Goal: Complete application form

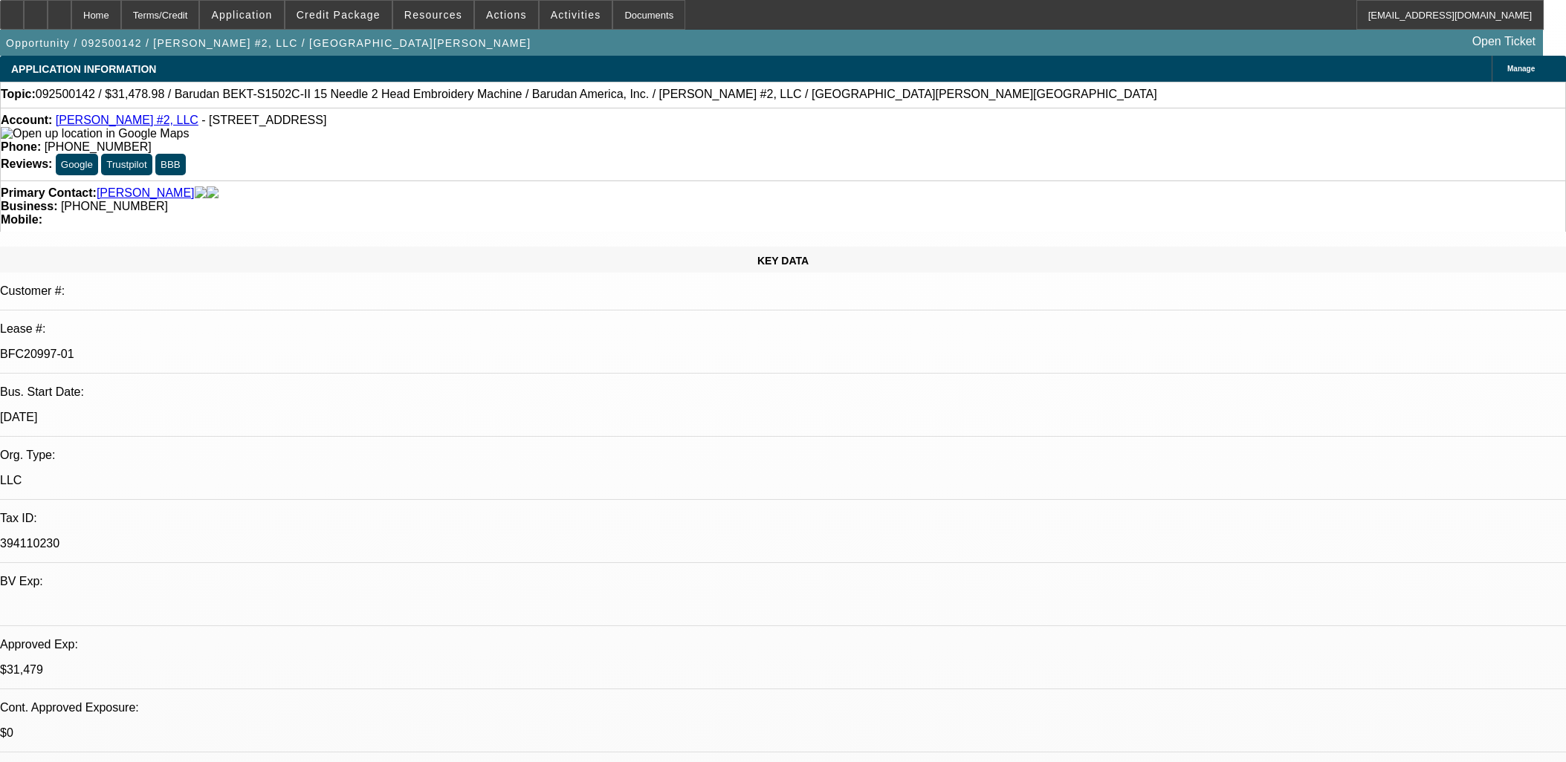
select select "0.1"
select select "1.5"
select select "2"
select select "0"
select select "2"
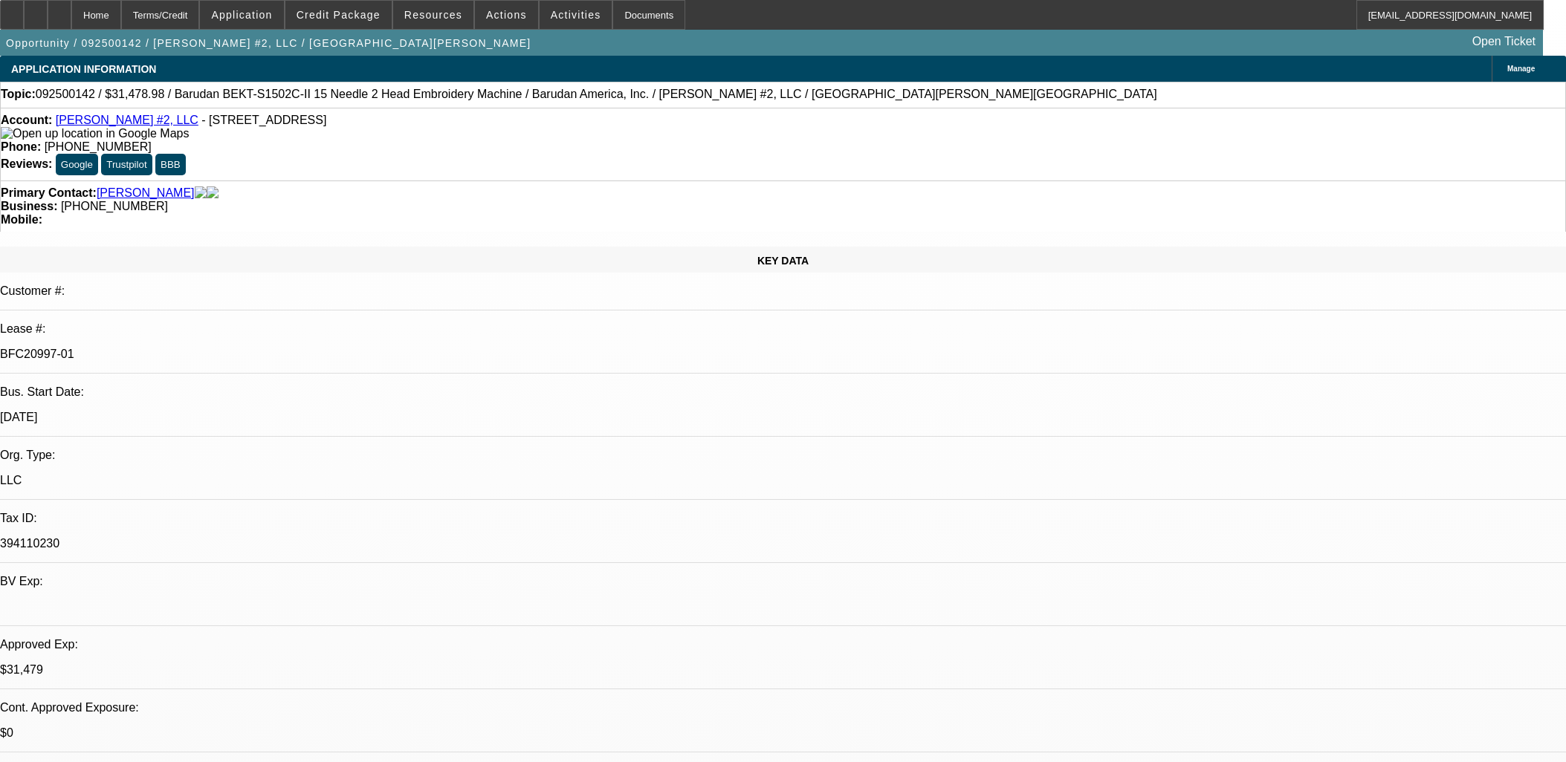
select select "0"
select select "2"
select select "0.1"
select select "4"
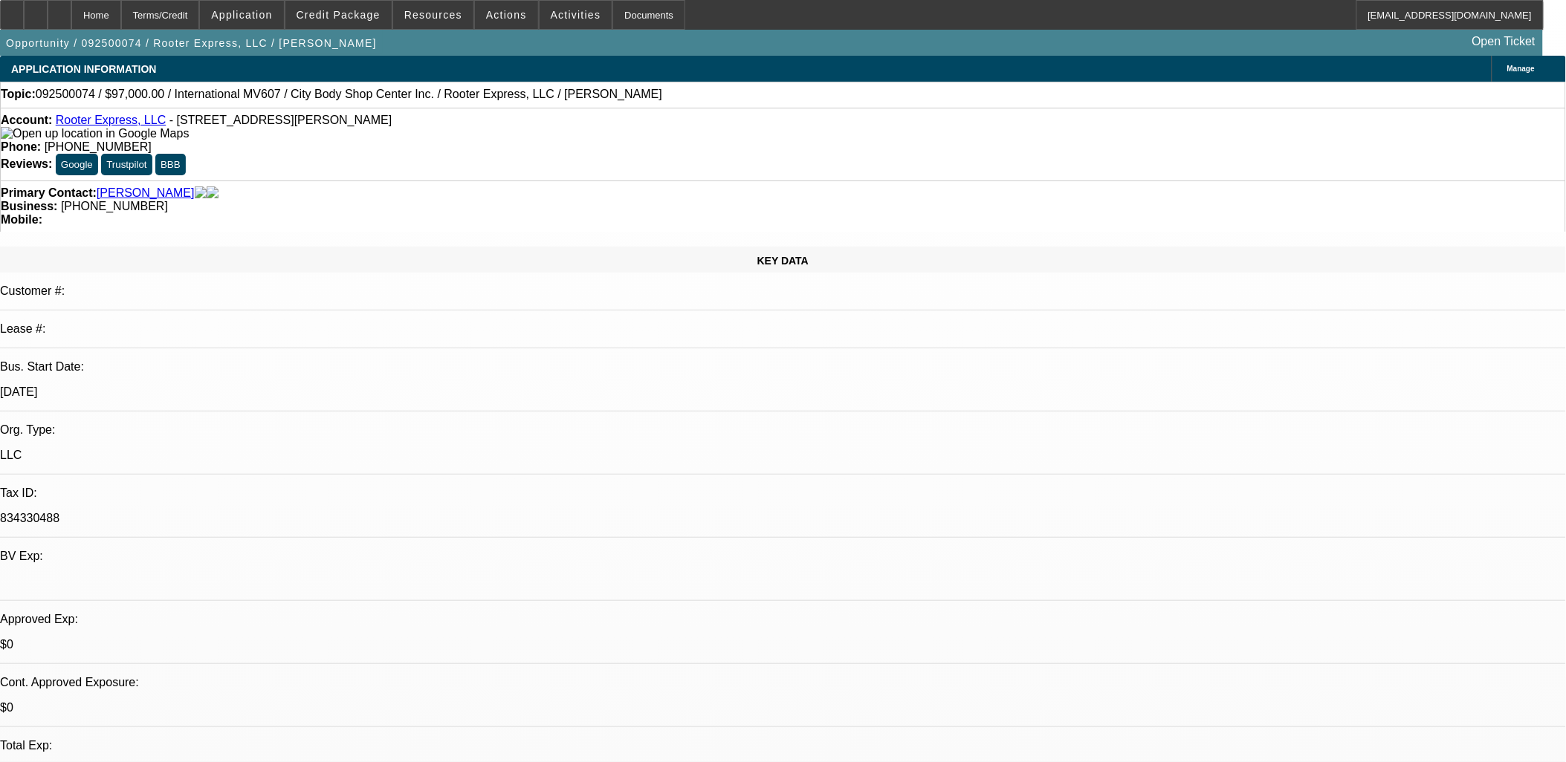
select select "0"
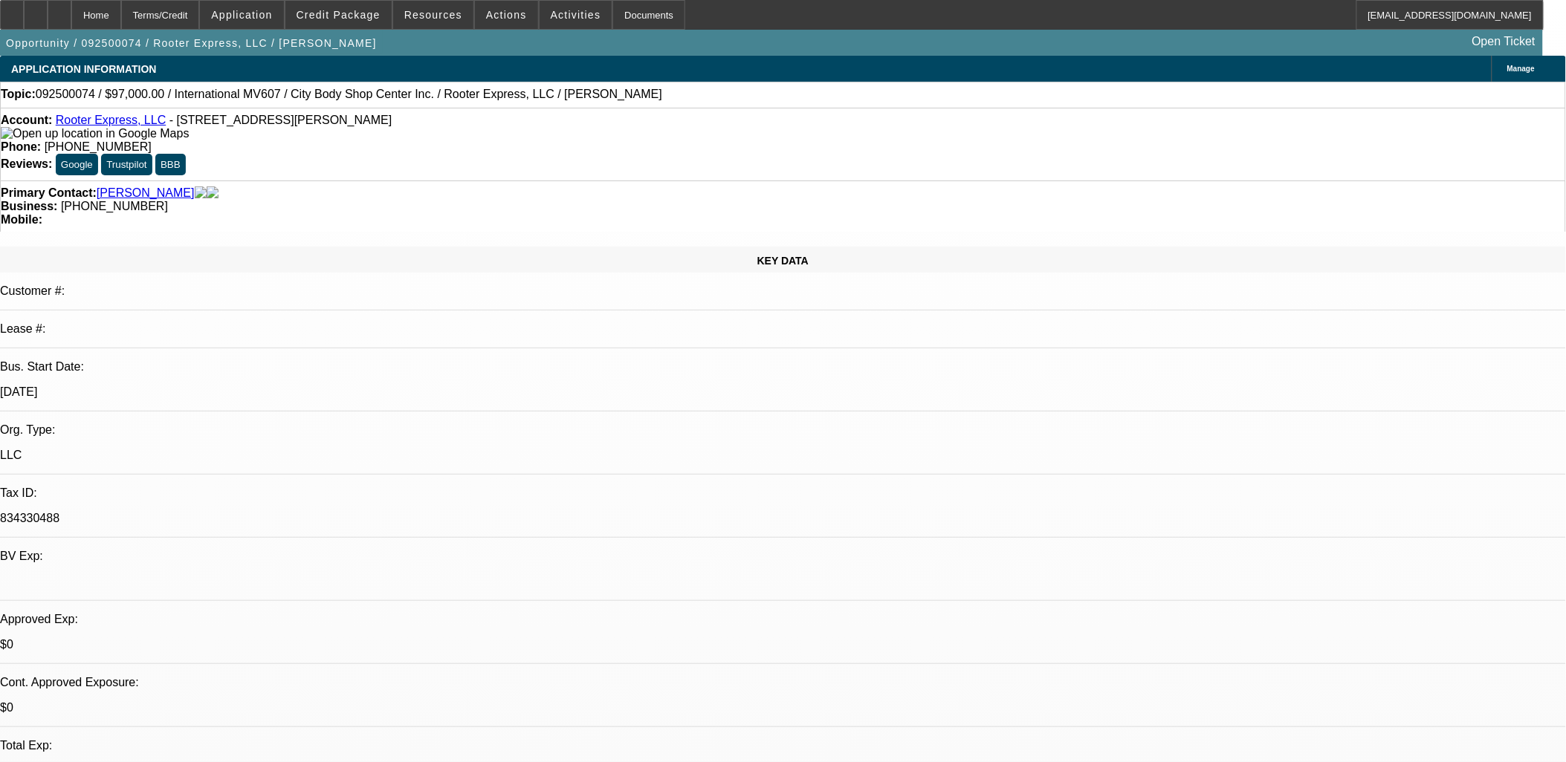
select select "0"
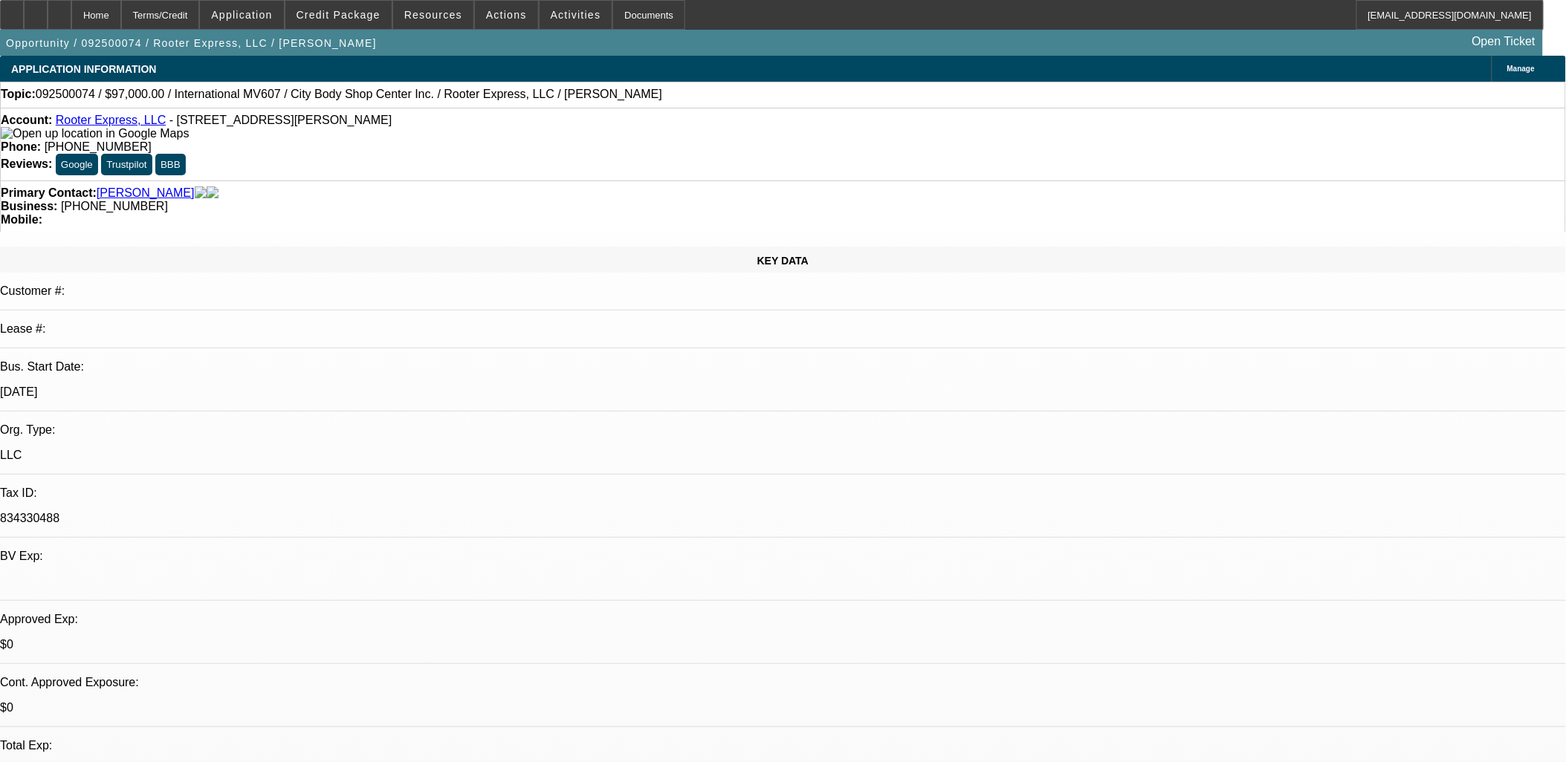
select select "0"
select select "1"
select select "2"
select select "6"
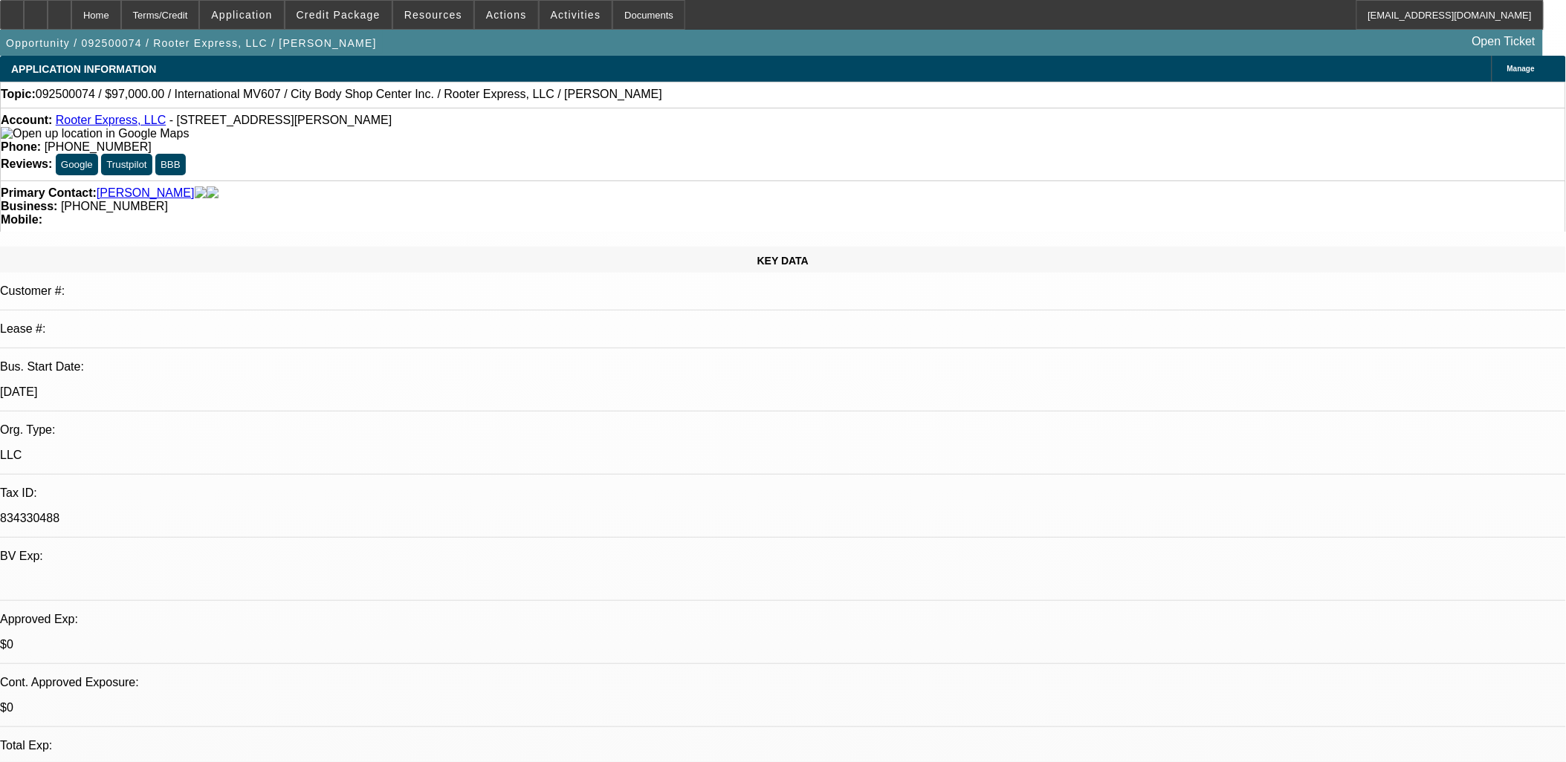
select select "1"
select select "2"
select select "6"
select select "1"
select select "2"
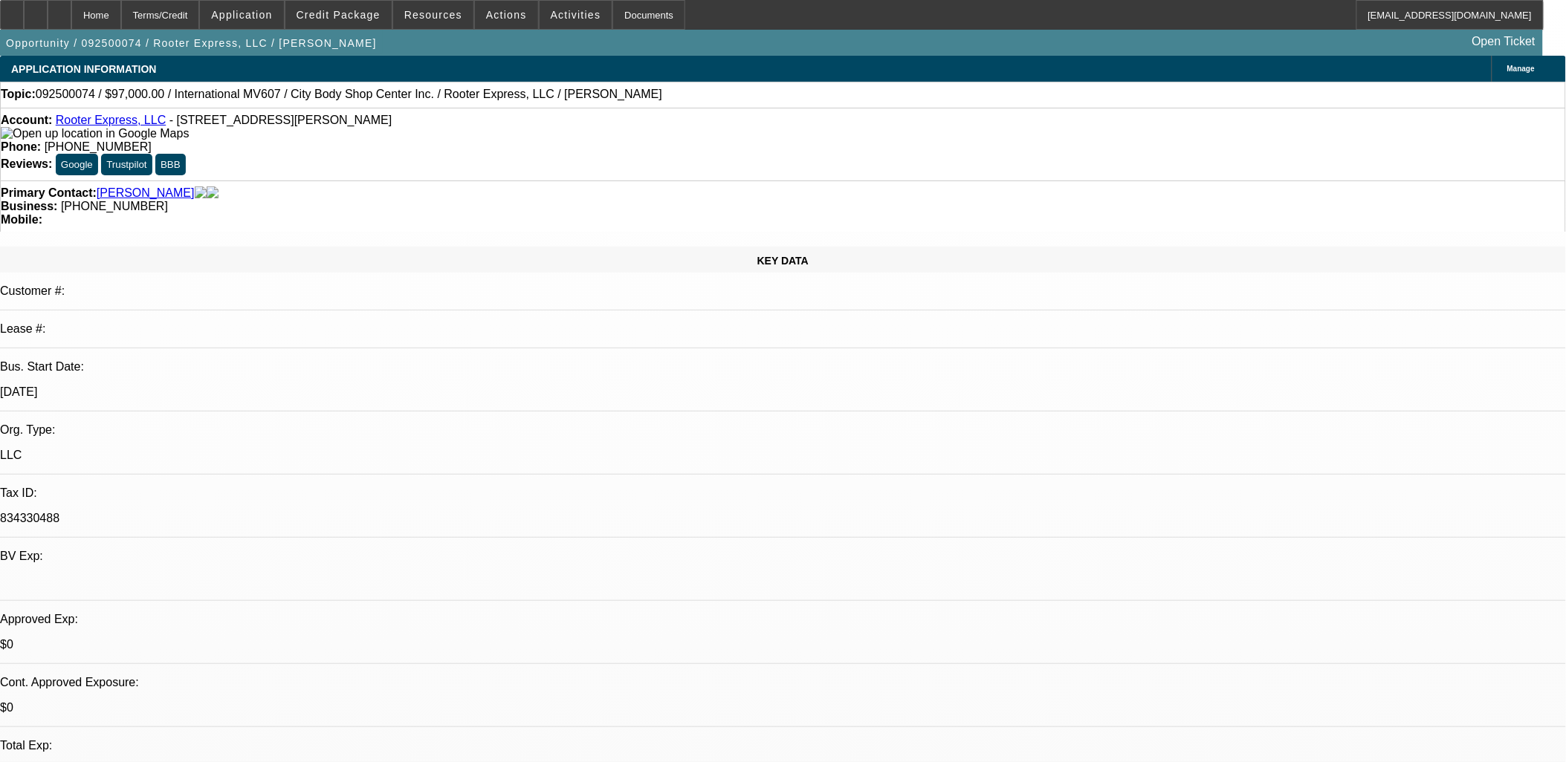
select select "6"
select select "1"
select select "2"
select select "6"
click at [369, 20] on span at bounding box center [338, 15] width 106 height 36
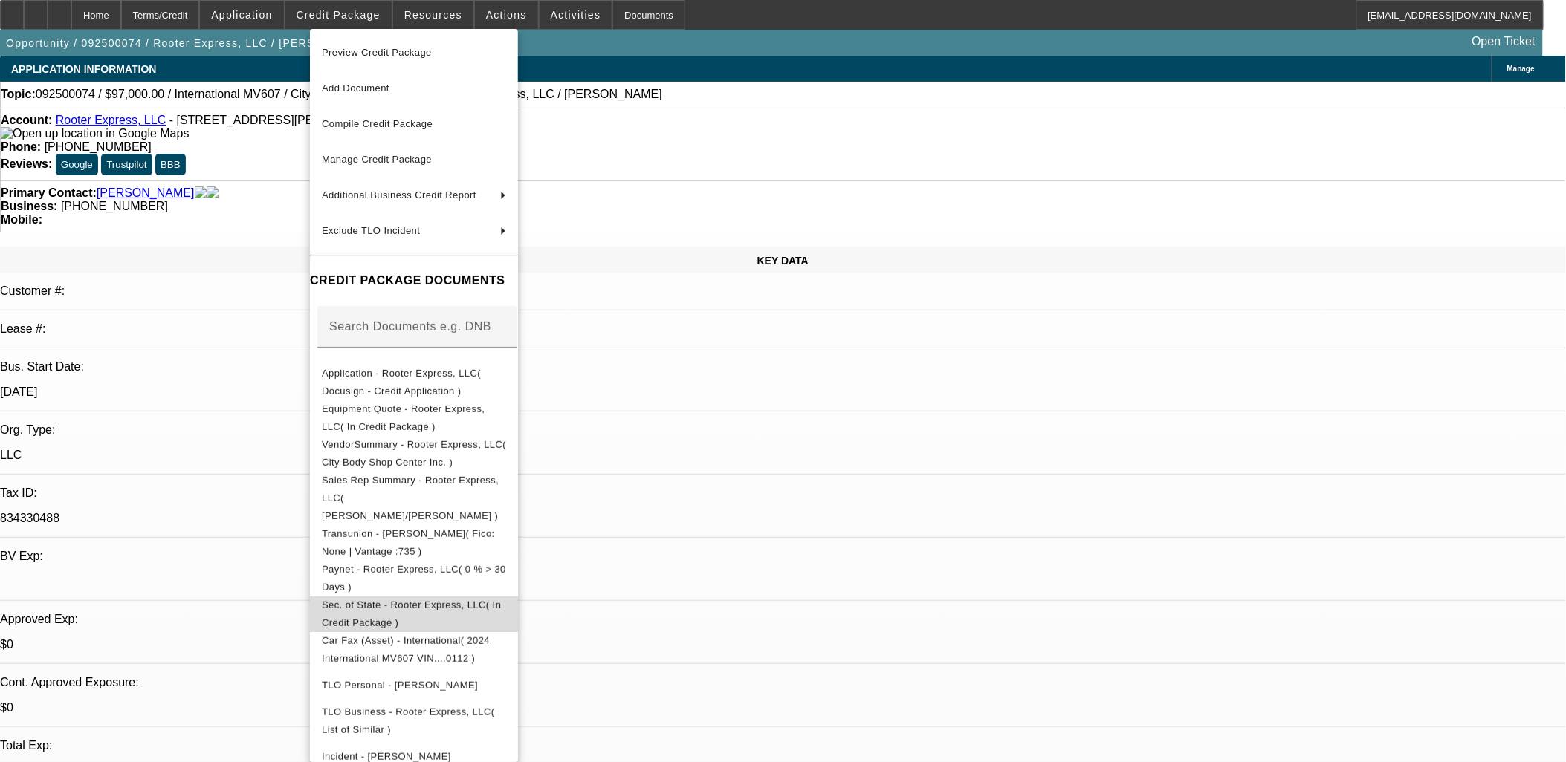
click at [419, 599] on span "Sec. of State - Rooter Express, LLC( In Credit Package )" at bounding box center [411, 613] width 179 height 29
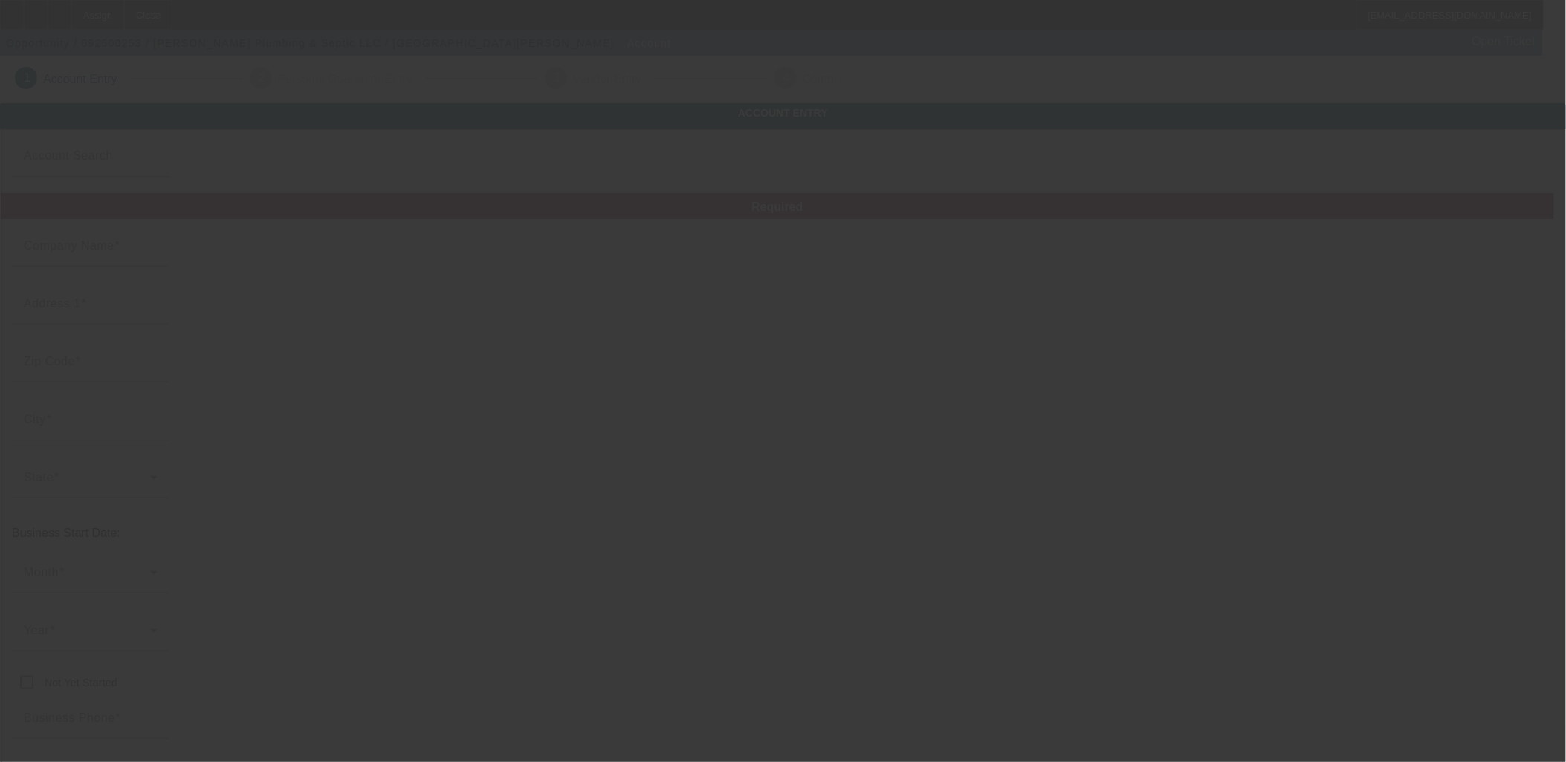
type input "[PERSON_NAME] Plumbing & Septic LLC"
type input "91"
type input "30534"
type input "Dawsonville"
type input "(706) 974-1375"
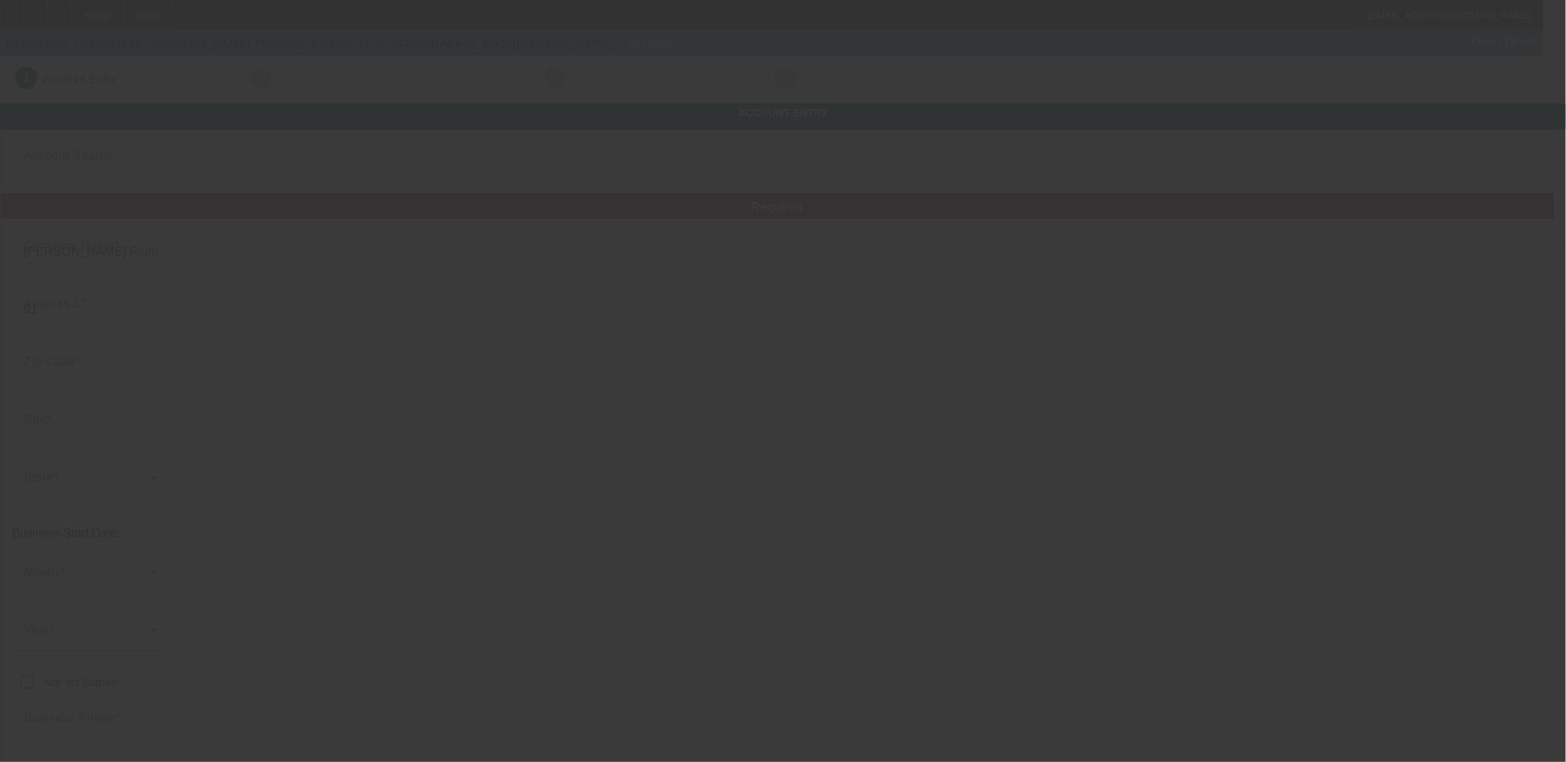
type input "Red Oak Drive"
type input "emanning3737@gmail.com"
type input "84-4382398"
type input "http://Manningplumbing.Com"
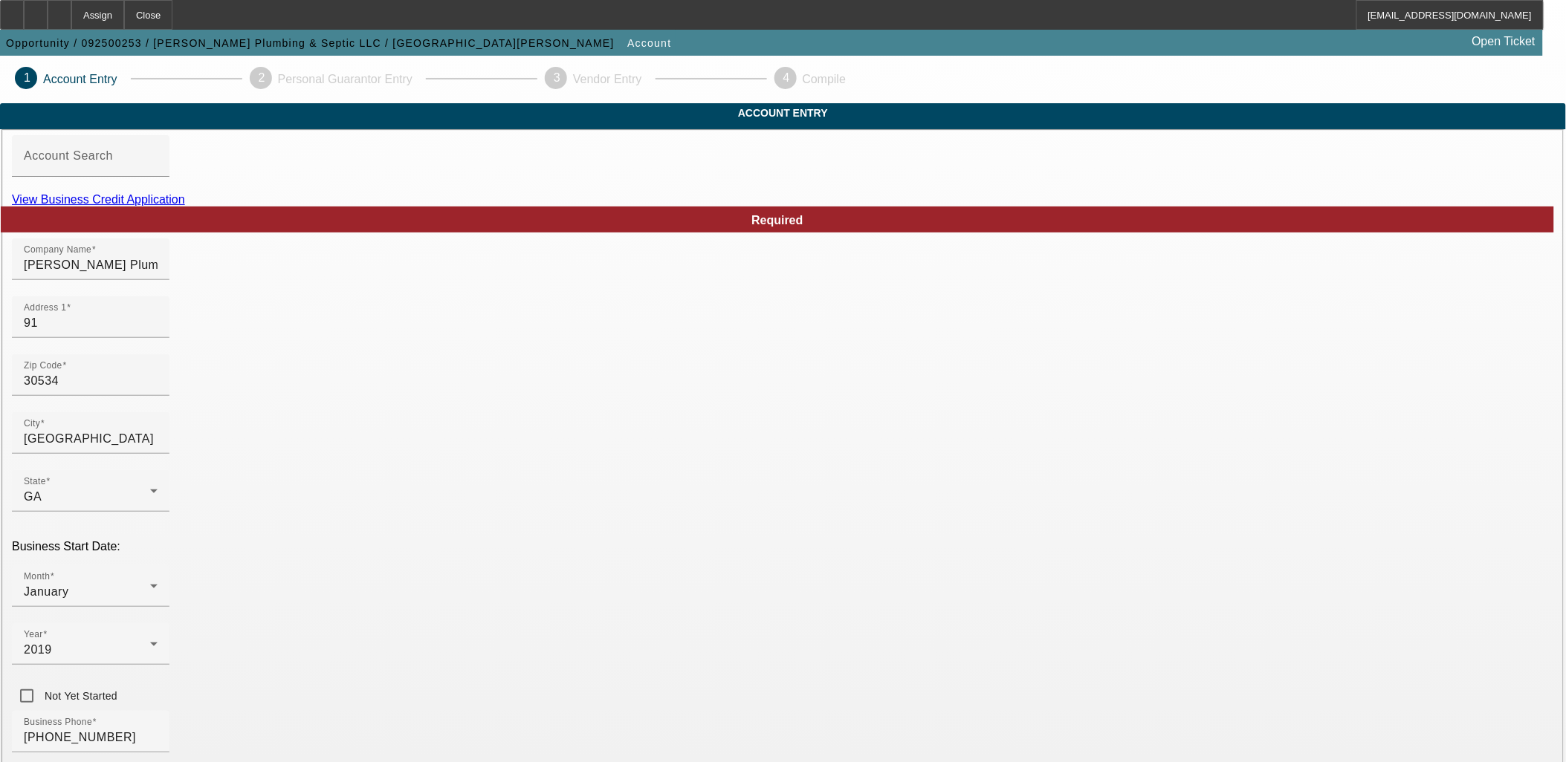
click at [185, 206] on link "View Business Credit Application" at bounding box center [98, 199] width 173 height 13
click at [158, 332] on input "91" at bounding box center [91, 323] width 134 height 18
type input "91 Red Oak Drive"
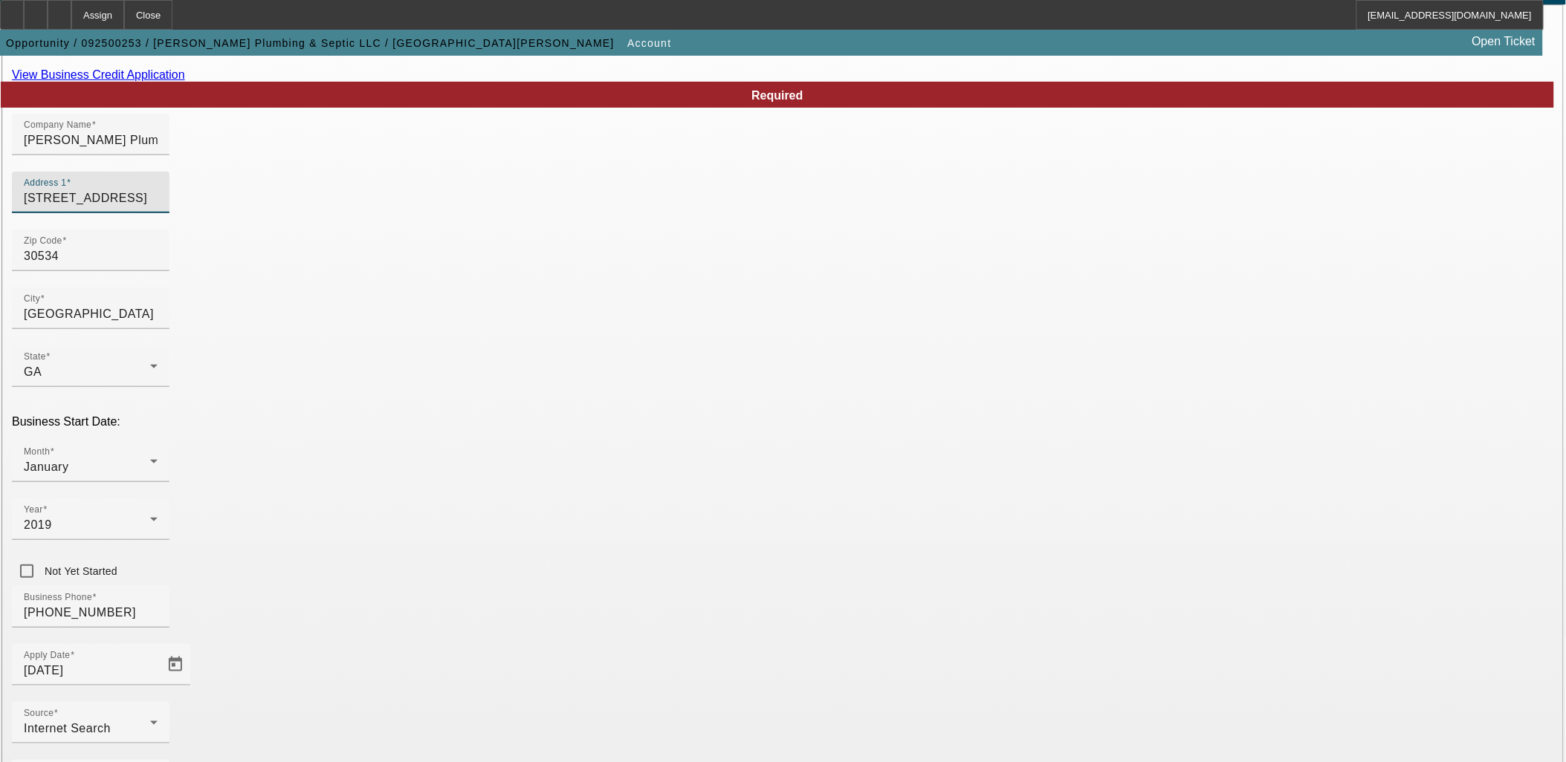
scroll to position [184, 0]
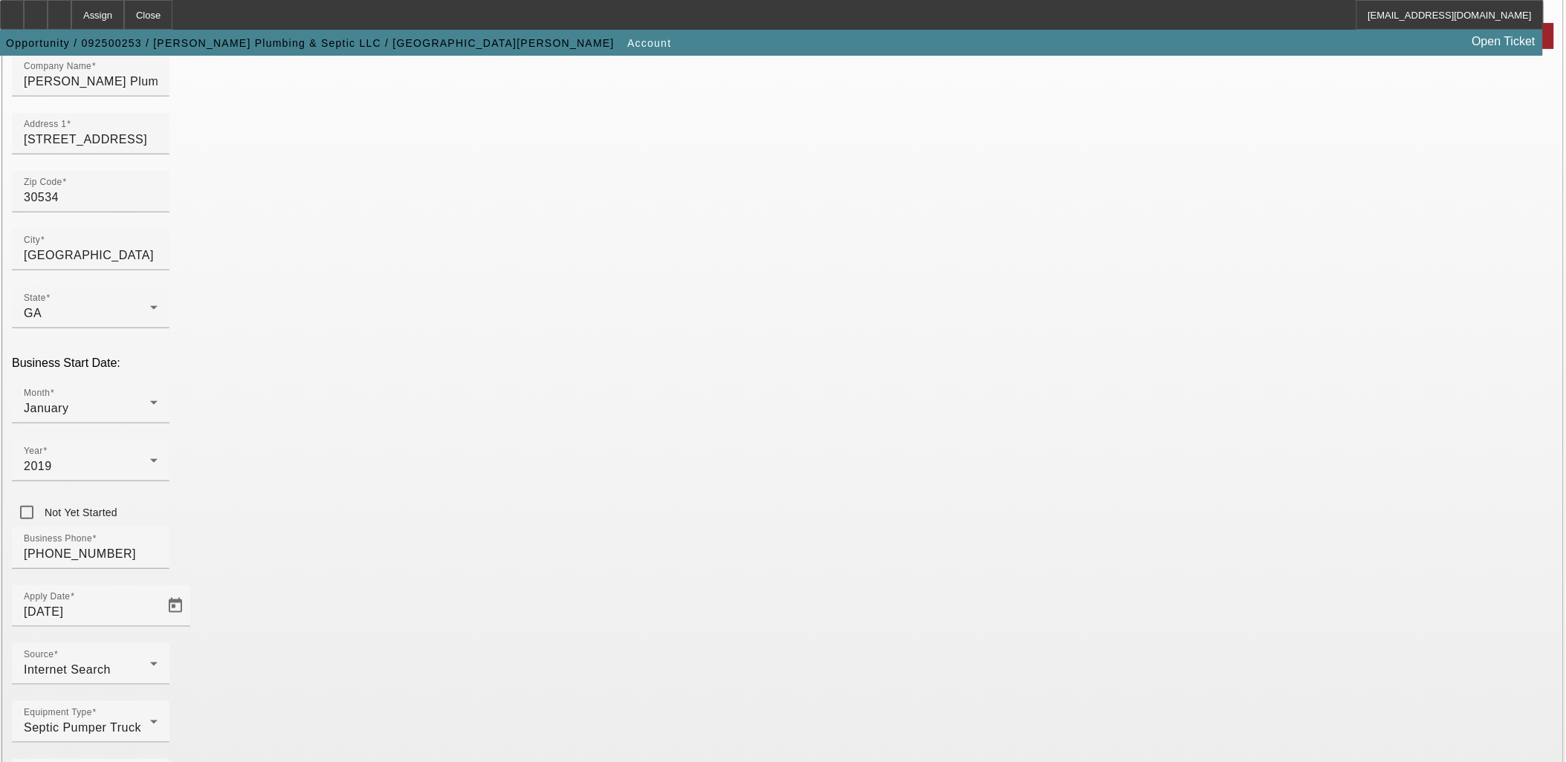
drag, startPoint x: 1008, startPoint y: 588, endPoint x: 765, endPoint y: 588, distance: 242.2
paste input "s://www.manningplumbing.com/"
type input "https://www.manningplumbing.com/"
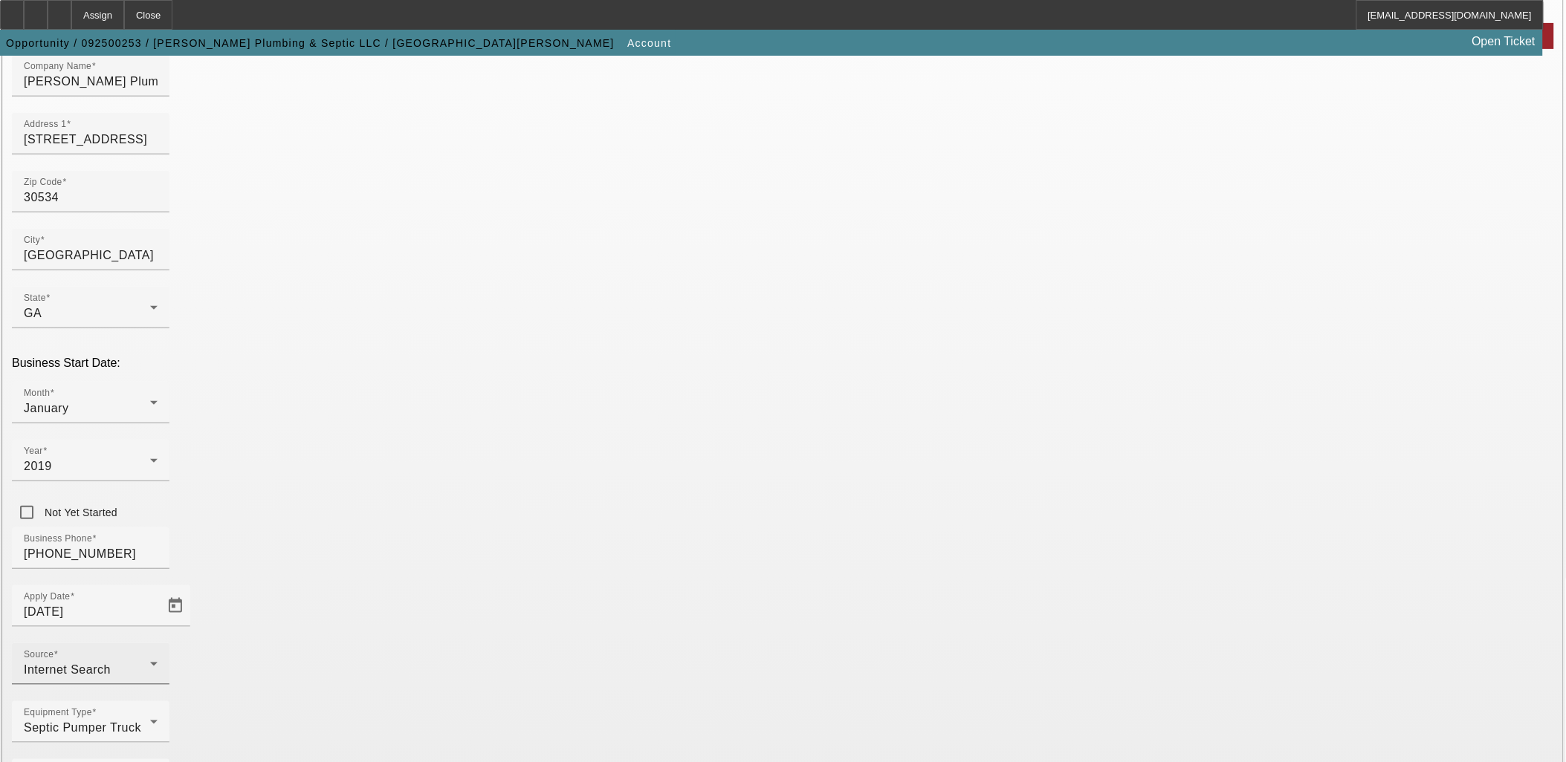
click at [158, 643] on div "Source Internet Search" at bounding box center [91, 664] width 134 height 42
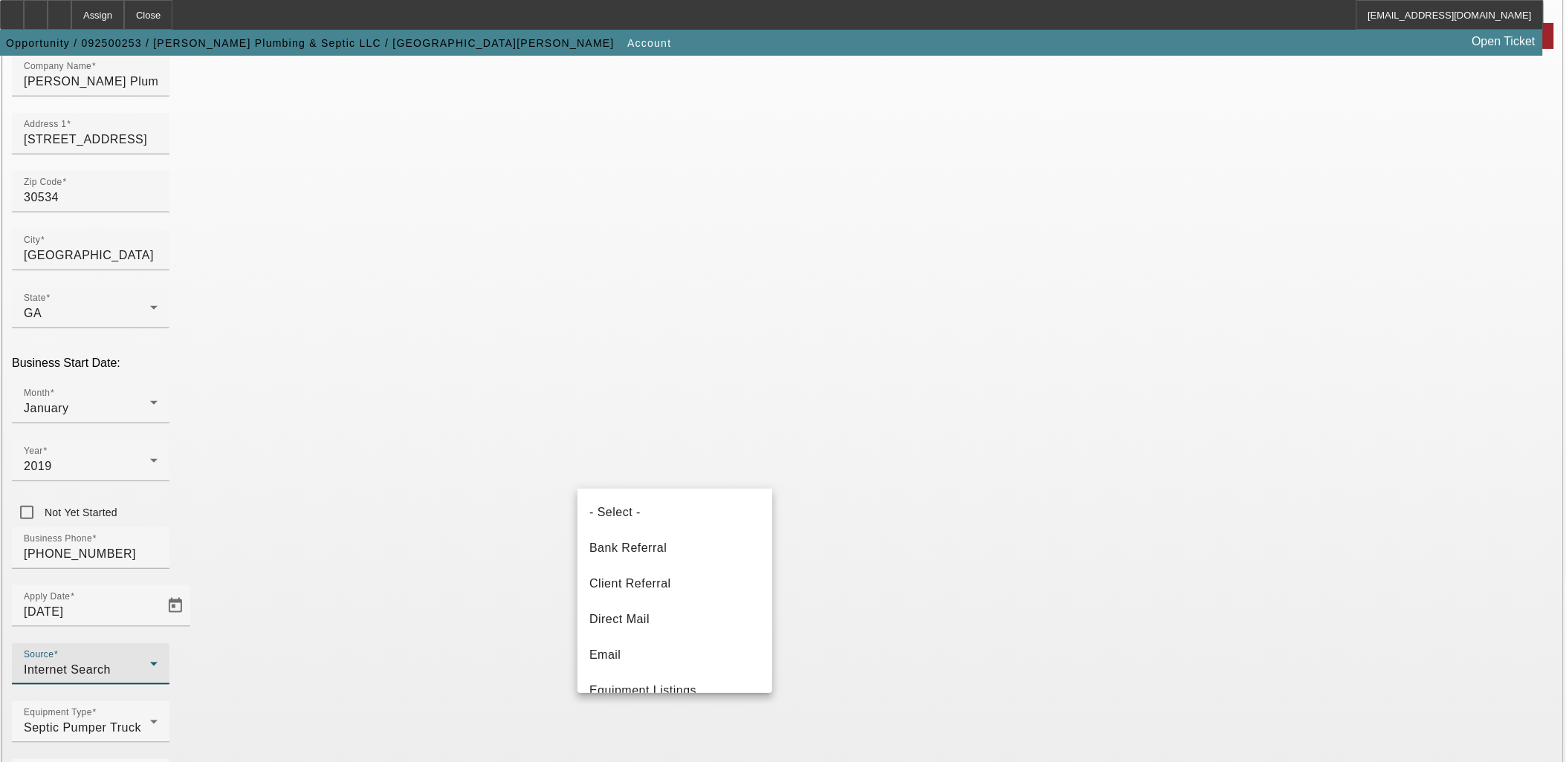
scroll to position [166, 0]
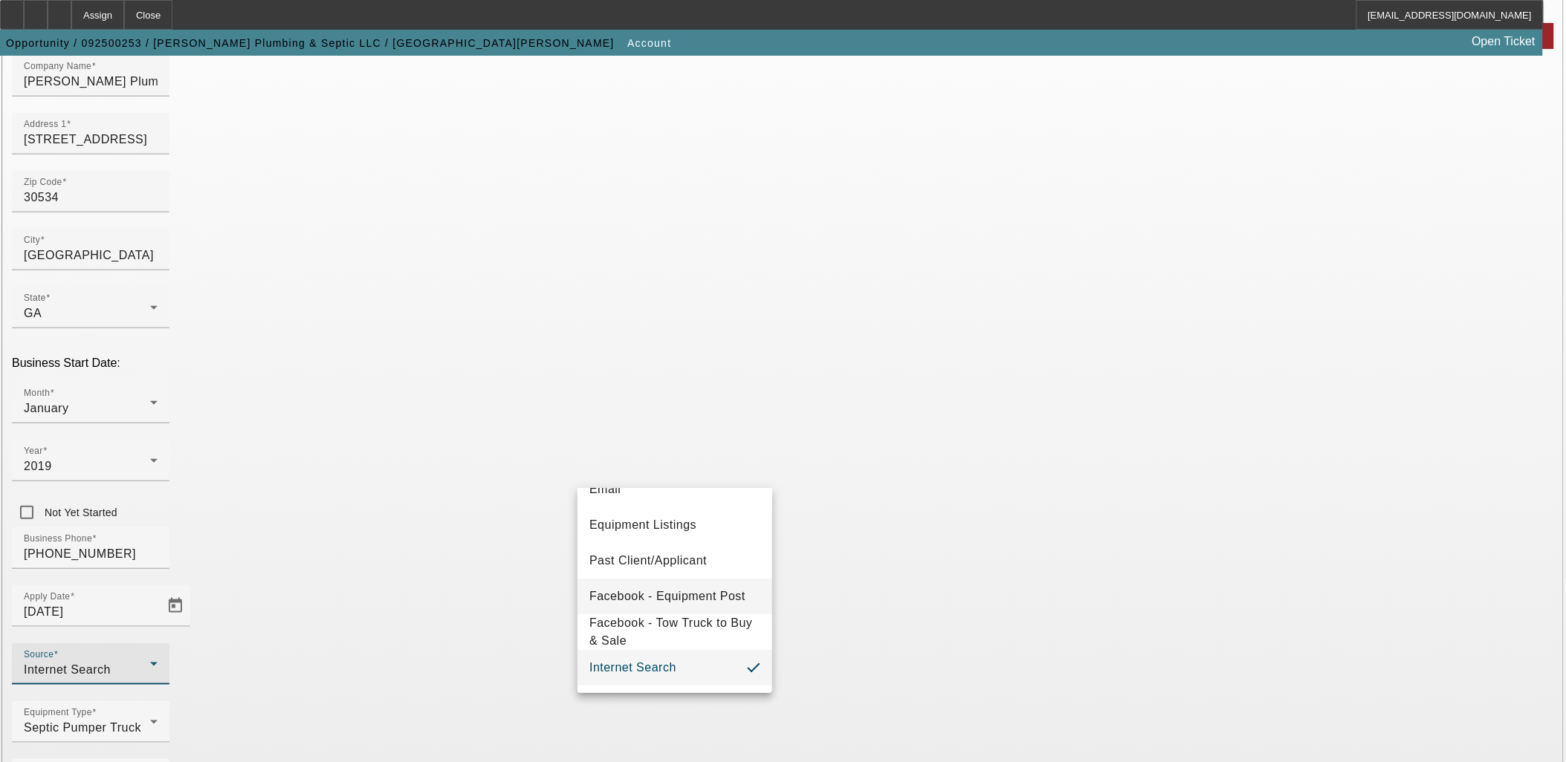
click at [664, 595] on span "Facebook - Equipment Post" at bounding box center [667, 597] width 156 height 18
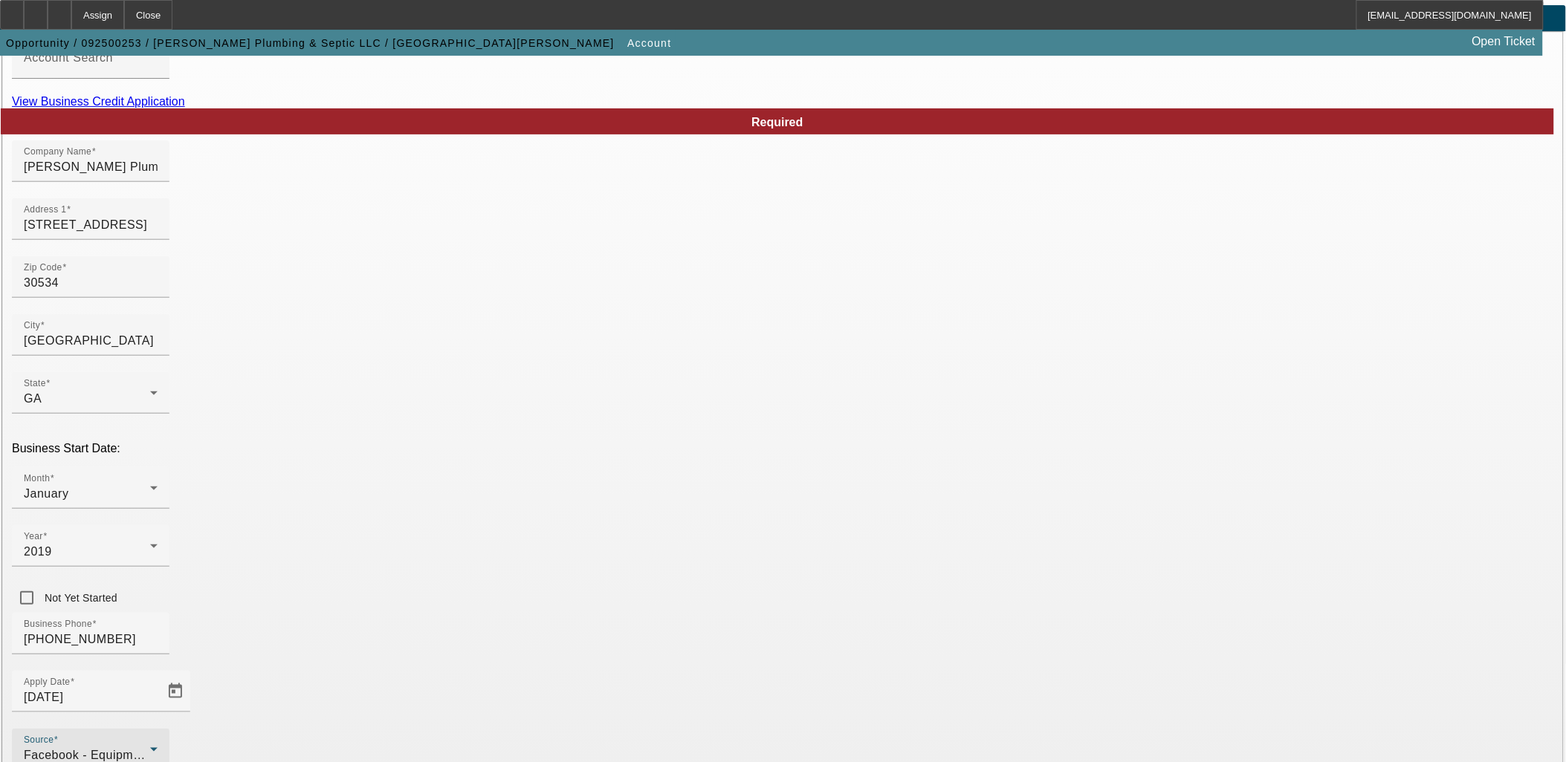
scroll to position [19, 0]
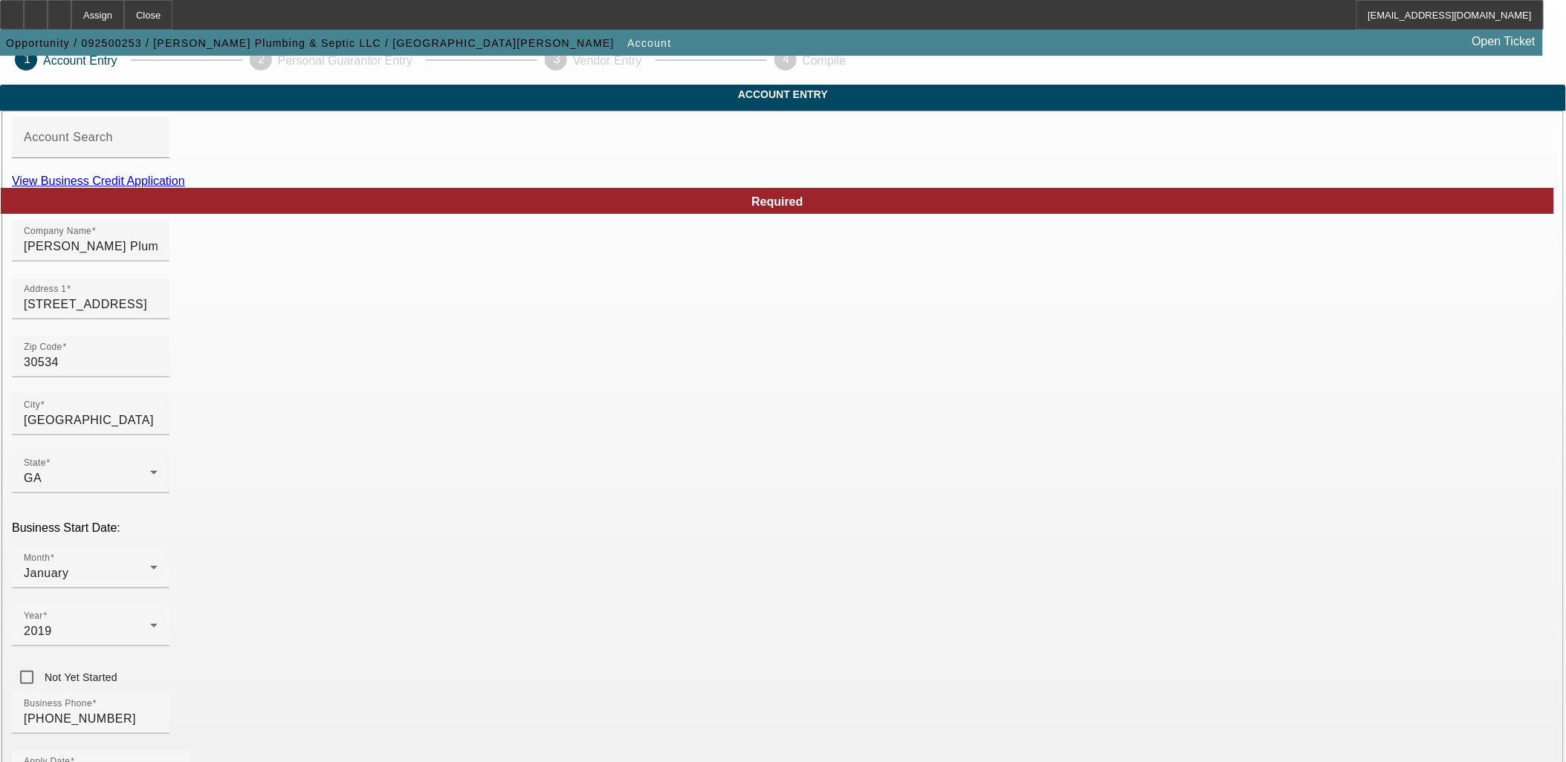
drag, startPoint x: 886, startPoint y: 343, endPoint x: 873, endPoint y: 340, distance: 13.6
drag, startPoint x: 883, startPoint y: 328, endPoint x: 605, endPoint y: 340, distance: 278.1
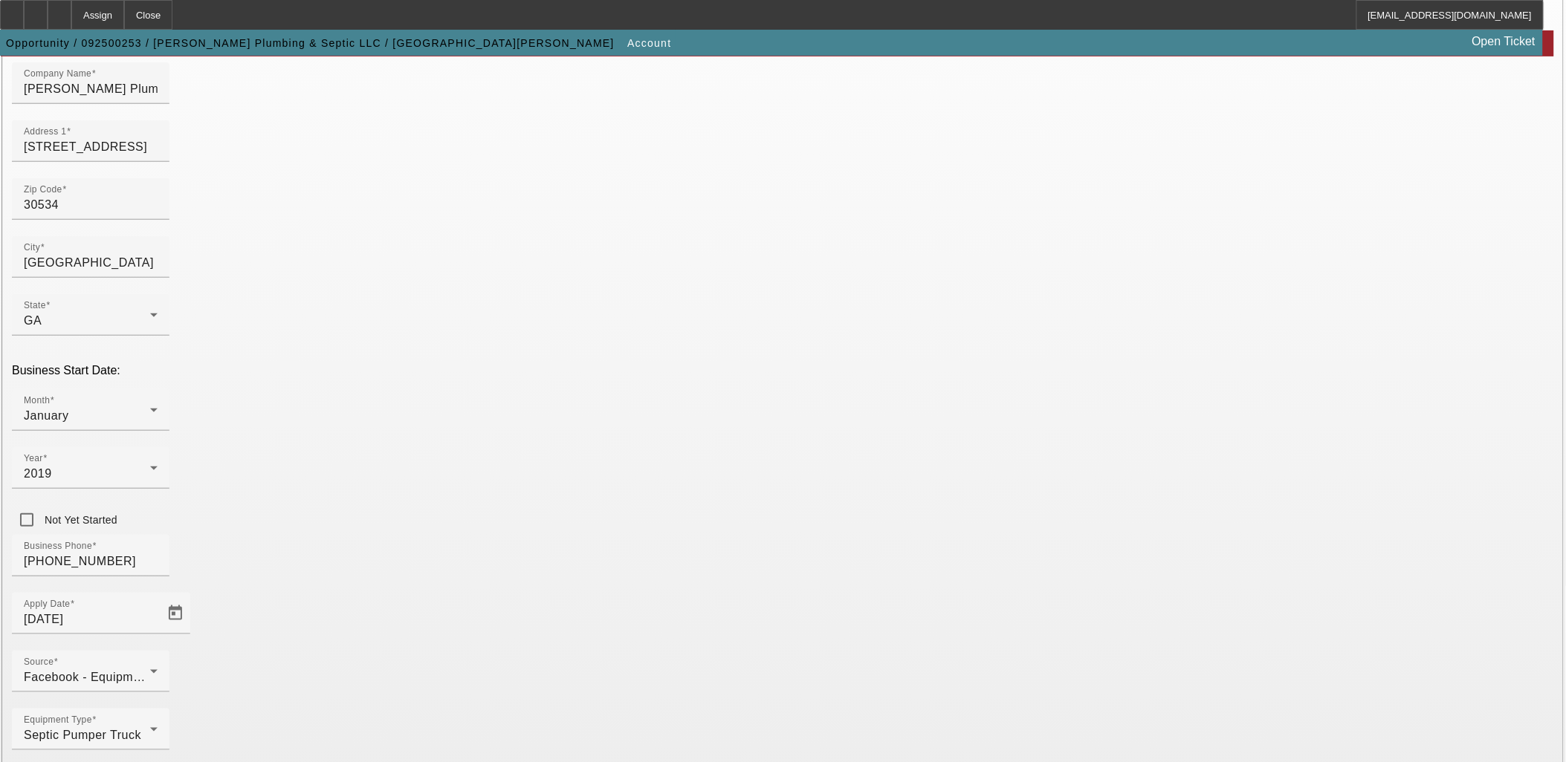
scroll to position [184, 0]
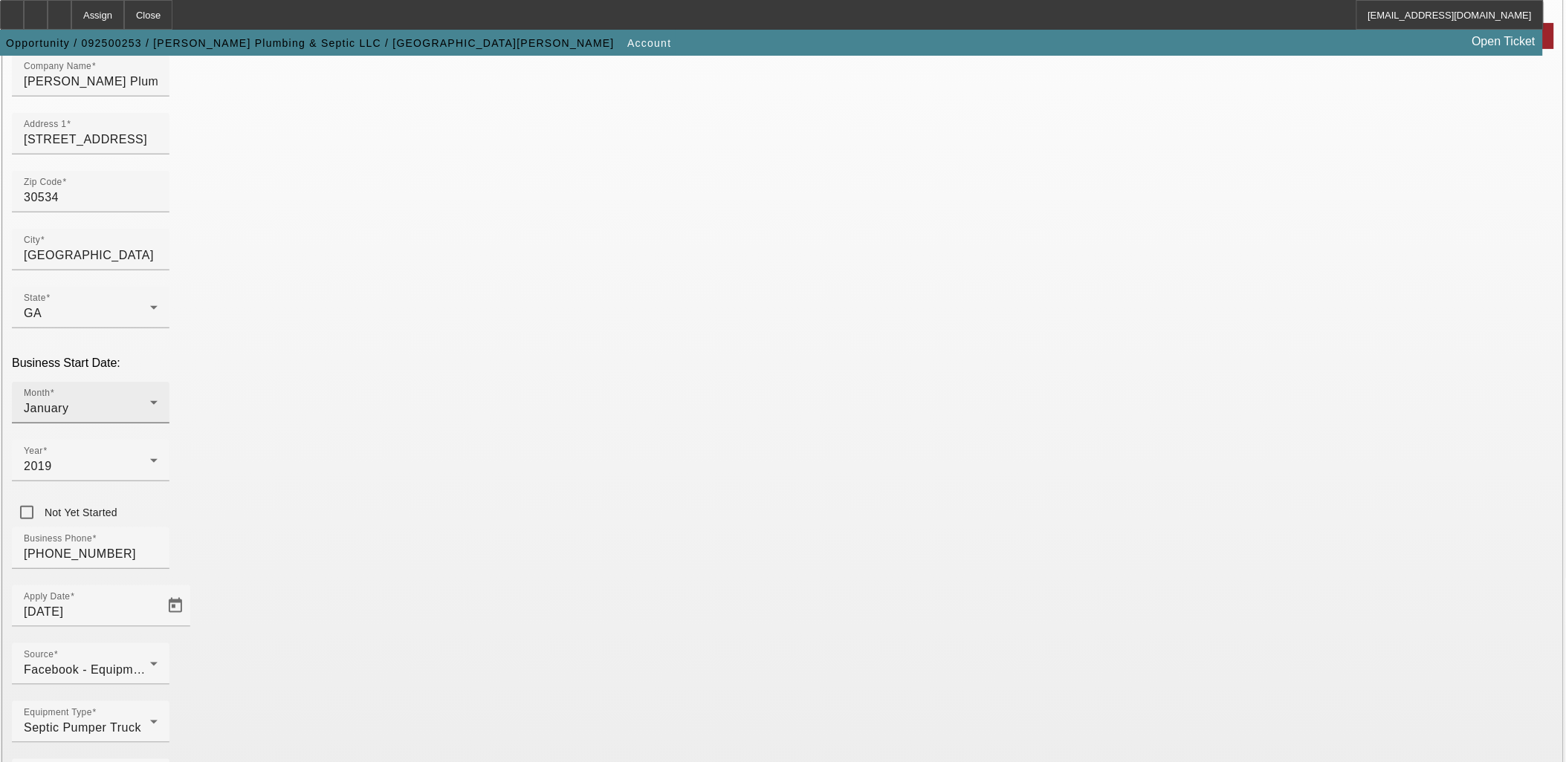
click at [163, 394] on icon at bounding box center [154, 403] width 18 height 18
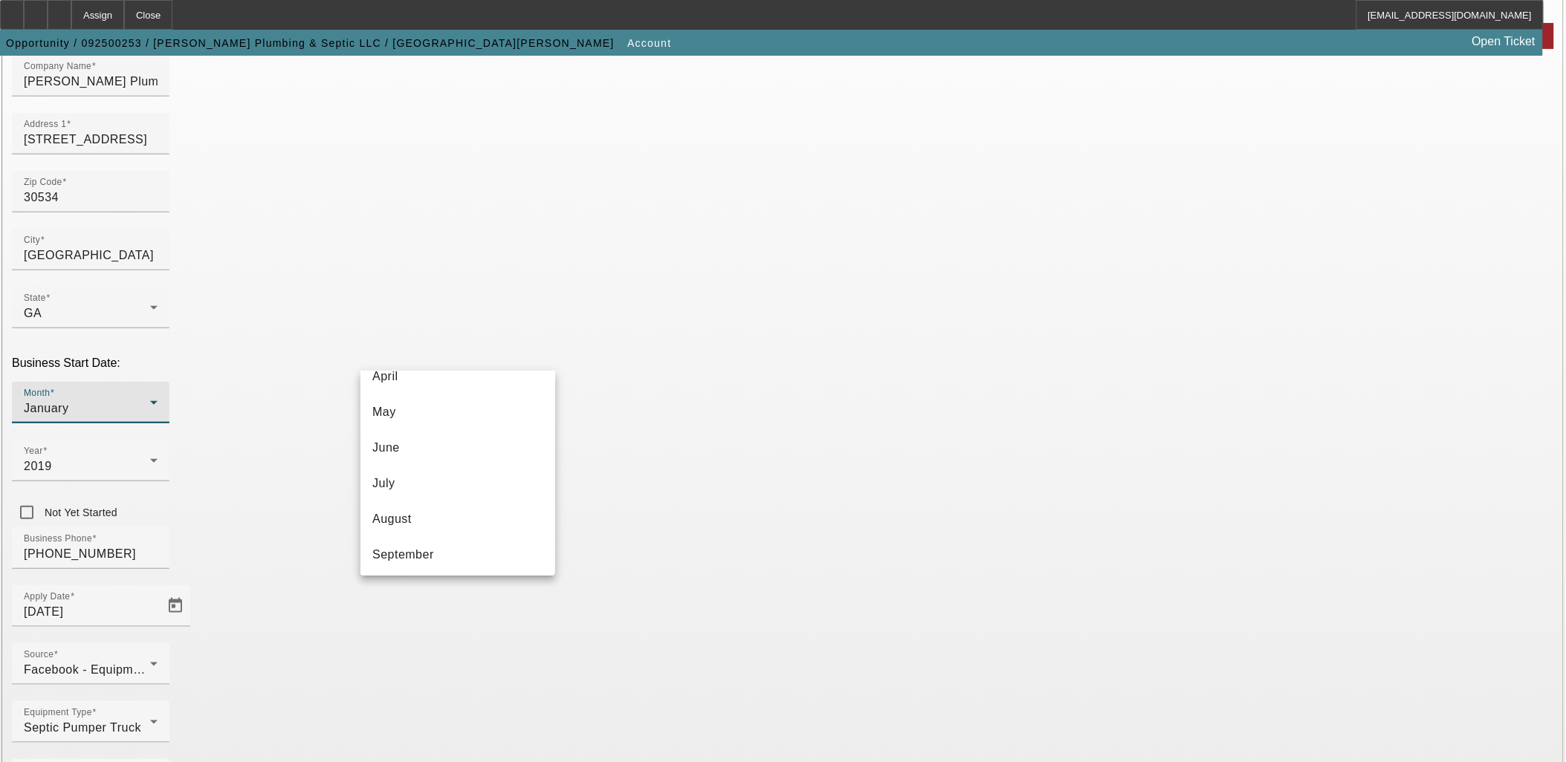
scroll to position [270, 0]
click at [414, 545] on span "December" at bounding box center [401, 553] width 58 height 18
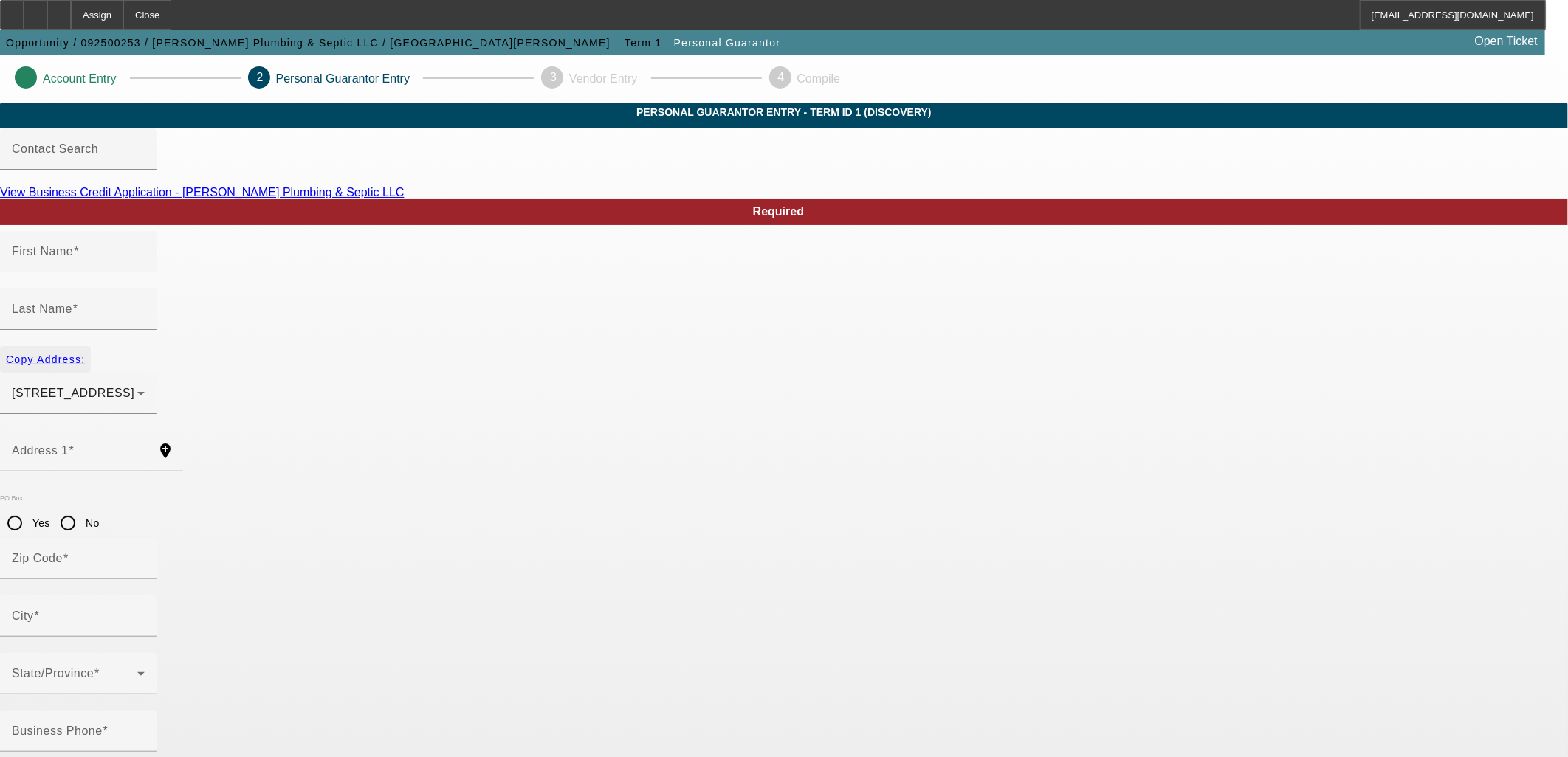
type input "[PERSON_NAME]"
type input "Manning"
type input "91"
radio input "true"
type input "30534"
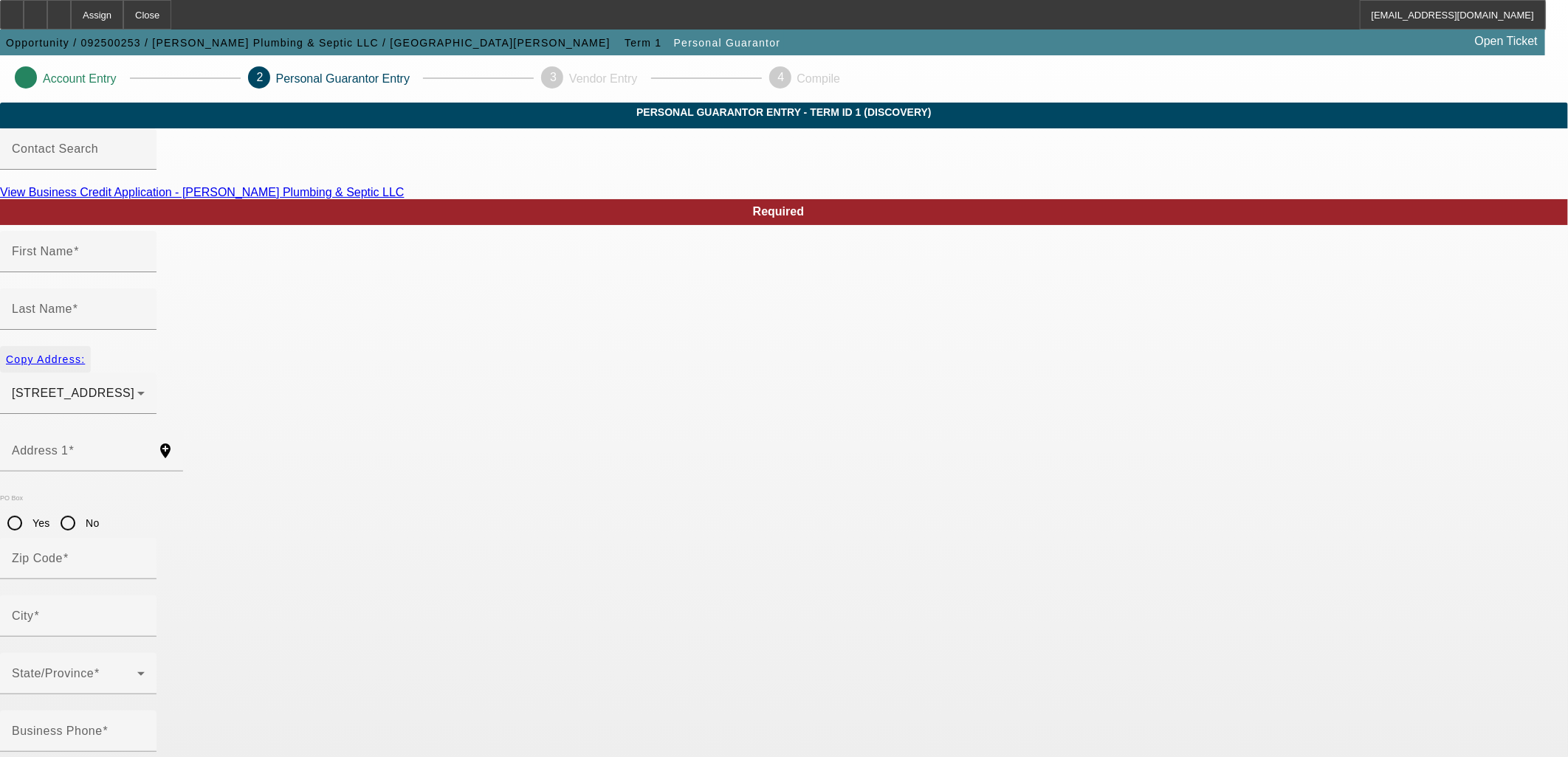
type input "[GEOGRAPHIC_DATA]"
type input "[PHONE_NUMBER]"
type input "100"
type input "254-69-3455"
type input "emanning3737@gmail.com"
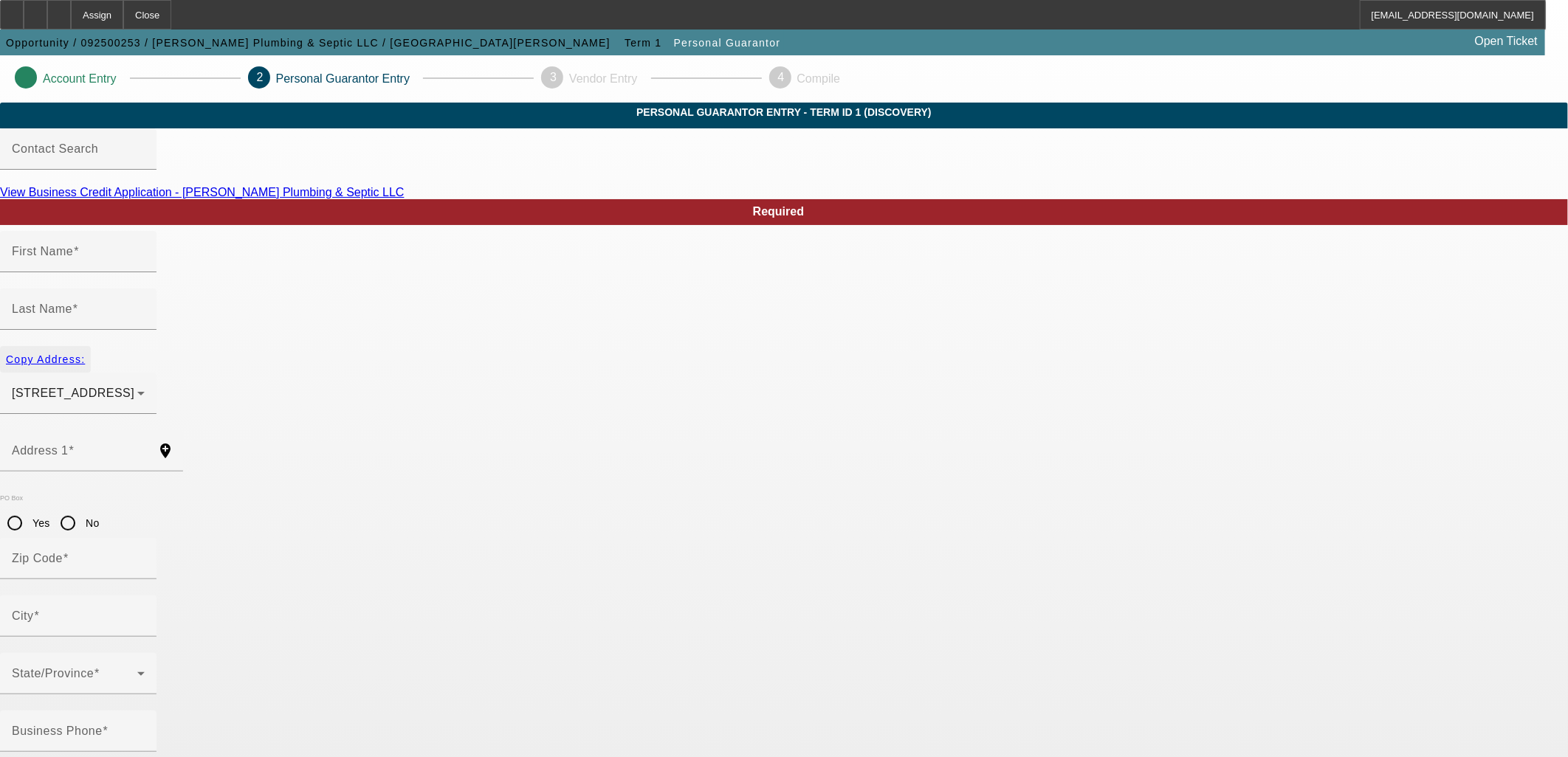
type input "[GEOGRAPHIC_DATA]"
type input "[PHONE_NUMBER]"
click at [84, 354] on span "Copy Address:" at bounding box center [46, 360] width 79 height 12
radio input "false"
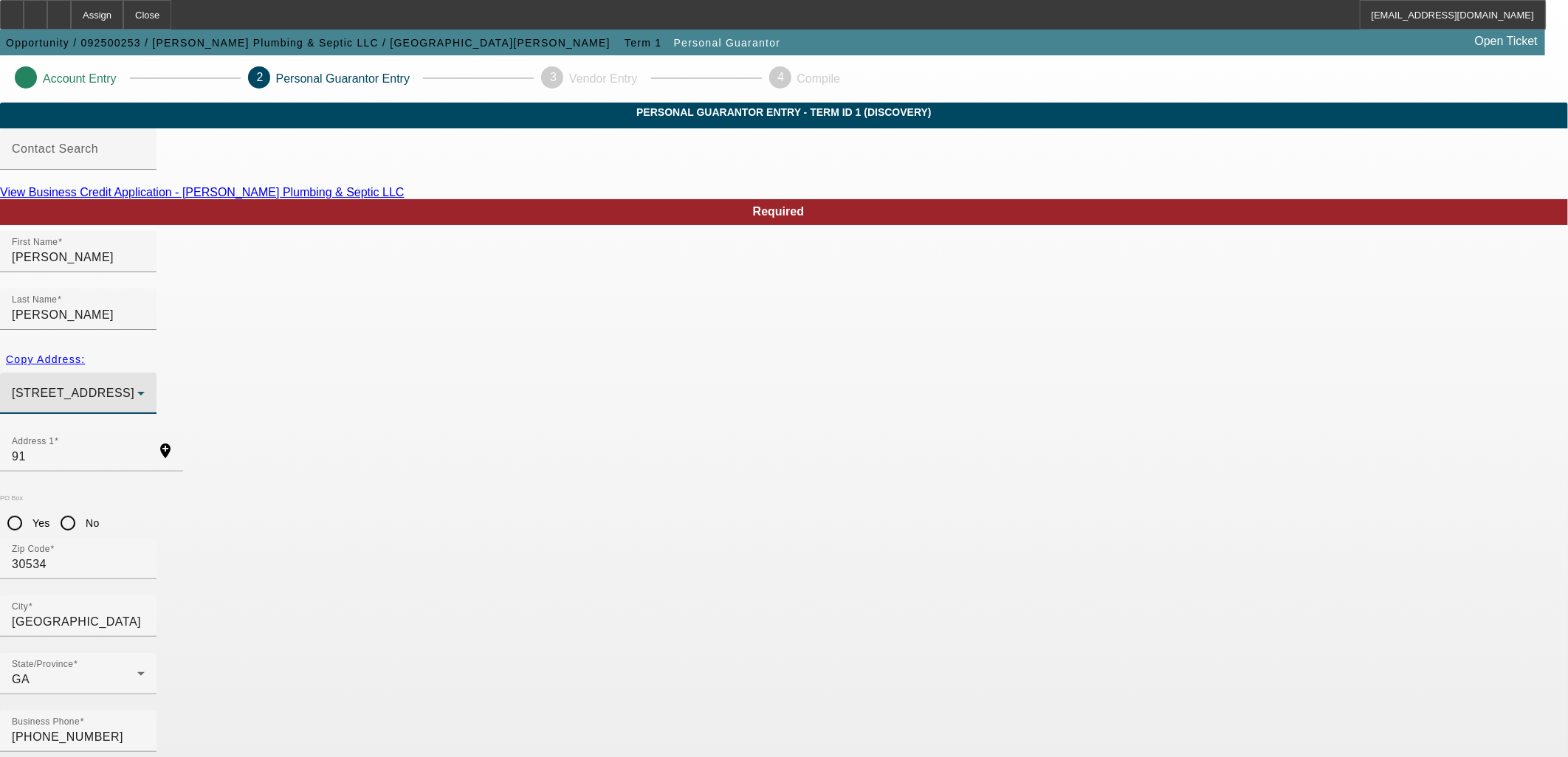
click at [137, 384] on div "91 Red Oak Drive Dawsonville , GA 30534" at bounding box center [75, 393] width 125 height 18
click at [530, 396] on span "91 Red Oak Drive Dawsonville , GA 30534" at bounding box center [545, 391] width 122 height 18
click at [84, 354] on span "Copy Address:" at bounding box center [46, 360] width 79 height 12
click at [134, 386] on span "91 Red Oak Drive Dawsonville , GA 30534" at bounding box center [73, 392] width 122 height 13
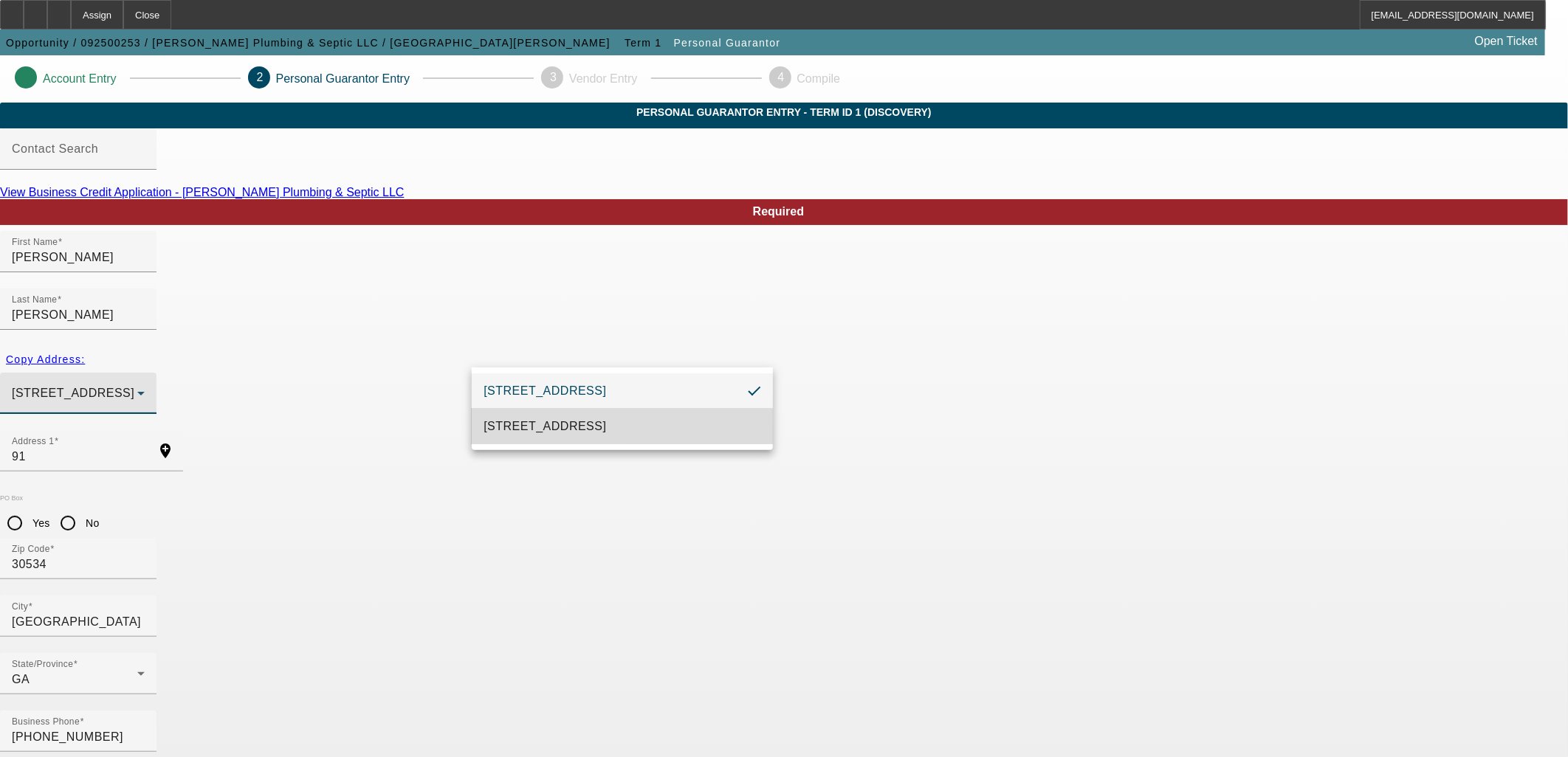
click at [513, 414] on mat-option "91 Red Oak Drive Dawsonville , GA 30534" at bounding box center [622, 427] width 301 height 36
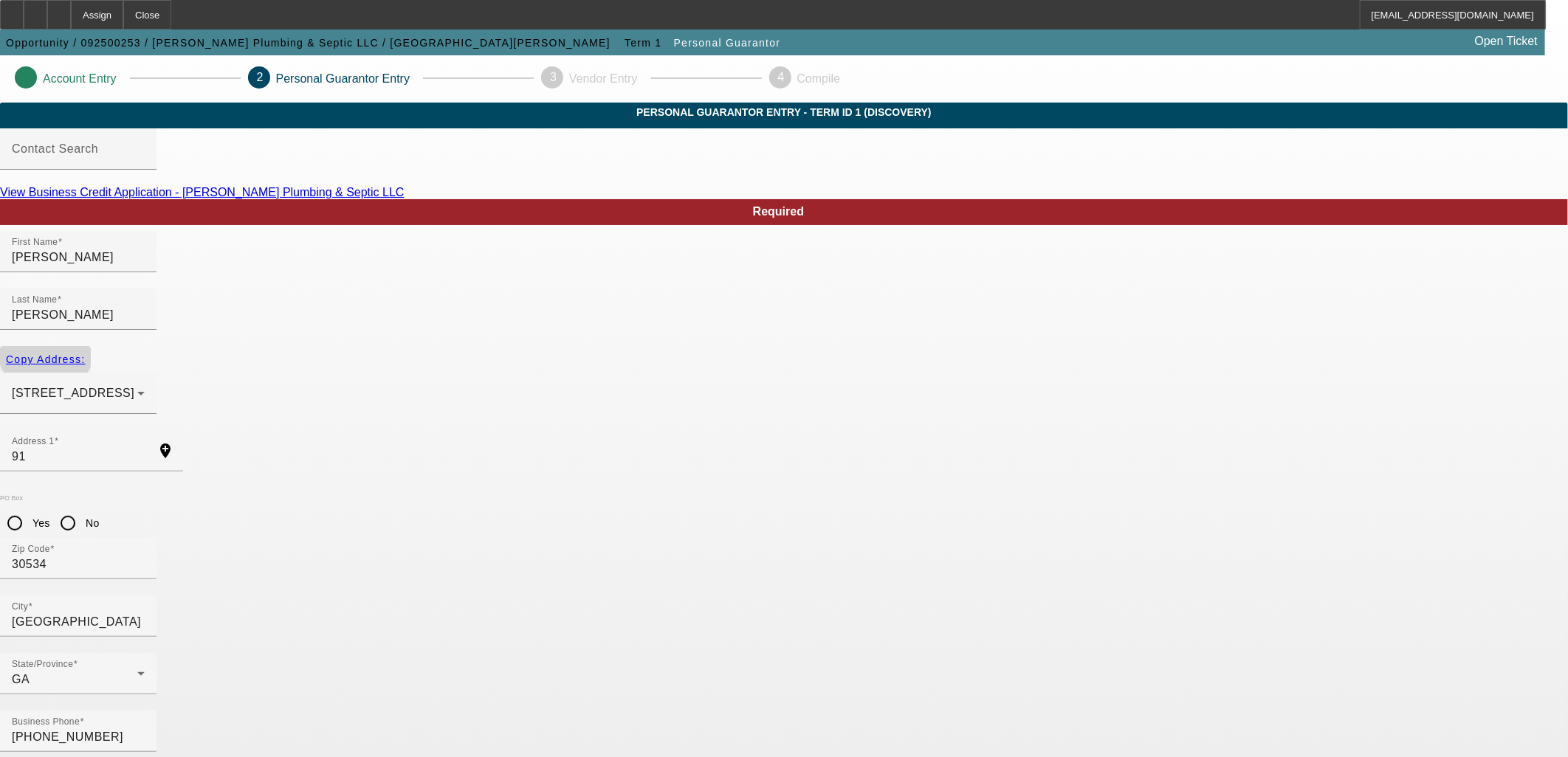
click at [90, 342] on span "button" at bounding box center [45, 360] width 90 height 36
type input "91 Red Oak Drive"
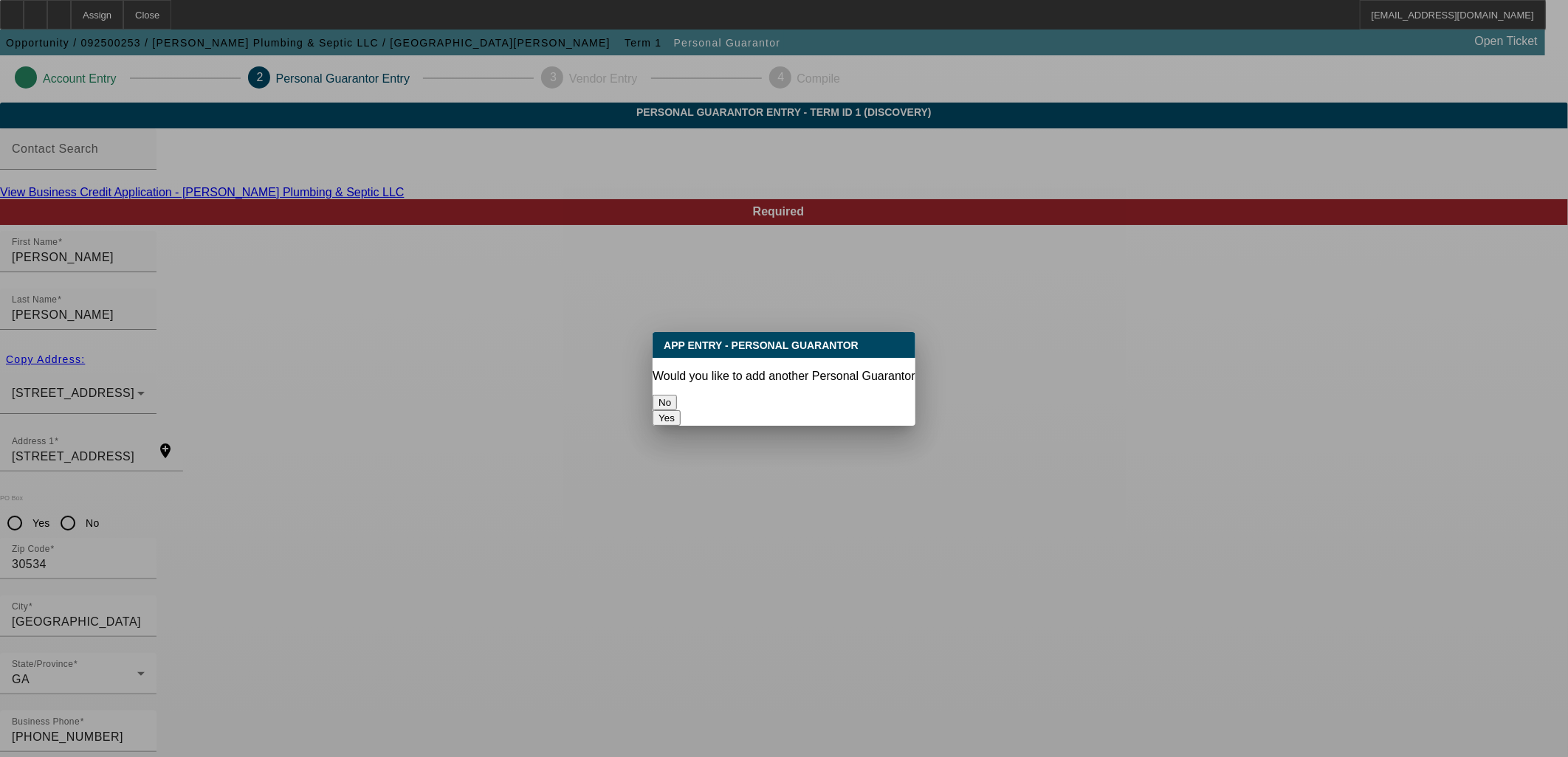
click at [677, 395] on button "No" at bounding box center [665, 403] width 25 height 16
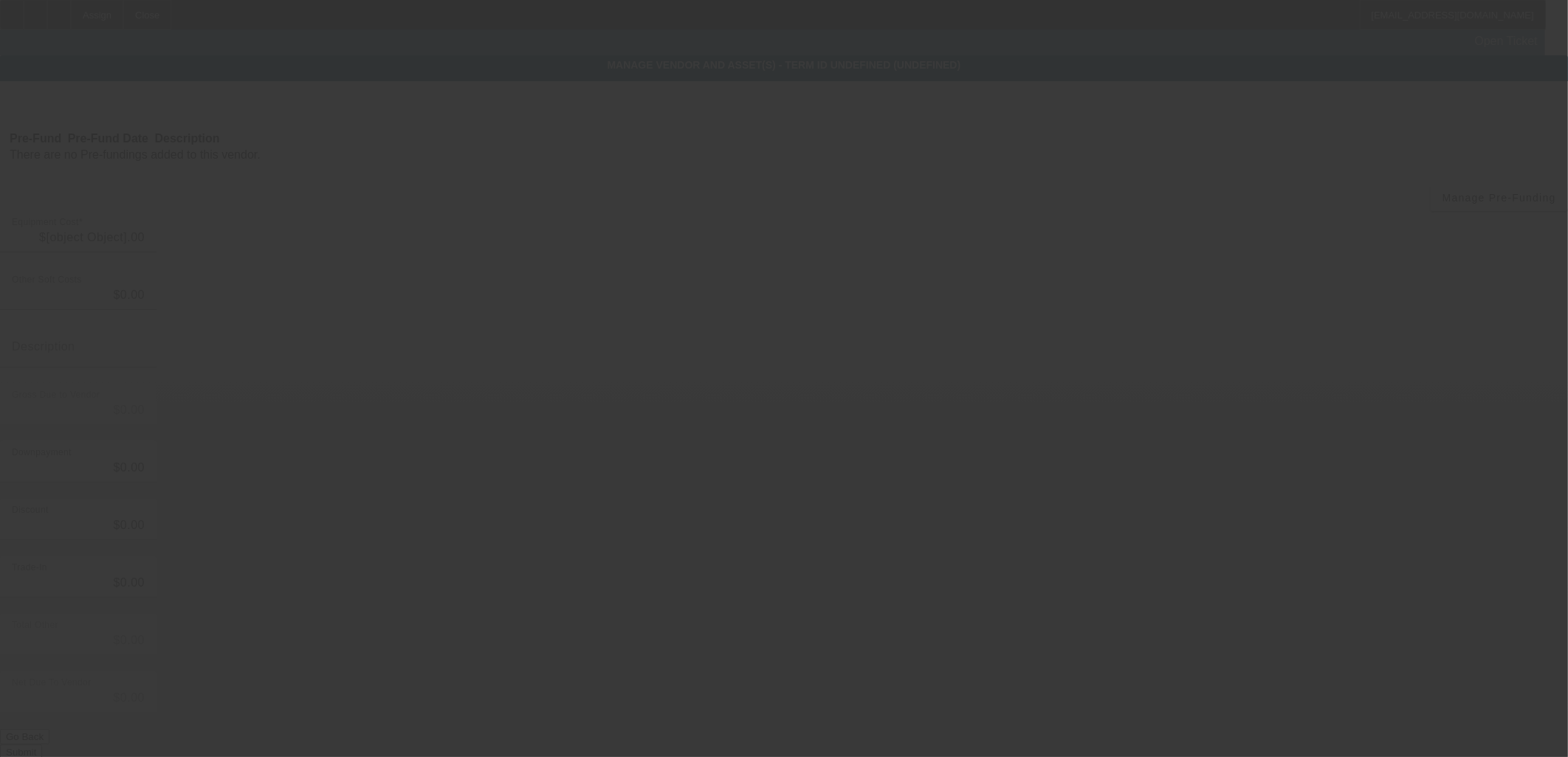
type input "$75,000.00"
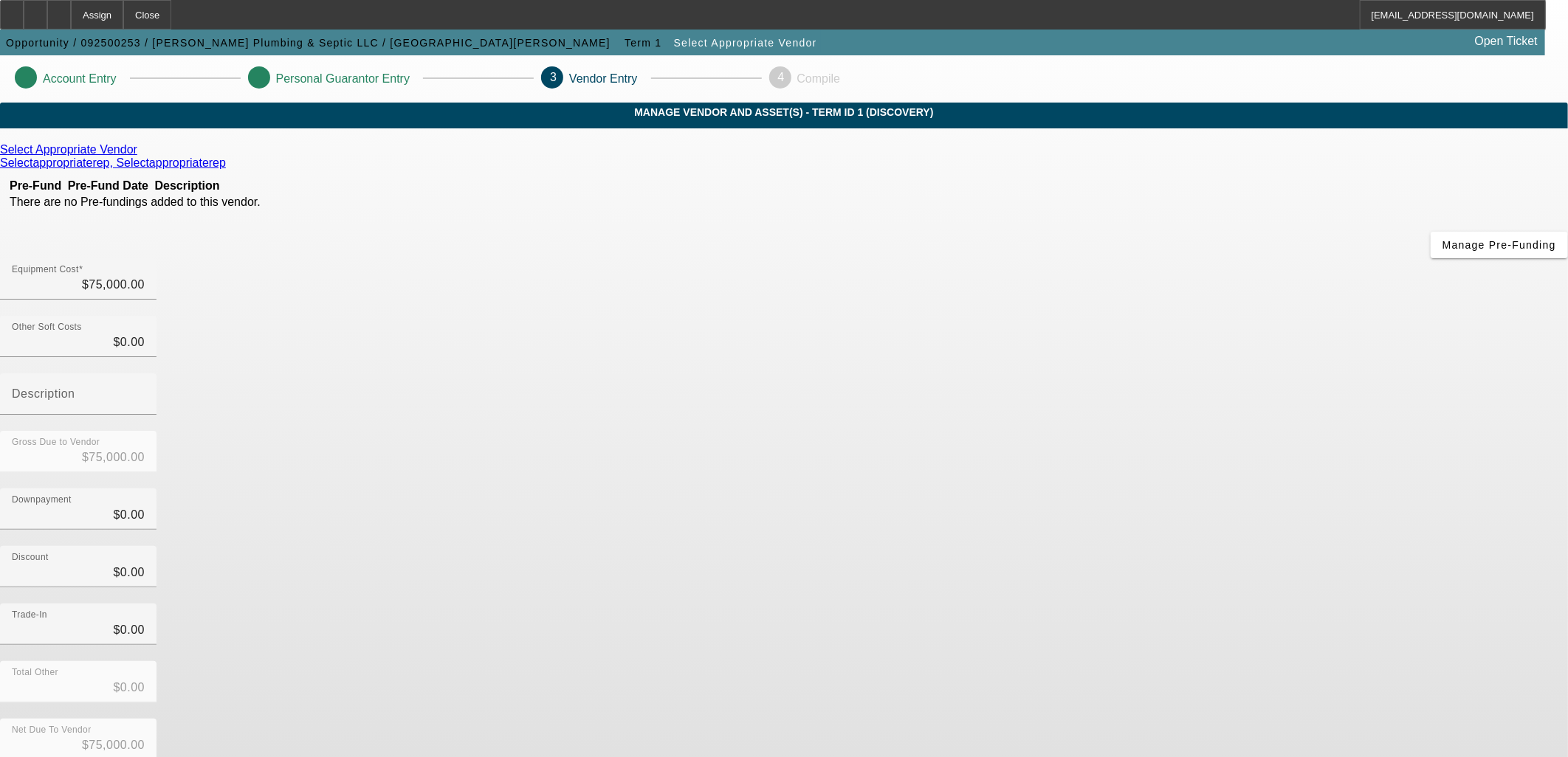
click at [141, 156] on icon at bounding box center [141, 149] width 0 height 13
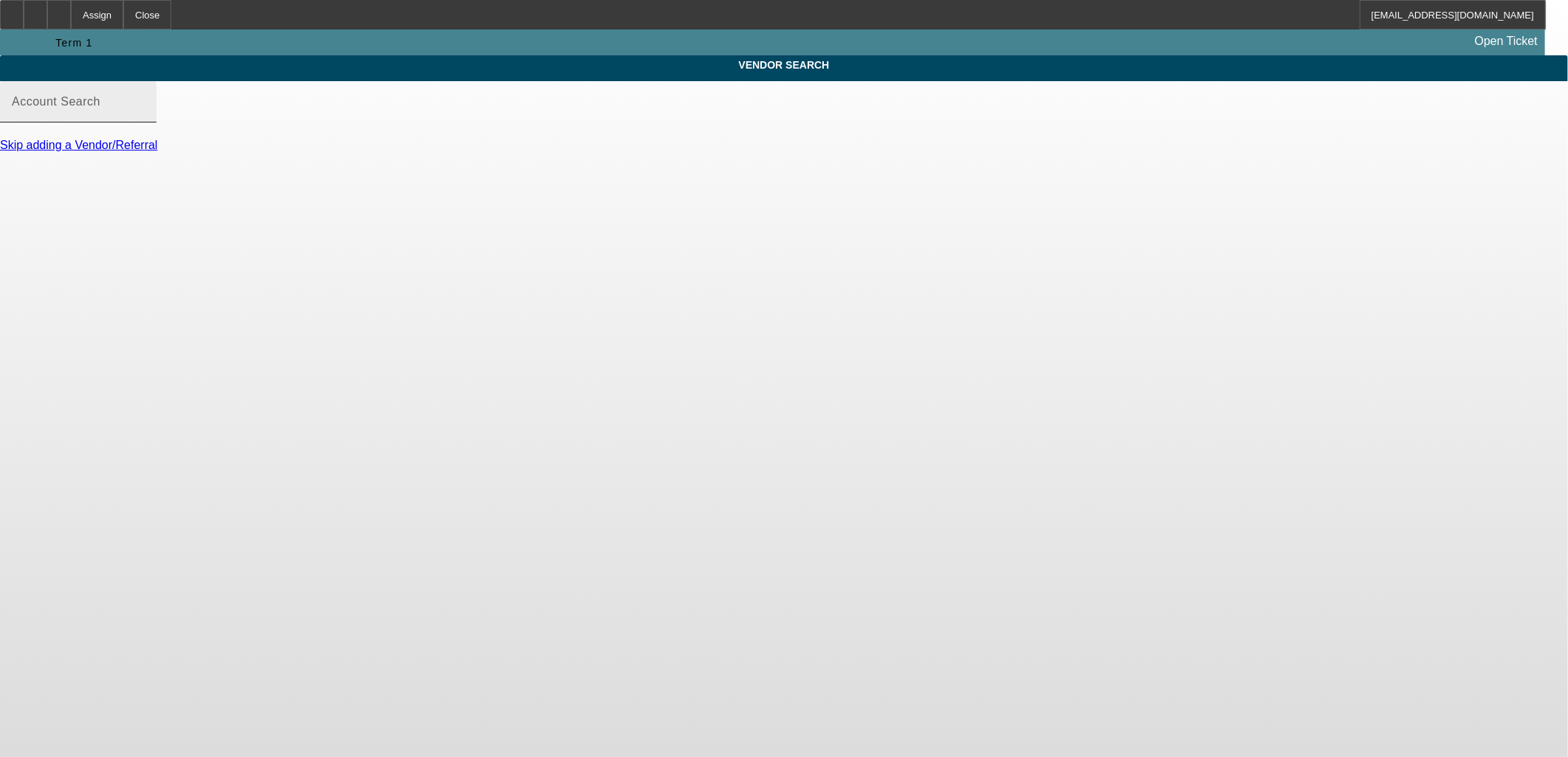
click at [145, 116] on input "Account Search" at bounding box center [78, 108] width 133 height 18
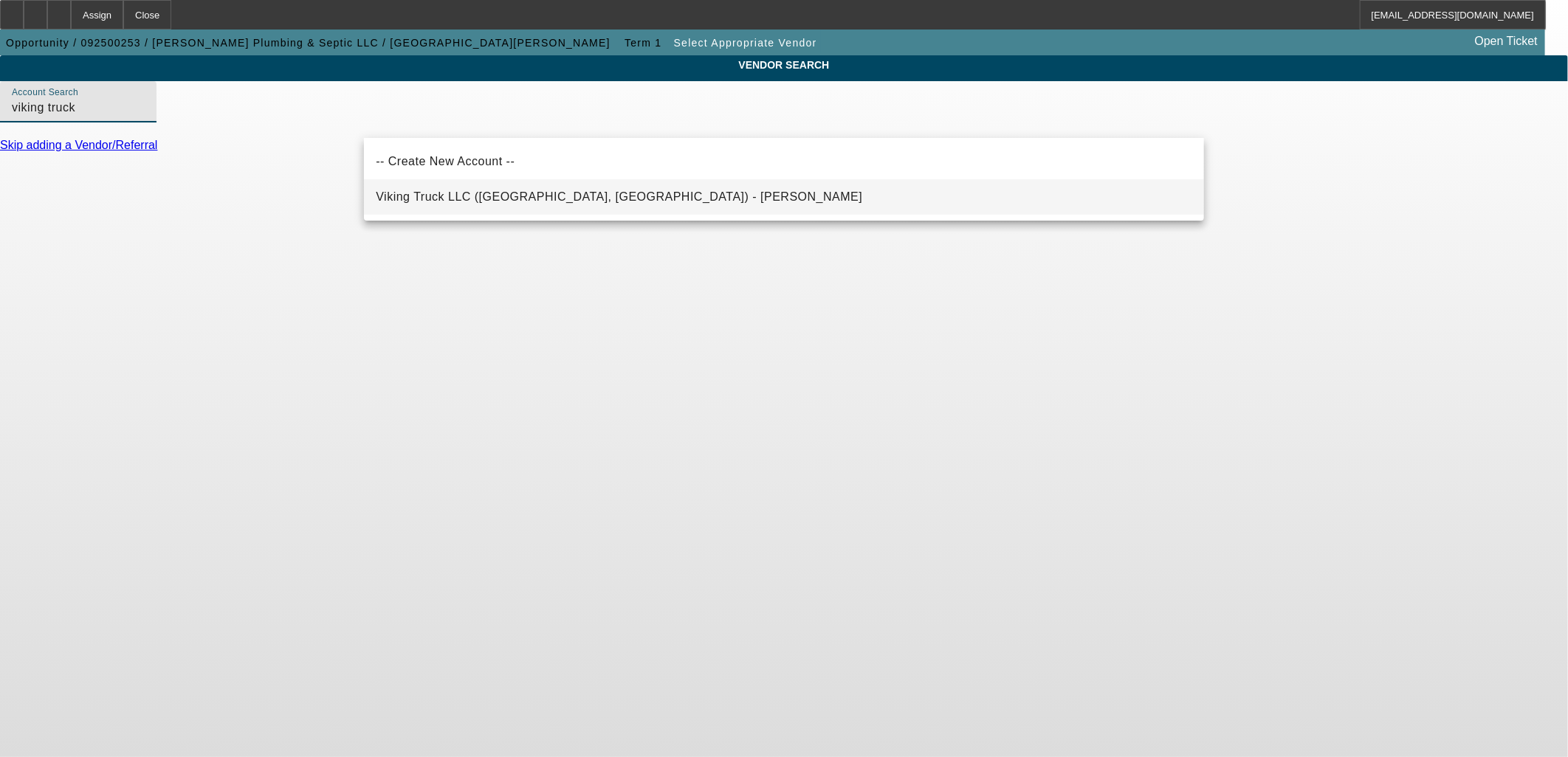
click at [475, 188] on span "Viking Truck LLC (Hollywood, FL) - Escobar, John" at bounding box center [619, 197] width 487 height 18
type input "Viking Truck LLC (Hollywood, FL) - Escobar, John"
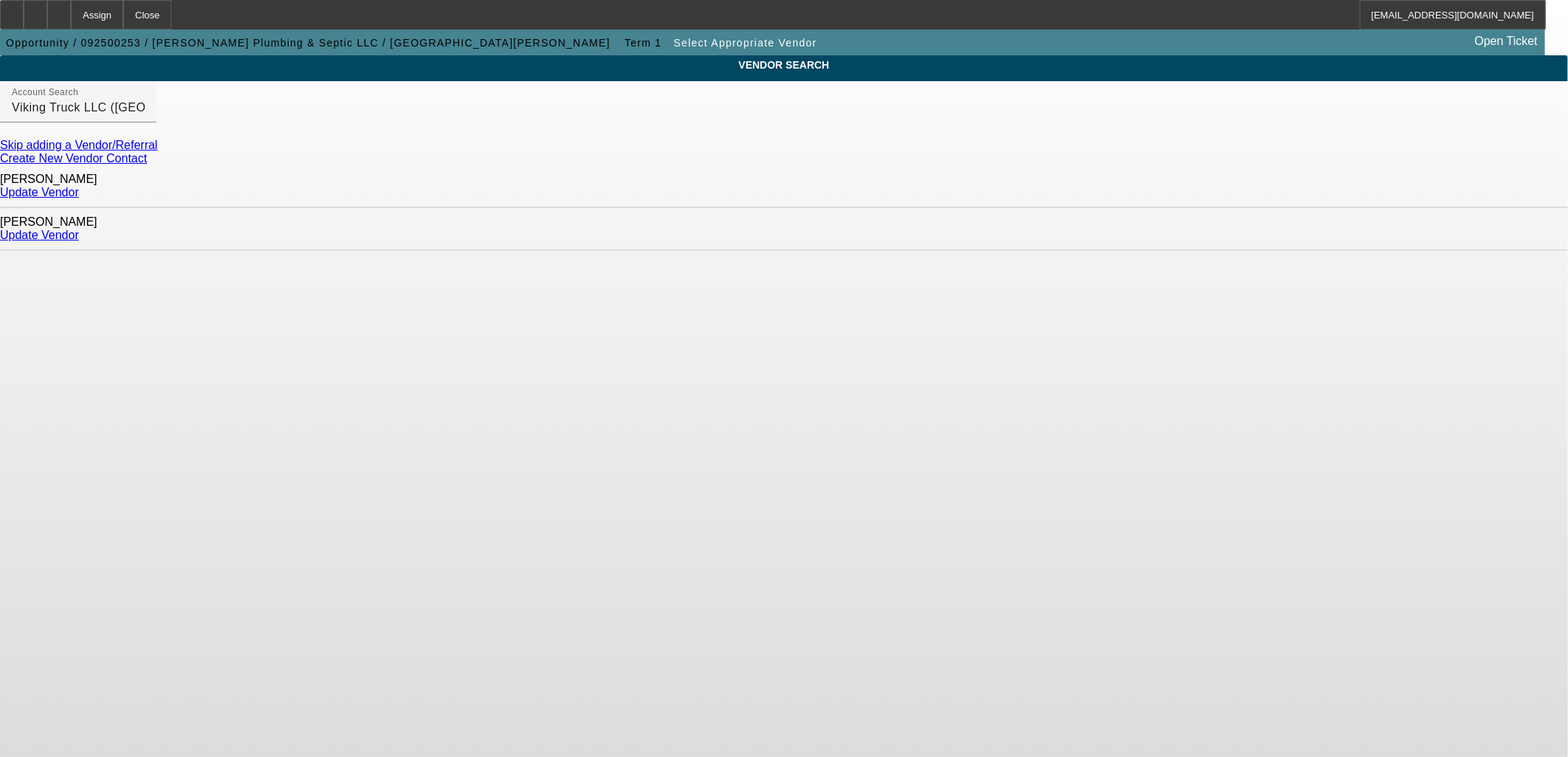
click at [79, 191] on link "Update Vendor" at bounding box center [40, 192] width 79 height 13
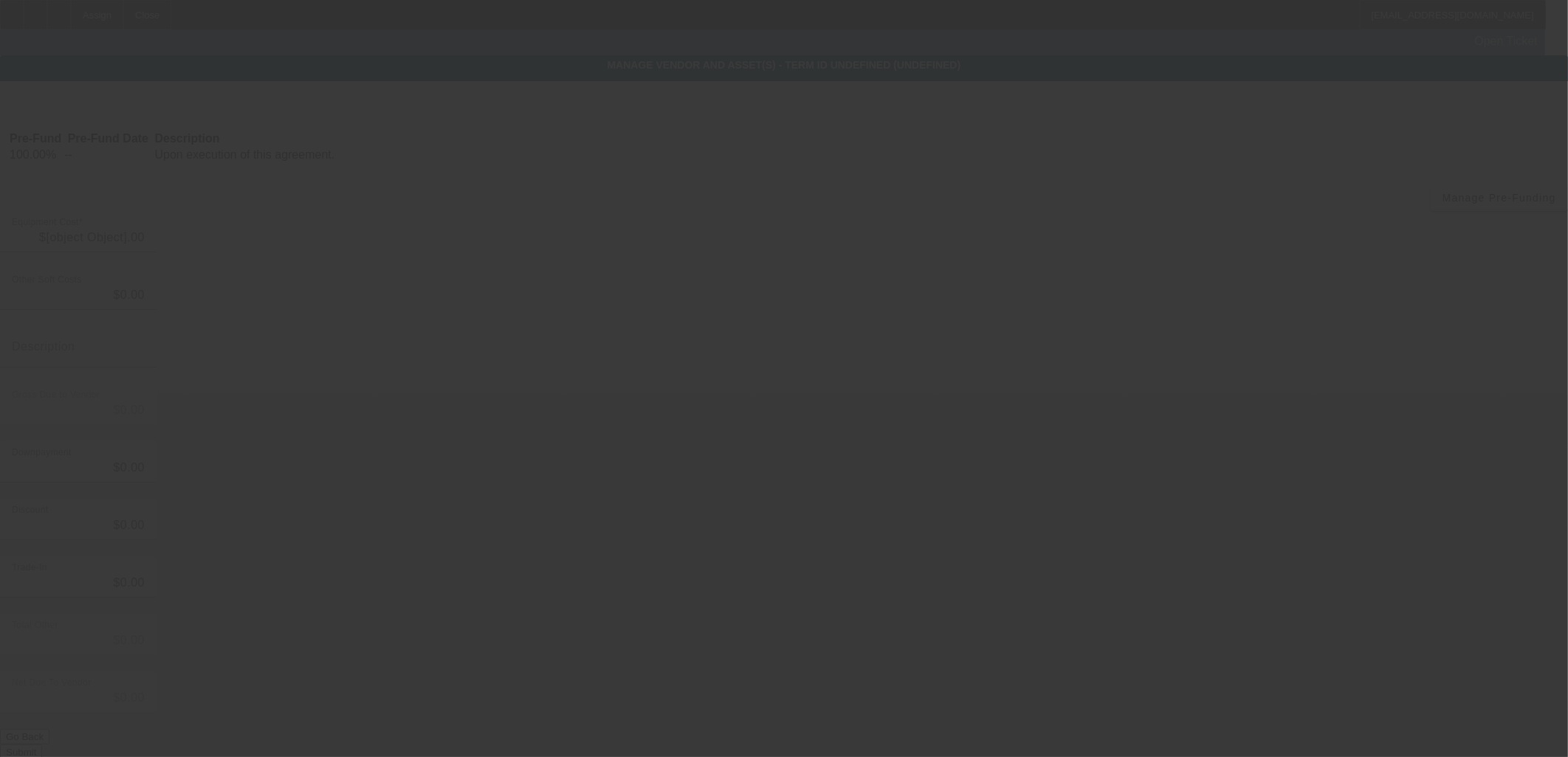
type input "$75,000.00"
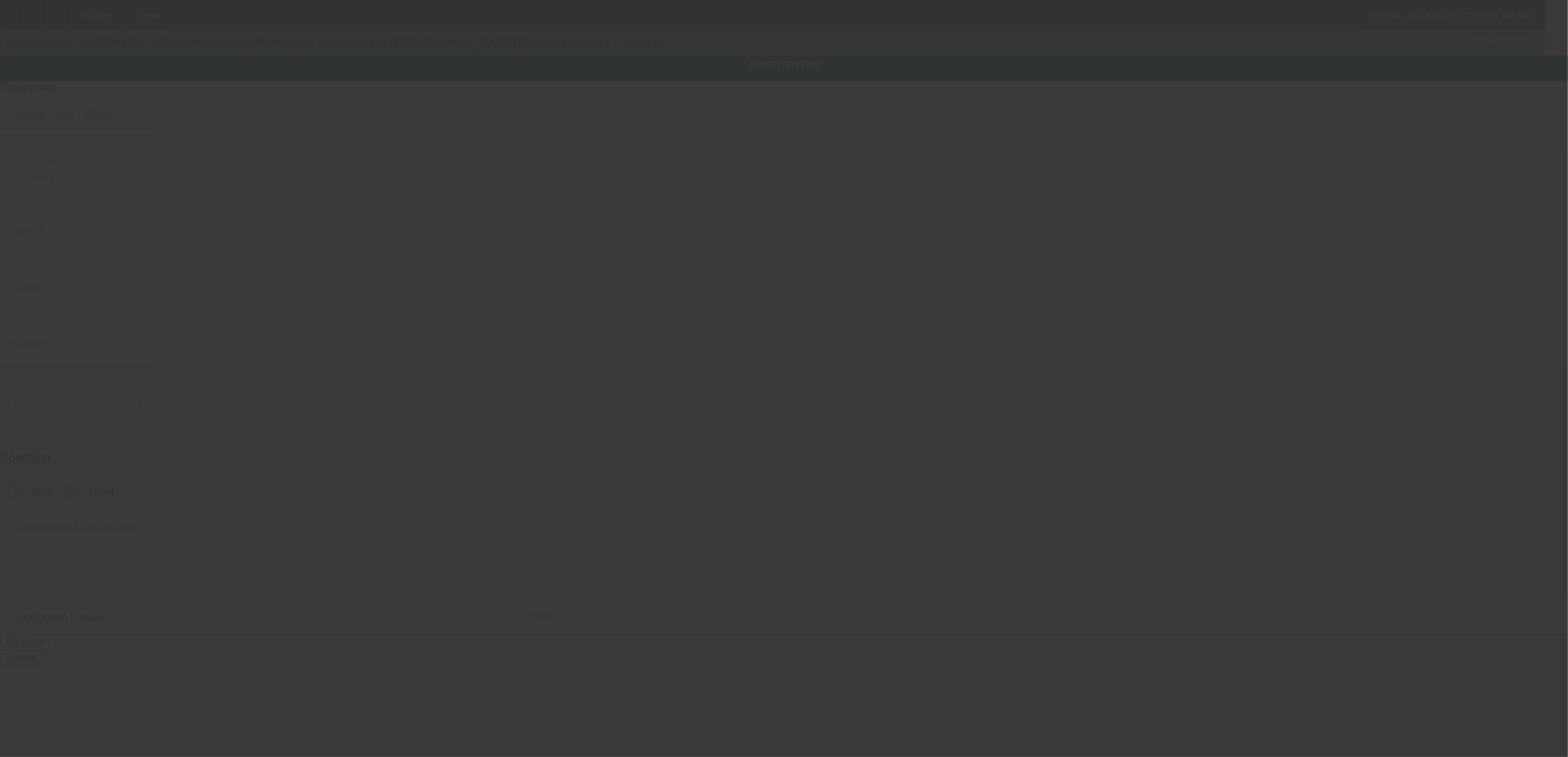
type textarea "Make: Freightliner; Model: M2"
type input "91"
type input "[GEOGRAPHIC_DATA]"
type input "30534"
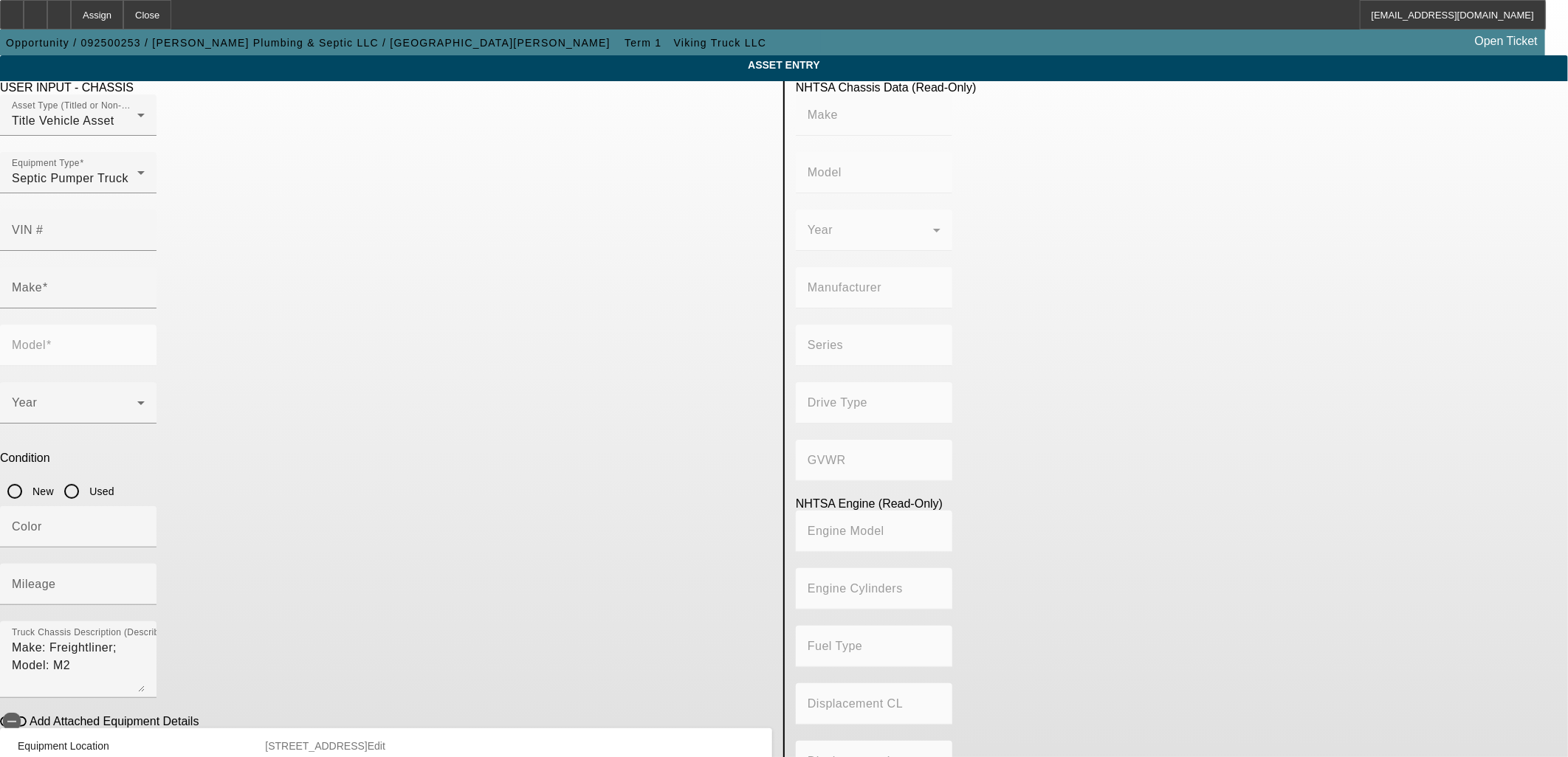
click at [50, 757] on button "Go Back" at bounding box center [25, 772] width 50 height 16
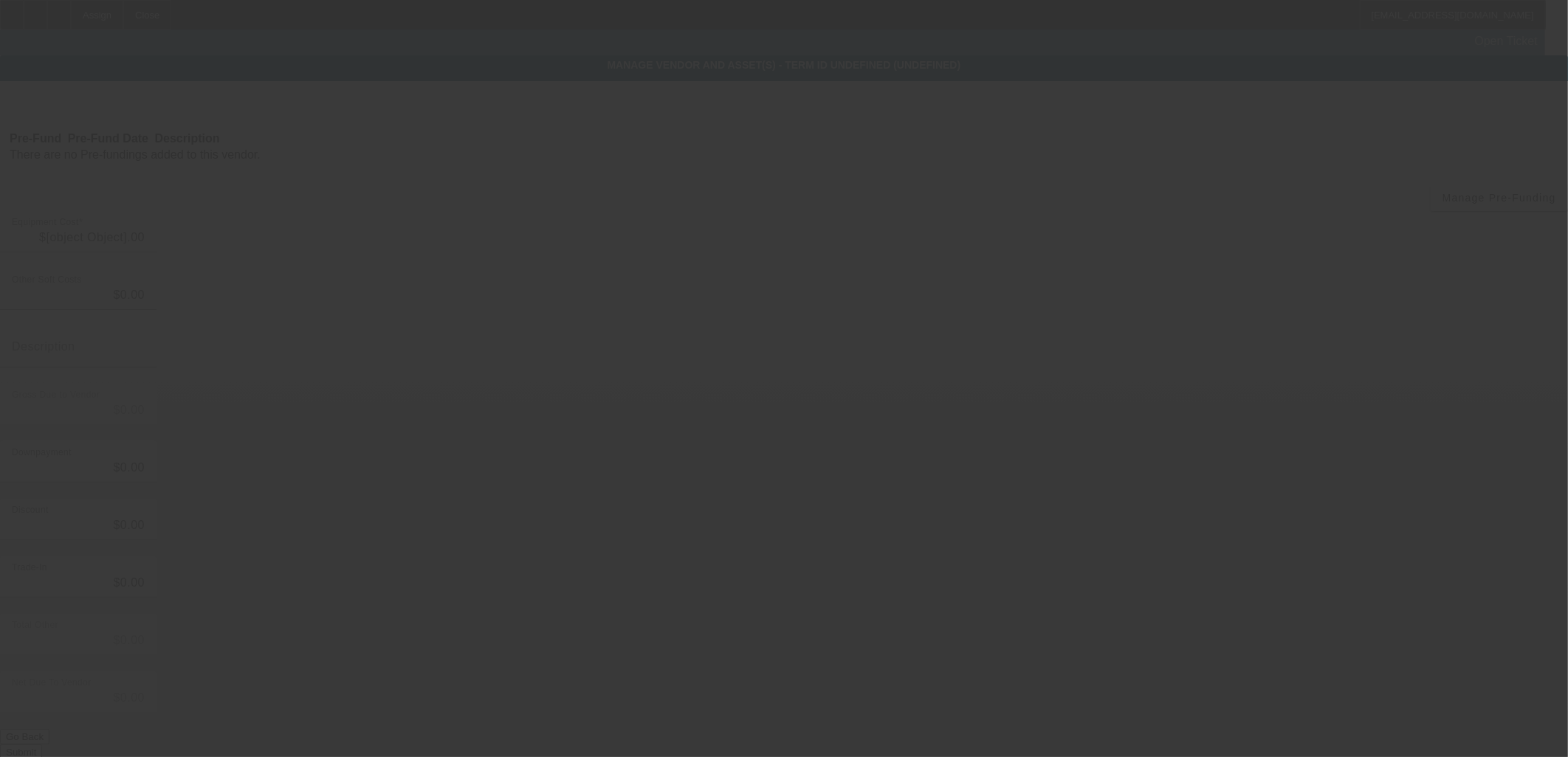
type input "$75,000.00"
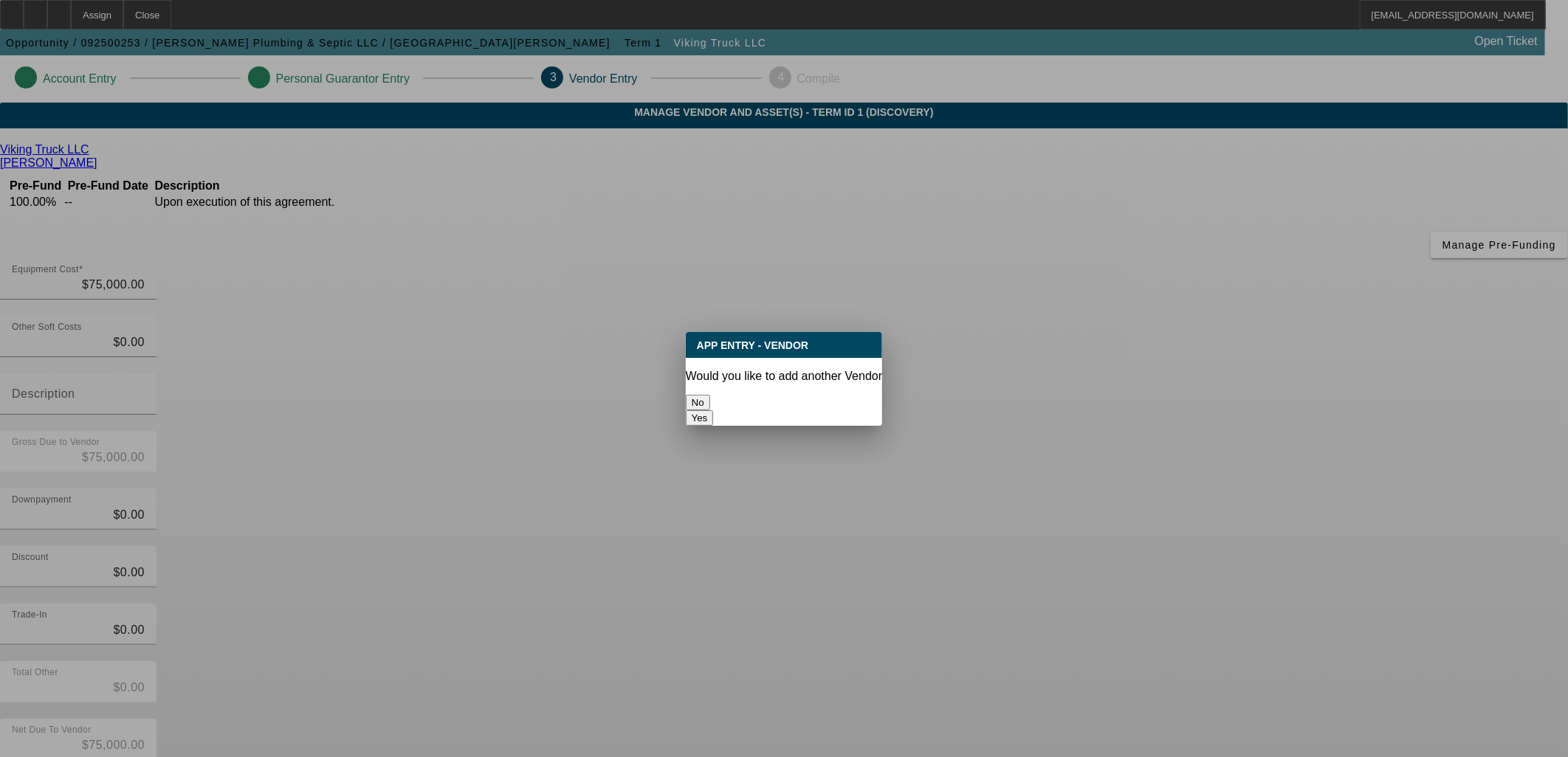
click at [710, 395] on button "No" at bounding box center [698, 403] width 25 height 16
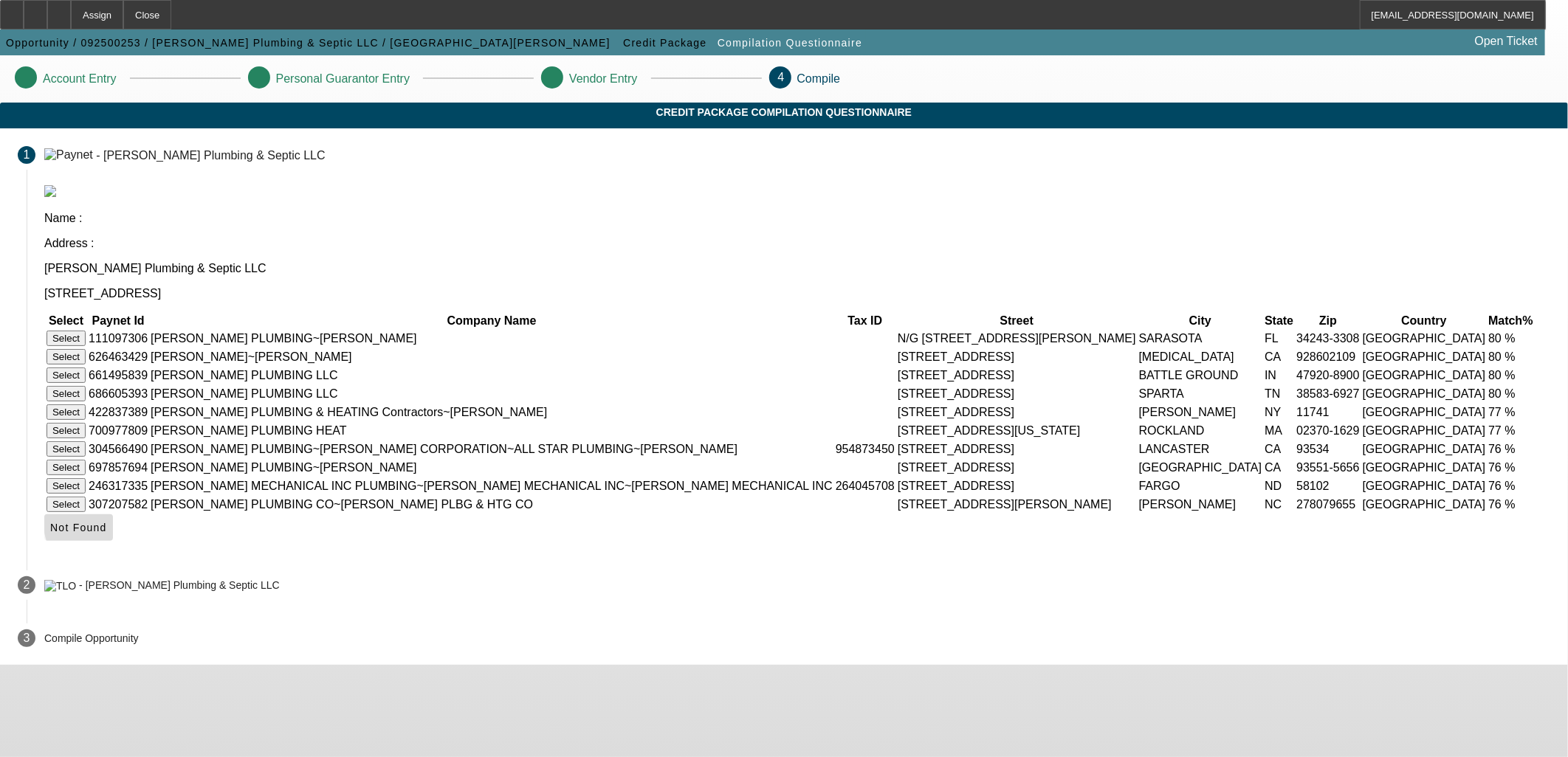
click at [107, 533] on span "Not Found" at bounding box center [78, 528] width 57 height 12
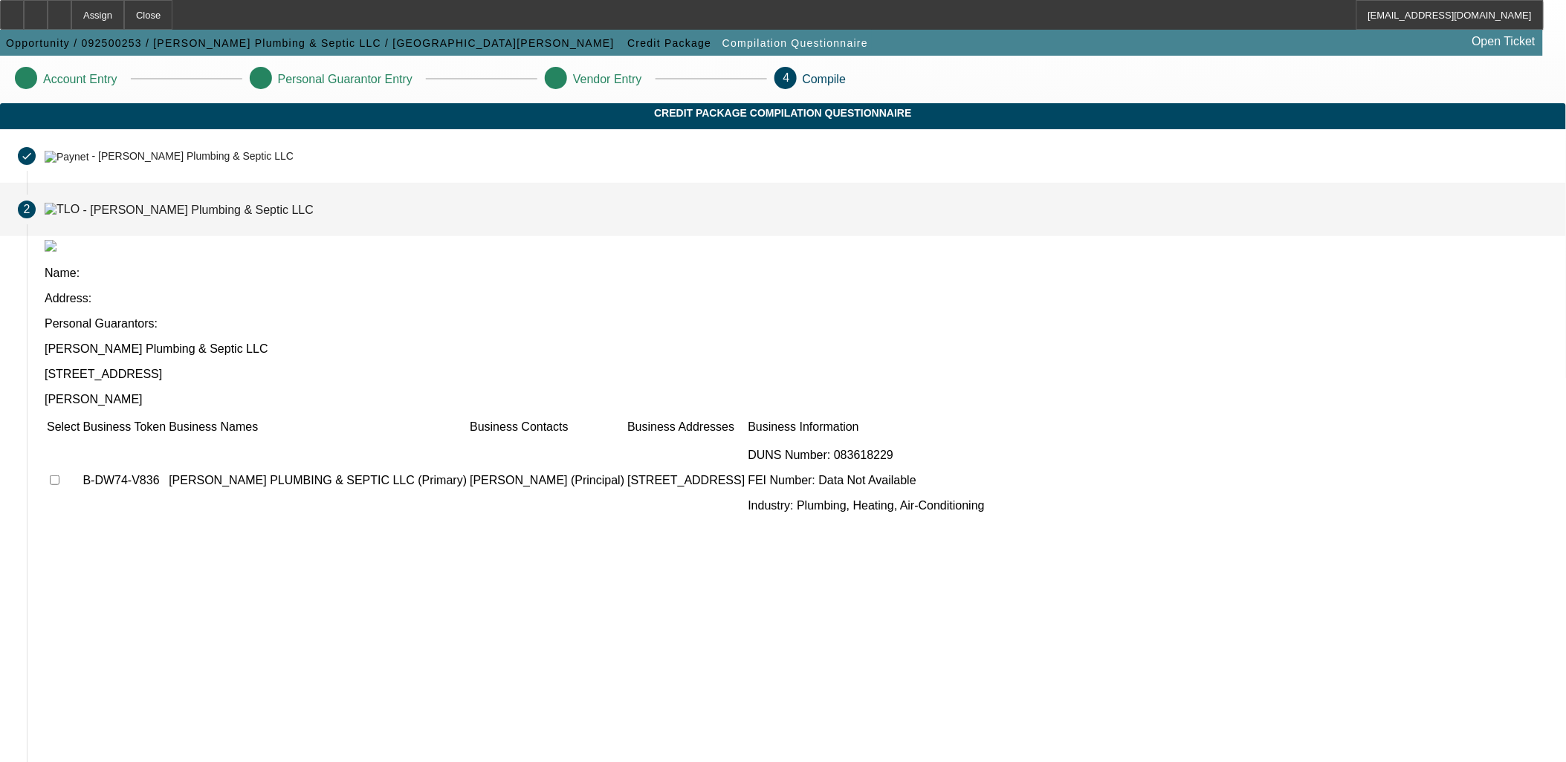
click at [59, 476] on input "checkbox" at bounding box center [55, 481] width 10 height 10
checkbox input "true"
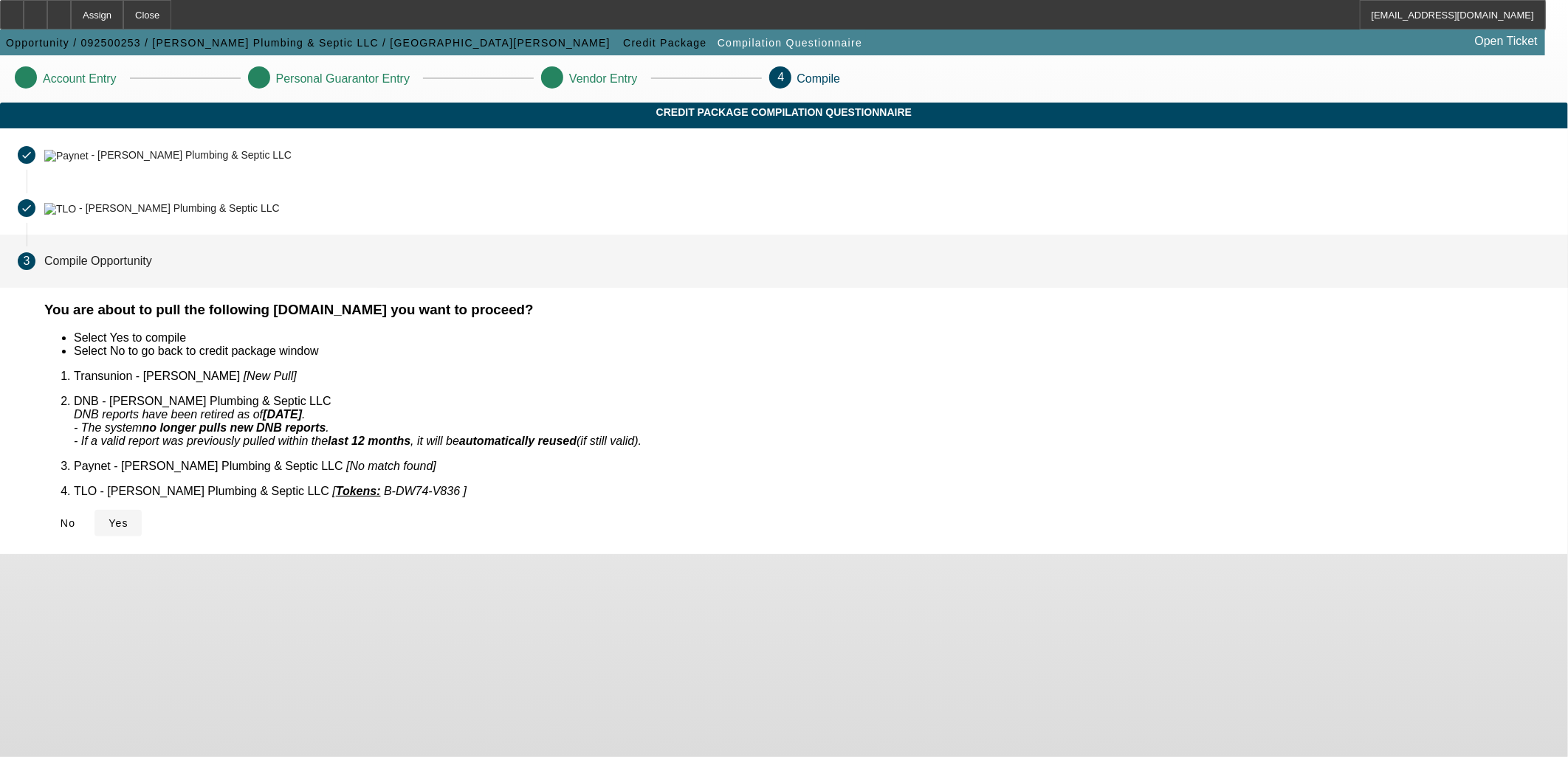
click at [128, 518] on span "Yes" at bounding box center [118, 524] width 20 height 12
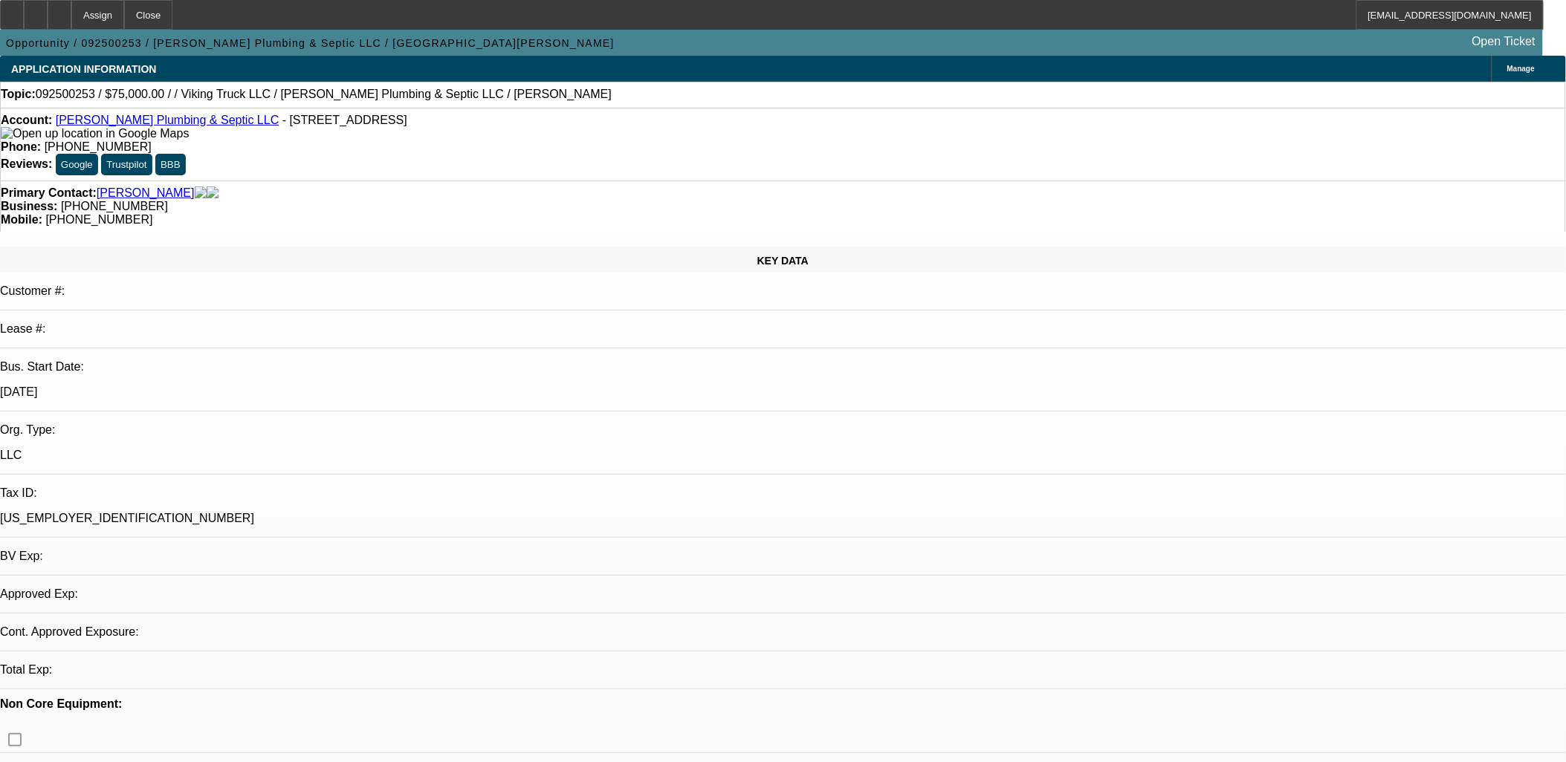
select select "0"
select select "2"
select select "0.1"
select select "1"
select select "2"
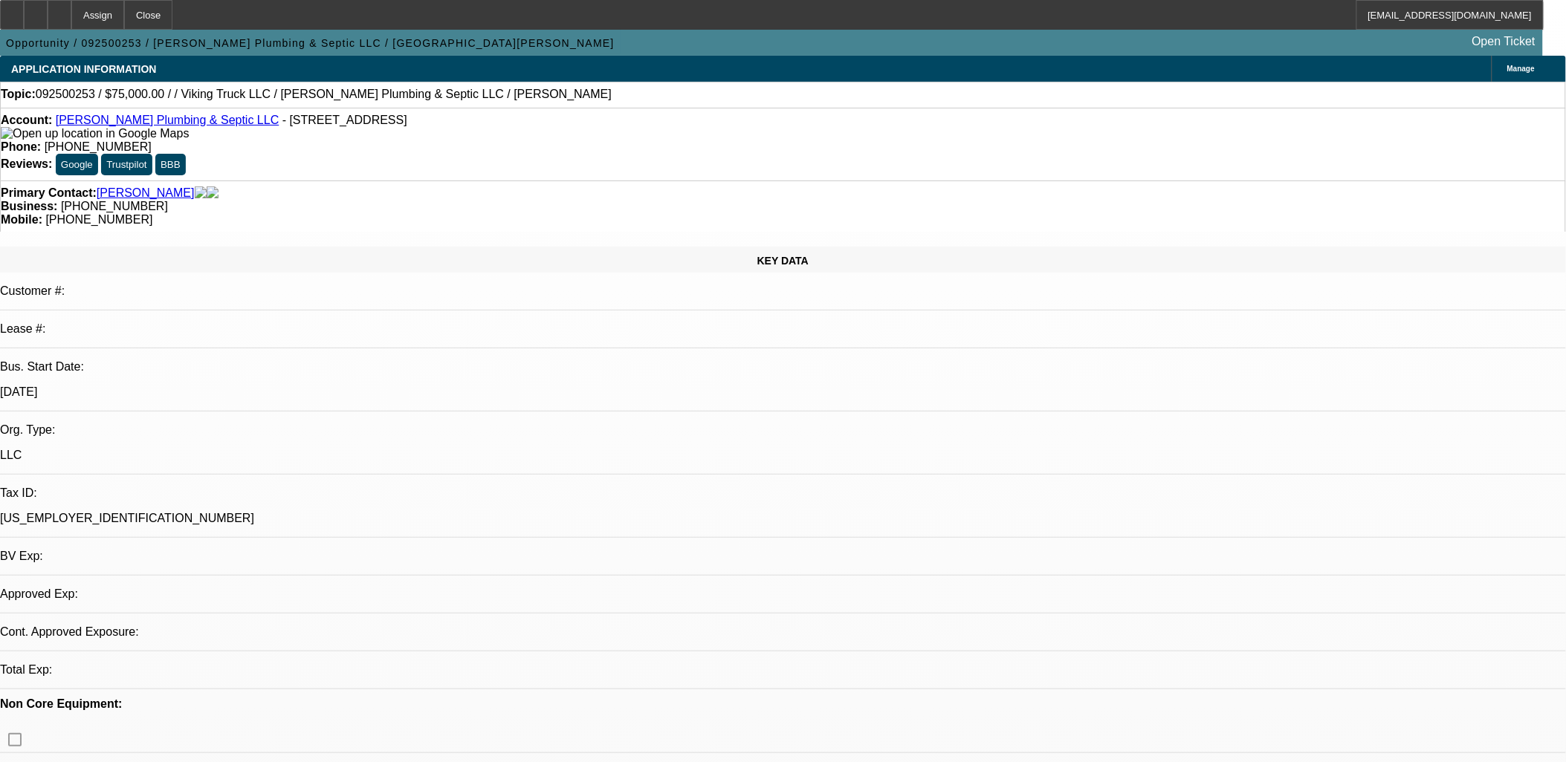
select select "4"
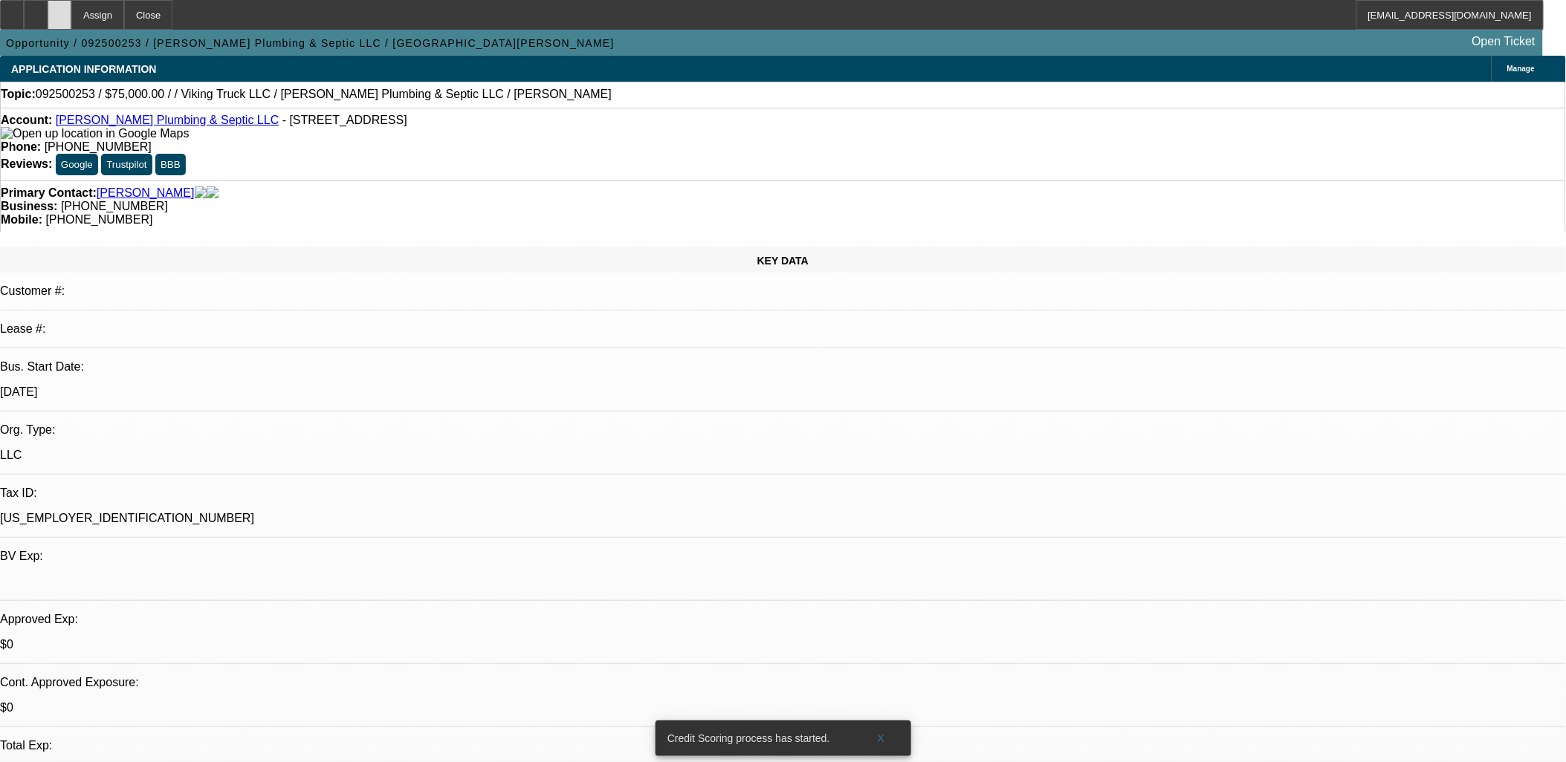
click at [71, 15] on div at bounding box center [60, 15] width 24 height 30
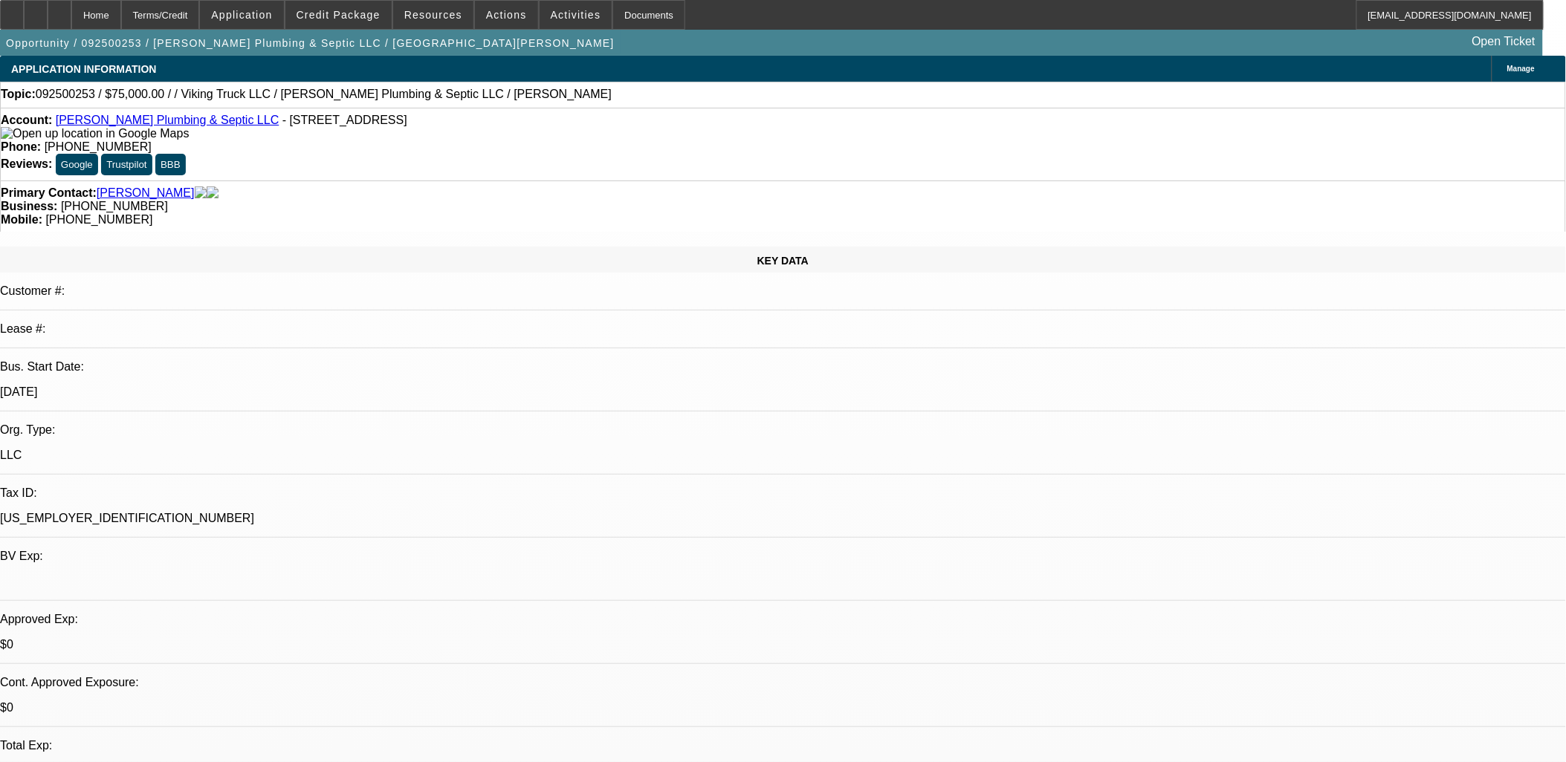
select select "0"
select select "2"
select select "0.1"
select select "1"
select select "2"
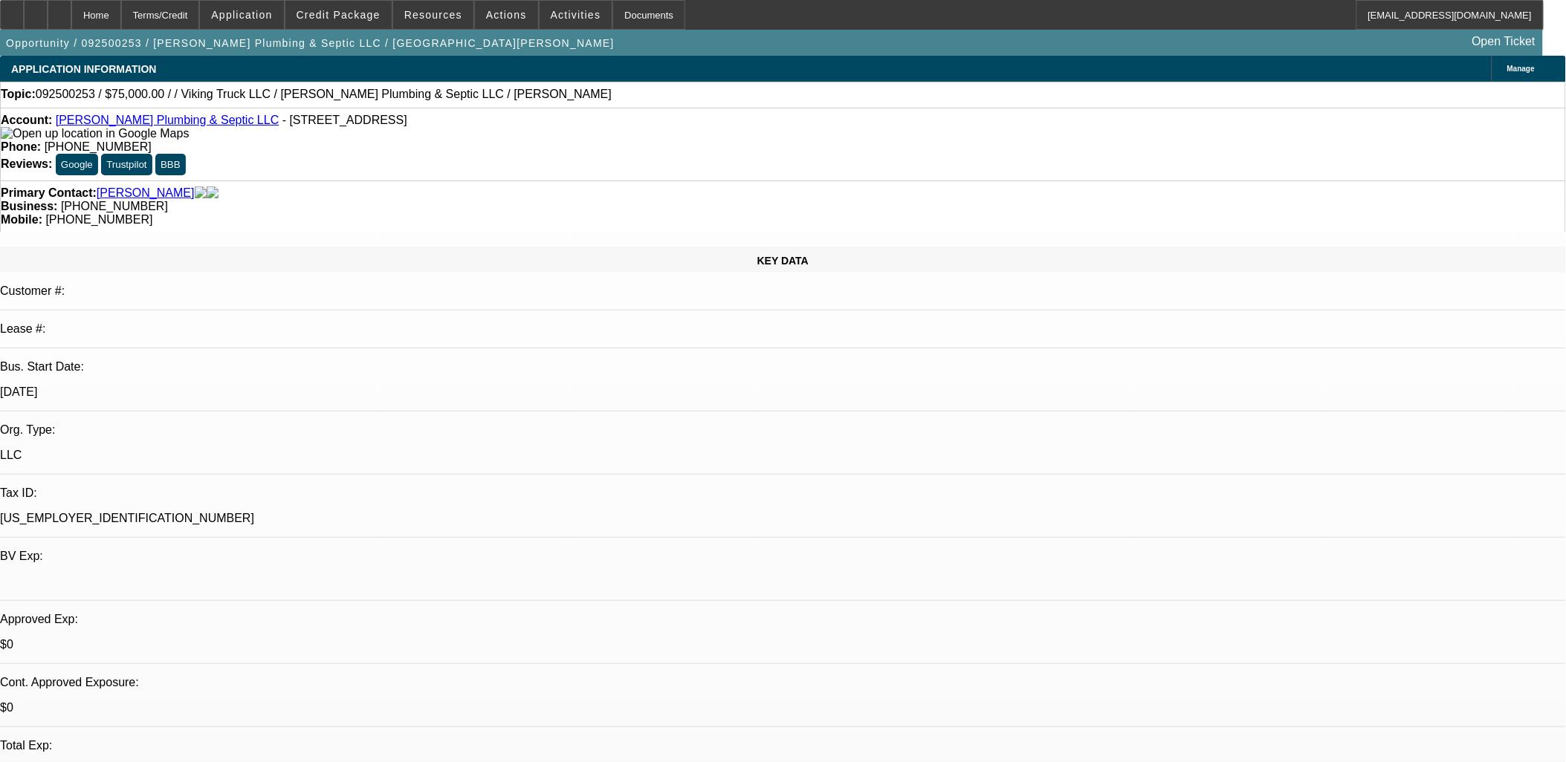
select select "4"
click at [272, 19] on span "Application" at bounding box center [241, 15] width 61 height 12
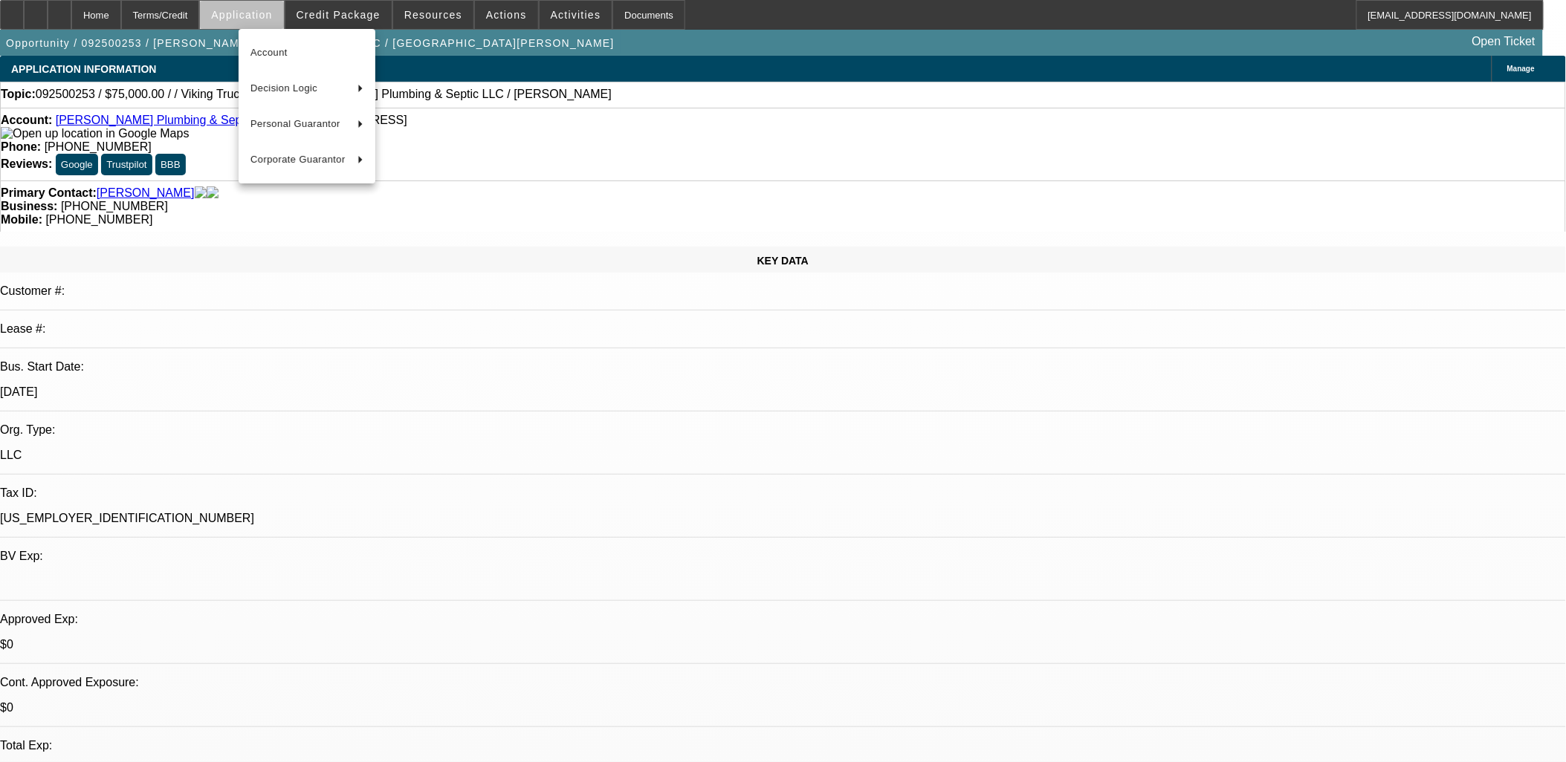
click at [281, 19] on div at bounding box center [783, 381] width 1566 height 762
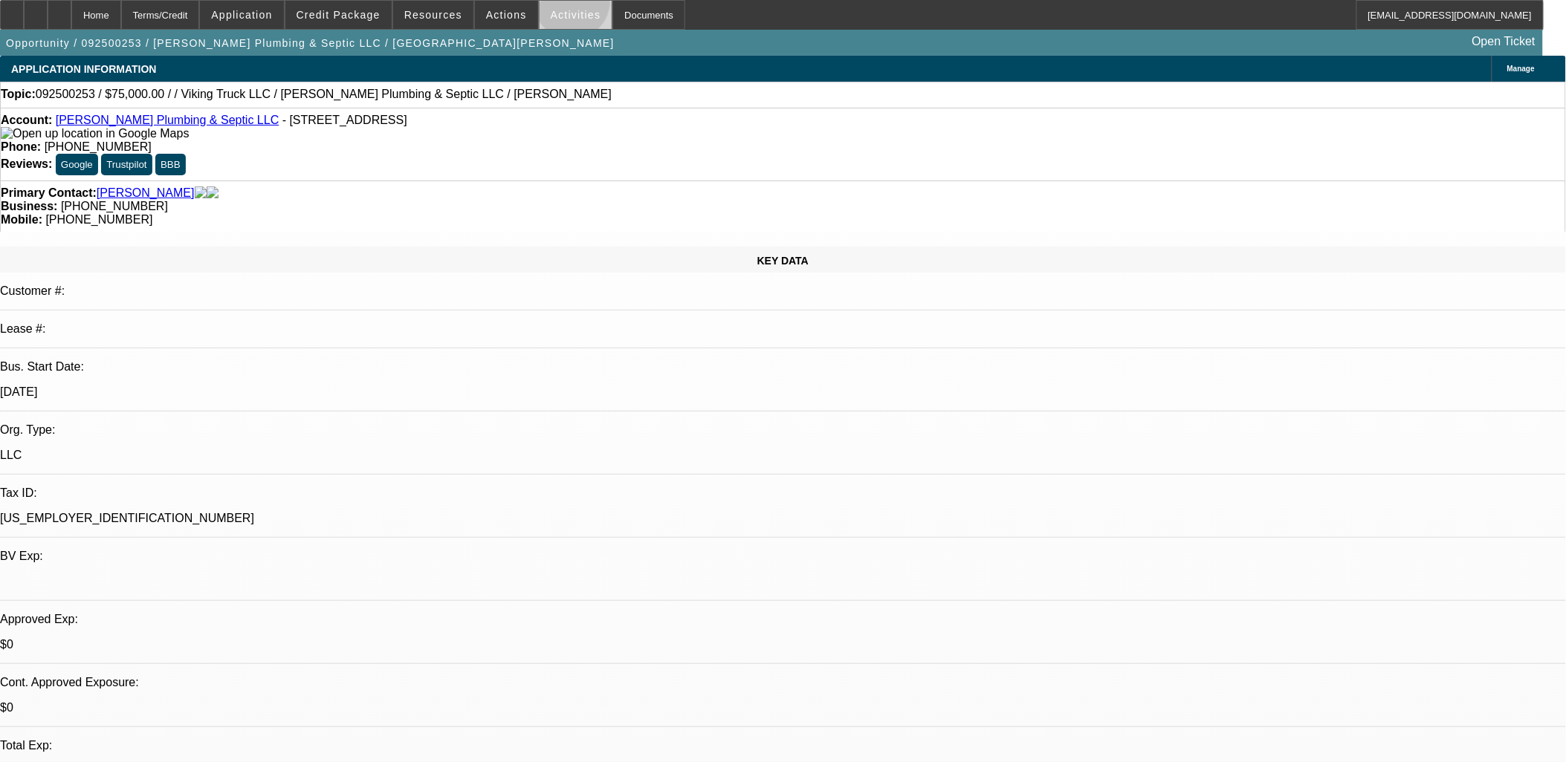
click at [558, 5] on span at bounding box center [575, 15] width 73 height 36
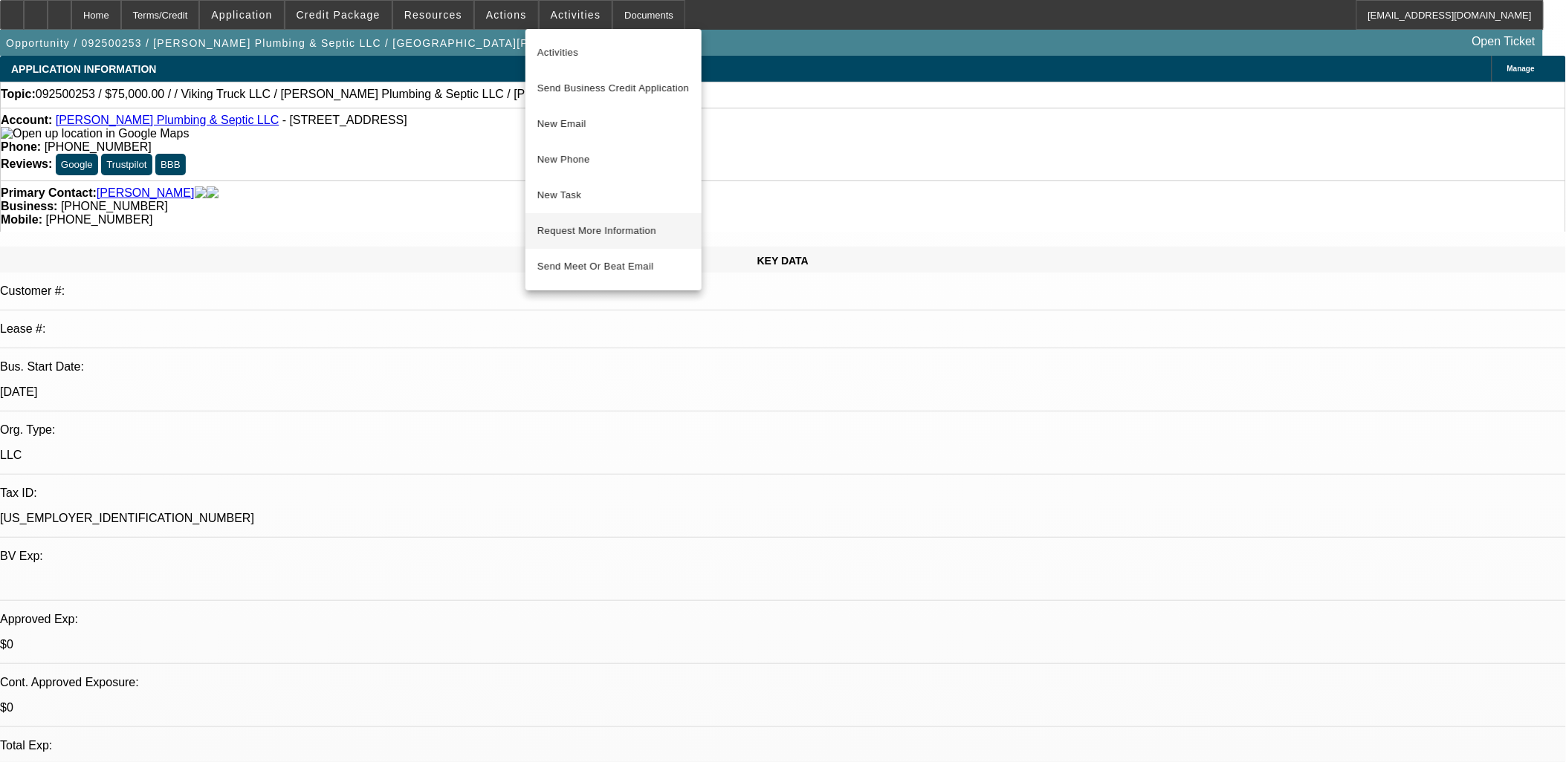
click at [610, 224] on span "Request More Information" at bounding box center [613, 231] width 152 height 18
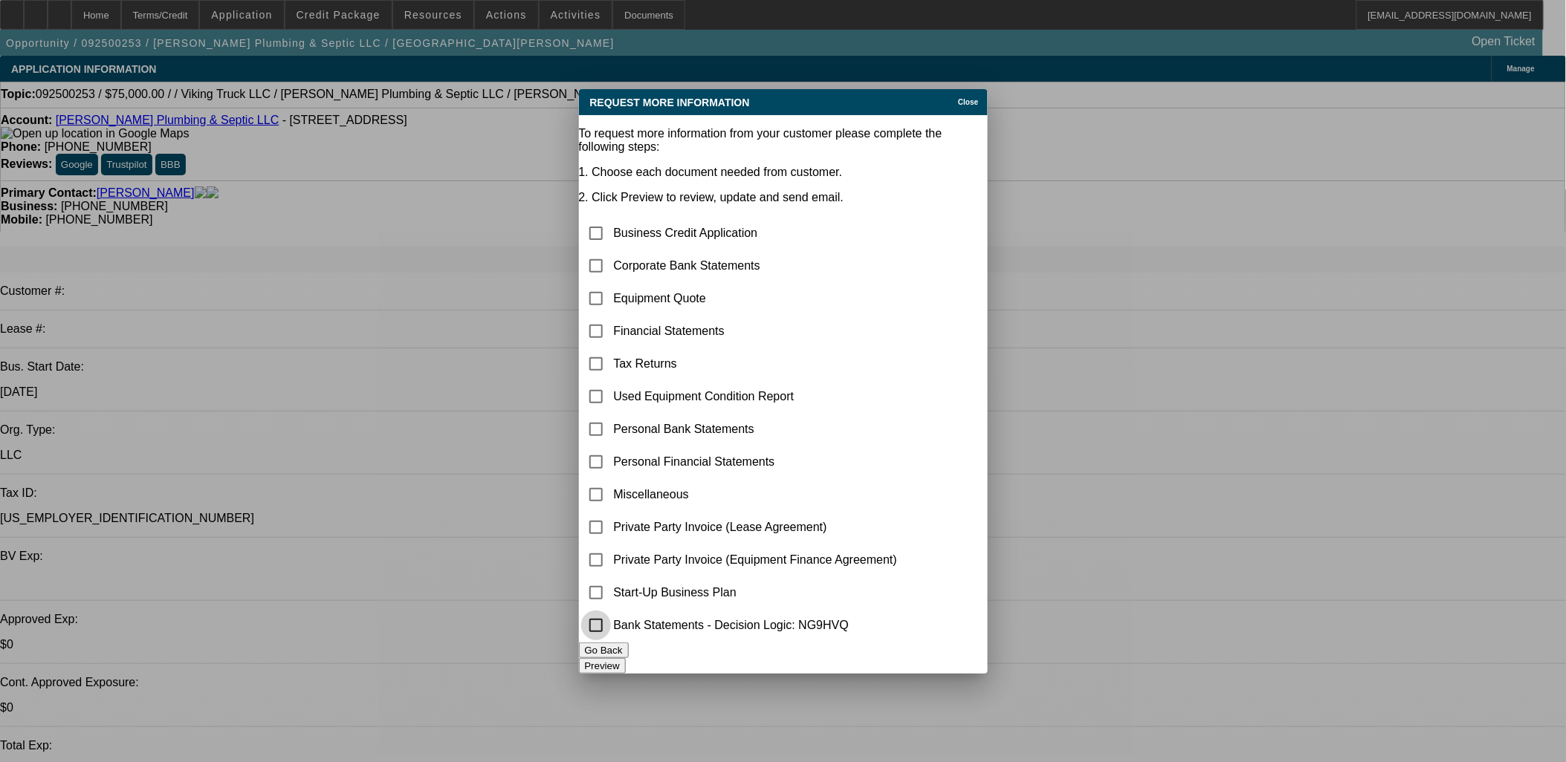
click at [611, 627] on input "checkbox" at bounding box center [596, 626] width 30 height 30
checkbox input "true"
click at [626, 658] on button "Preview" at bounding box center [602, 666] width 47 height 16
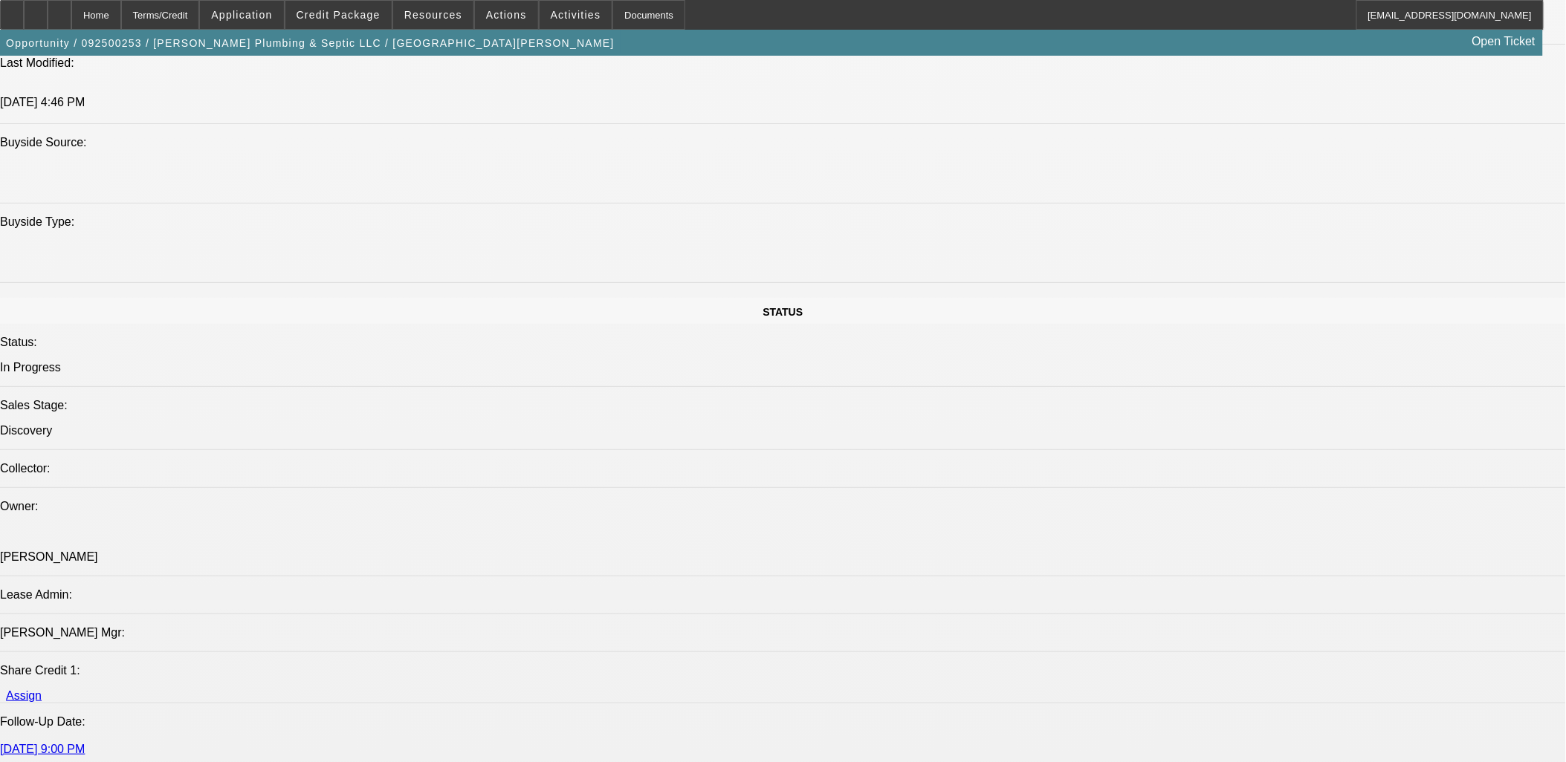
scroll to position [1569, 0]
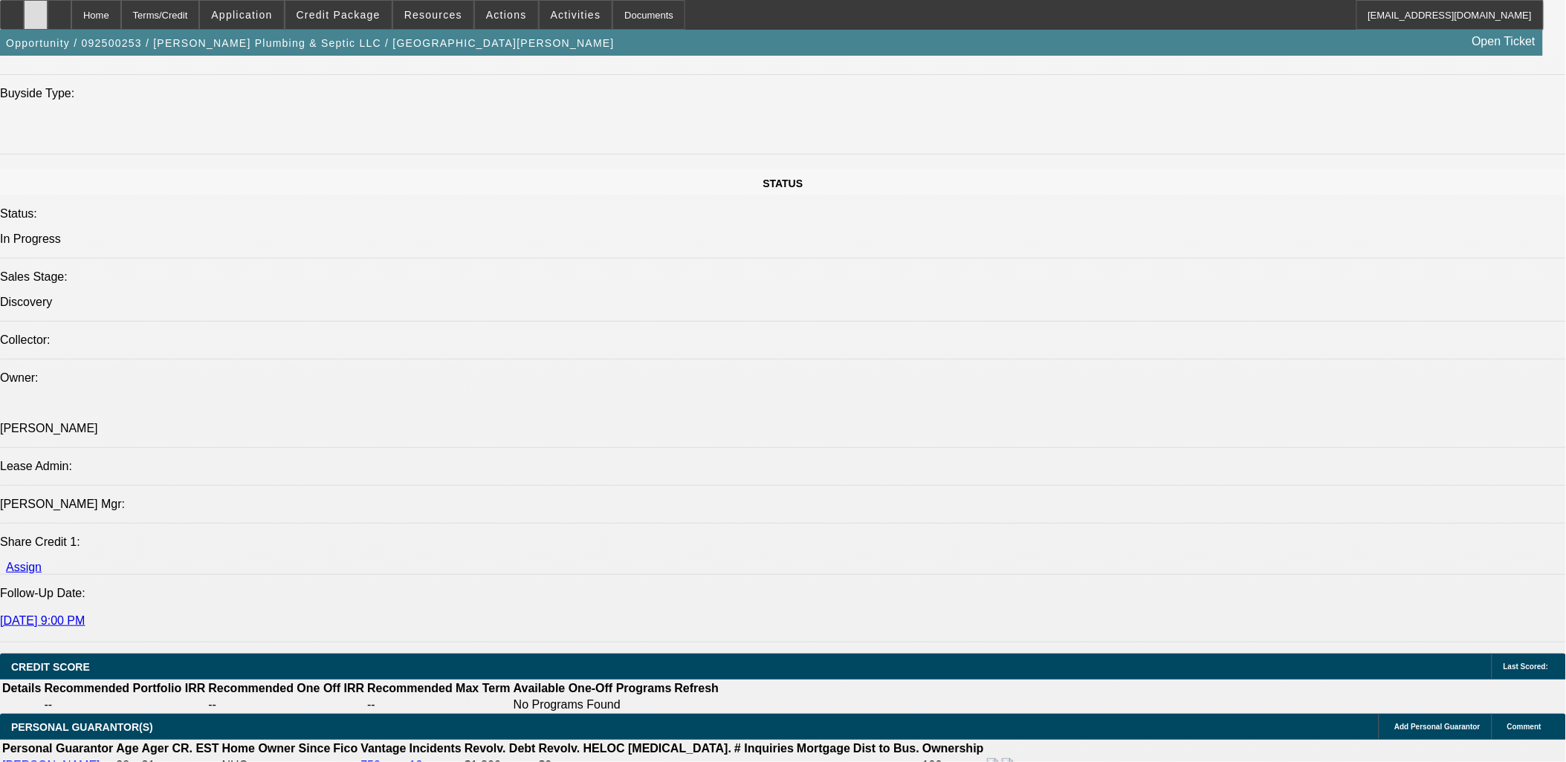
click at [48, 16] on div at bounding box center [36, 15] width 24 height 30
click at [71, 13] on div at bounding box center [60, 15] width 24 height 30
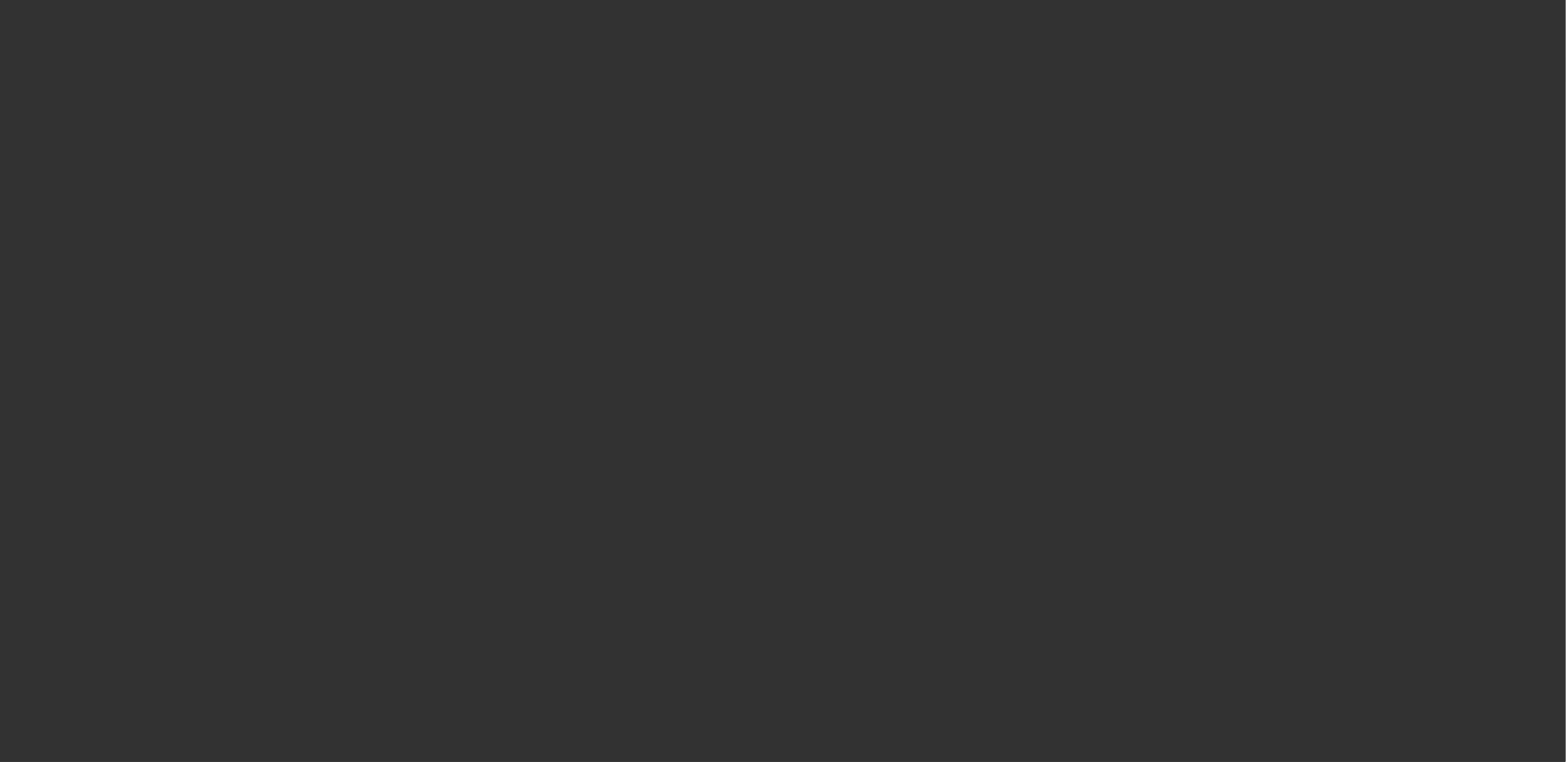
select select "0"
select select "2"
select select "0.1"
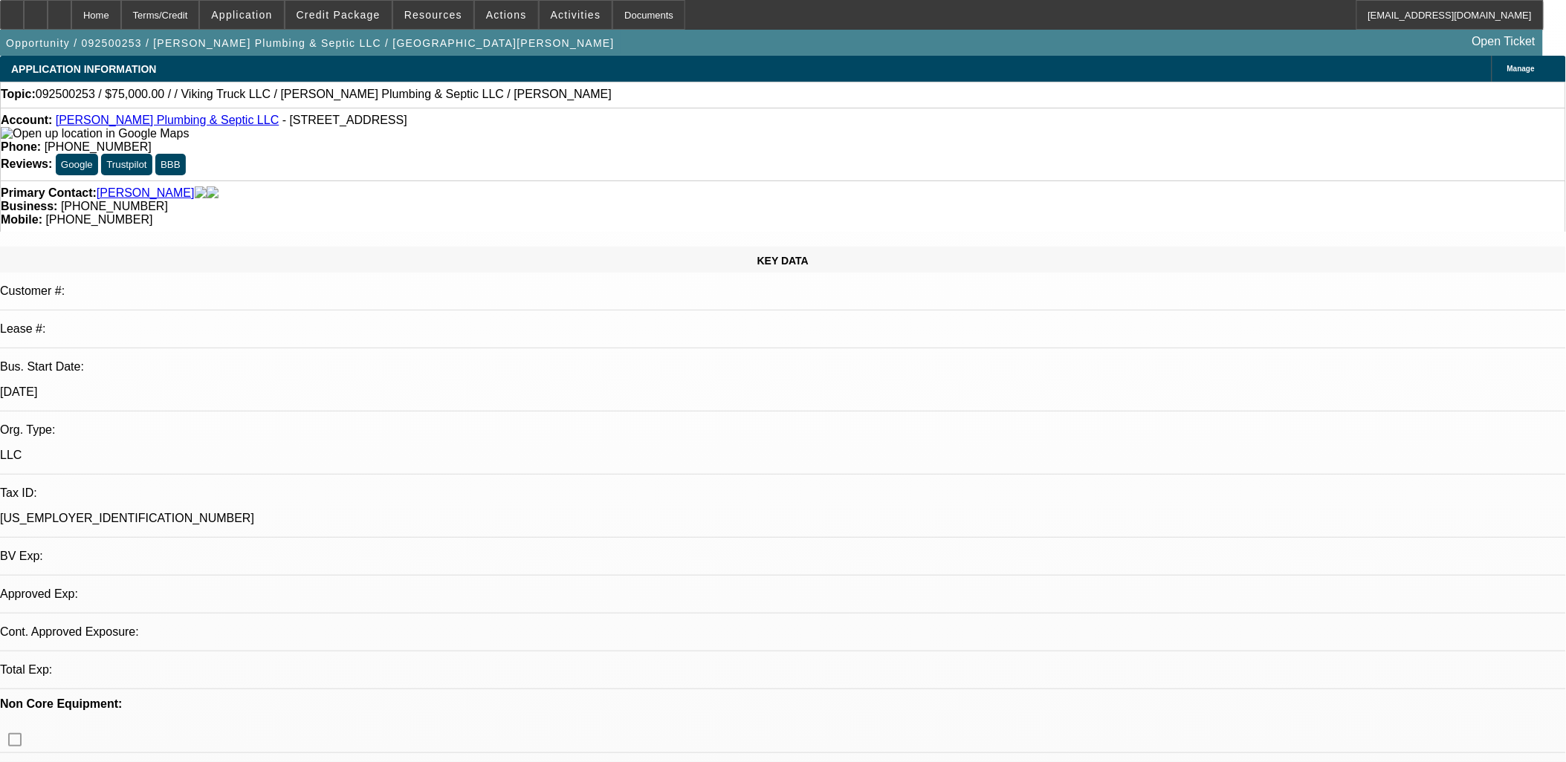
select select "1"
select select "2"
select select "4"
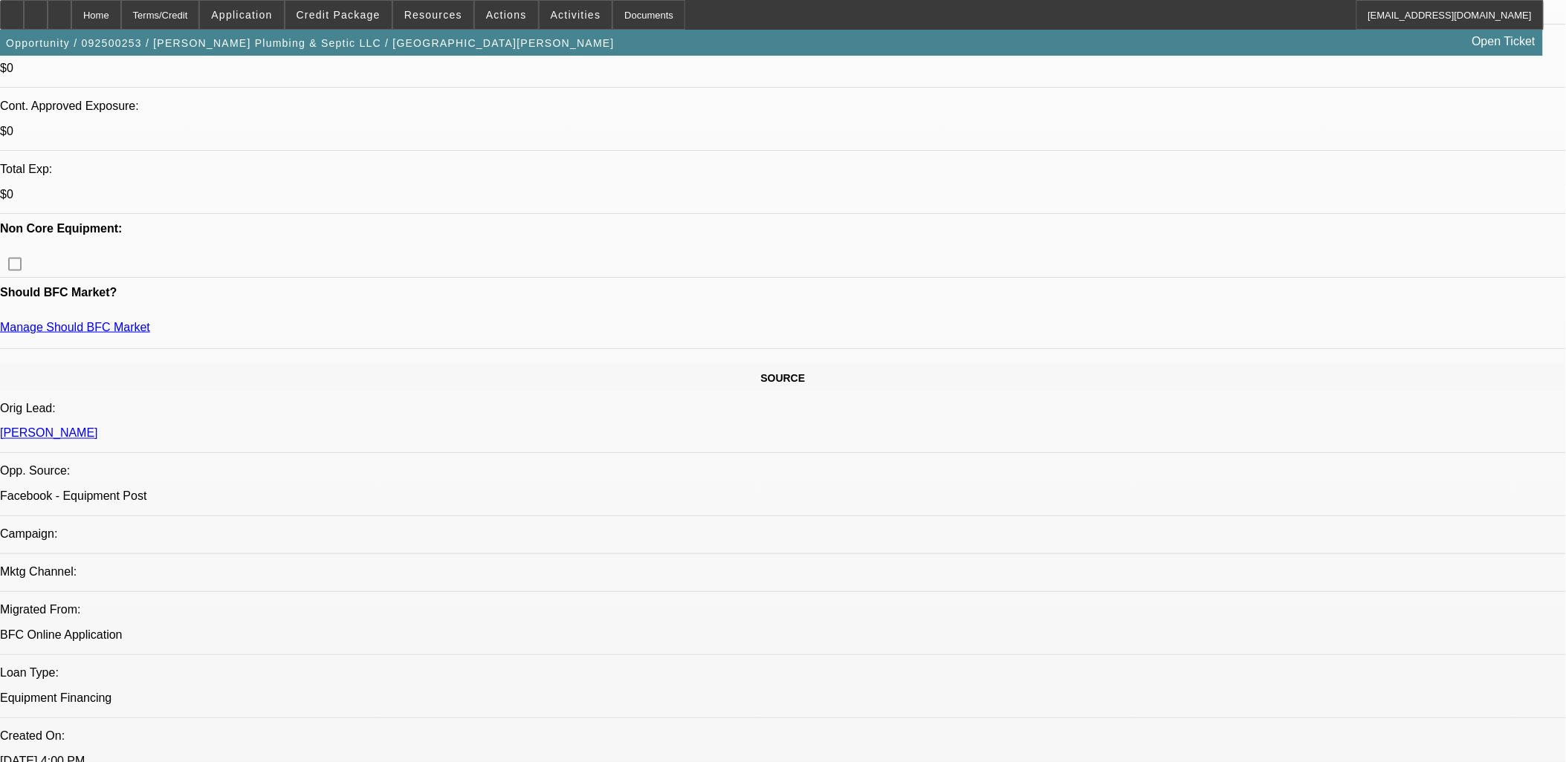
scroll to position [577, 0]
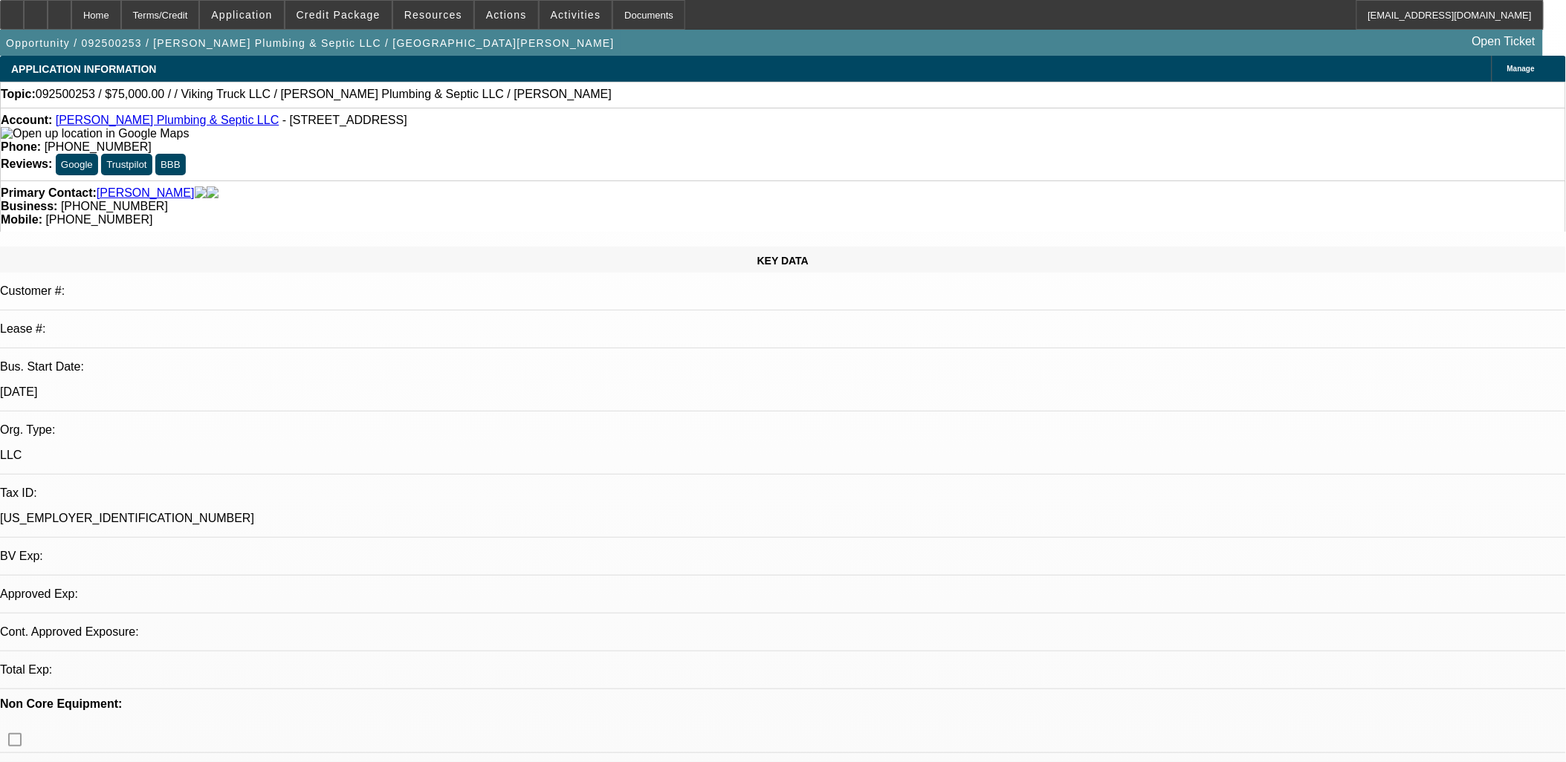
select select "0"
select select "2"
select select "0.1"
select select "1"
select select "2"
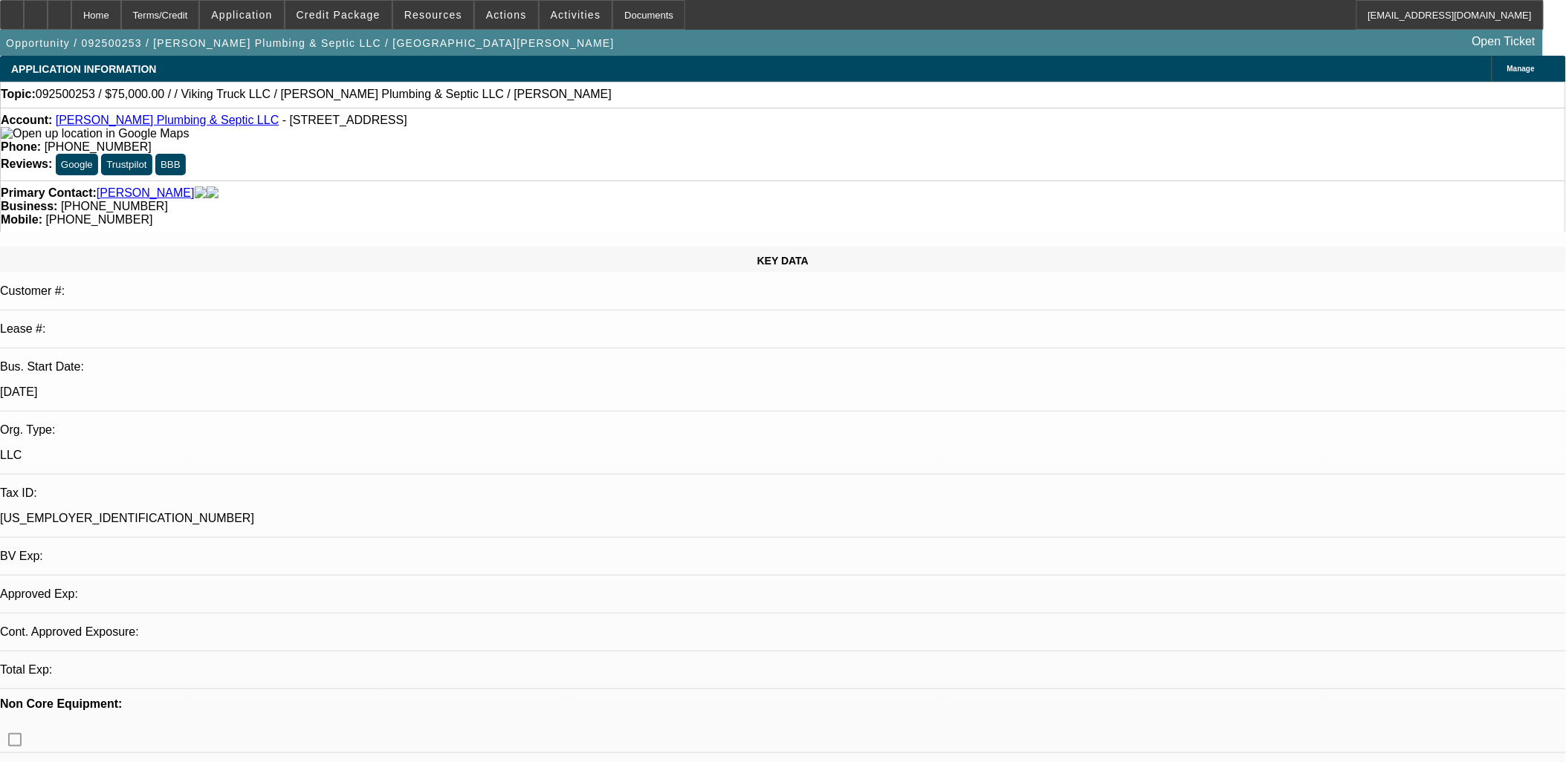
select select "4"
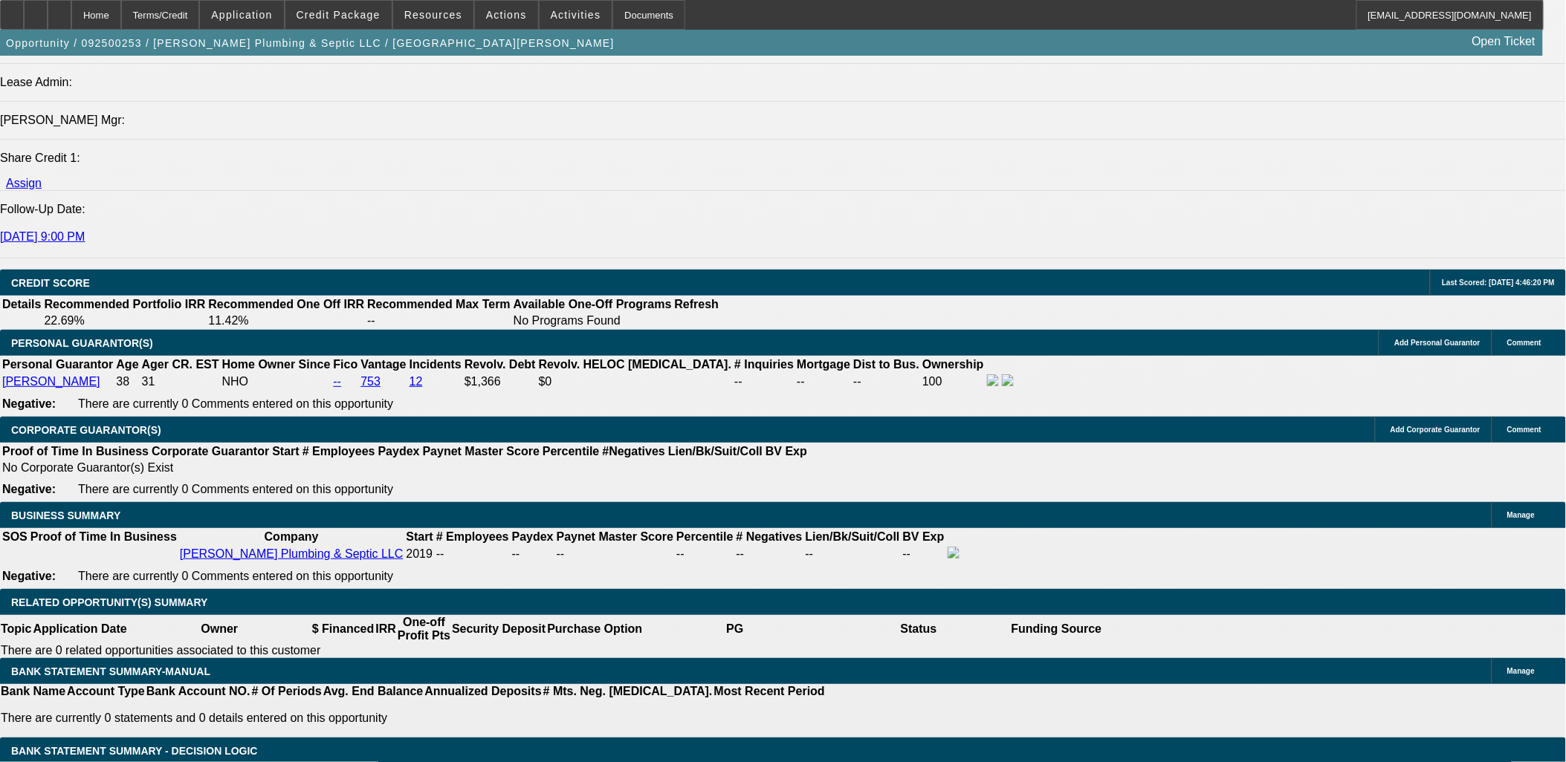
scroll to position [1855, 0]
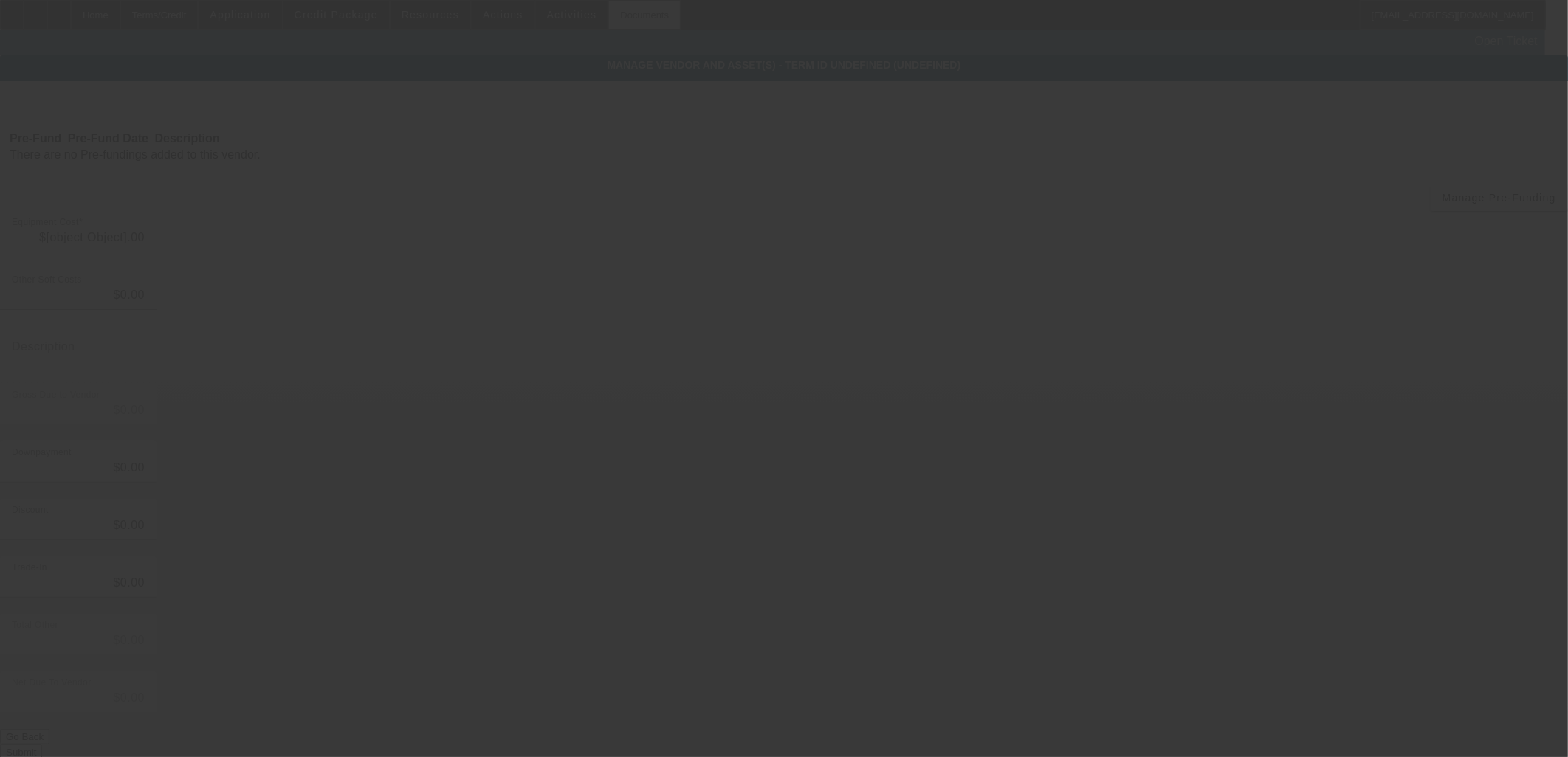
type input "$75,000.00"
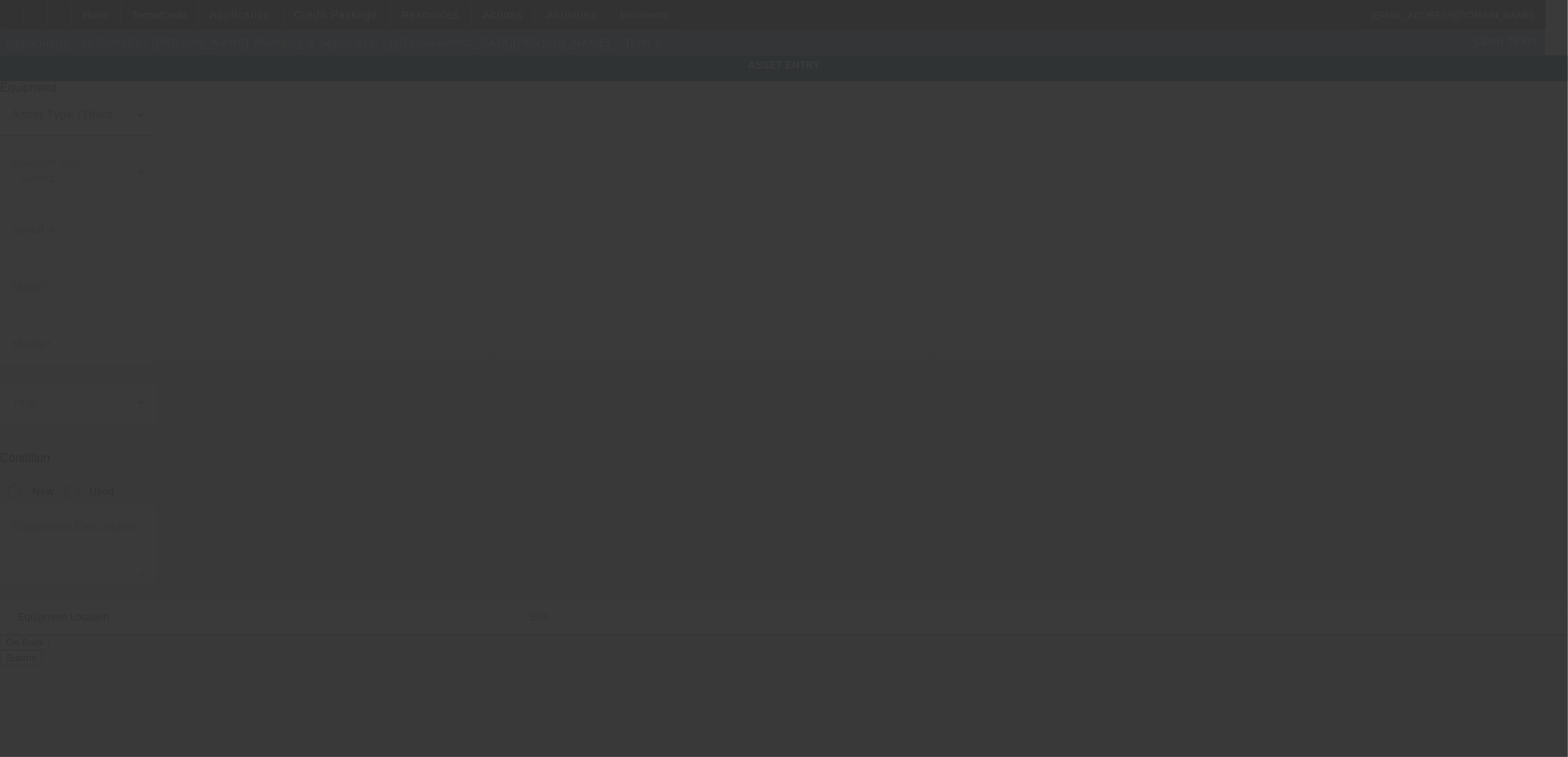
type textarea "Make: Freightliner; Model: M2"
type input "91"
type input "[GEOGRAPHIC_DATA]"
type input "30534"
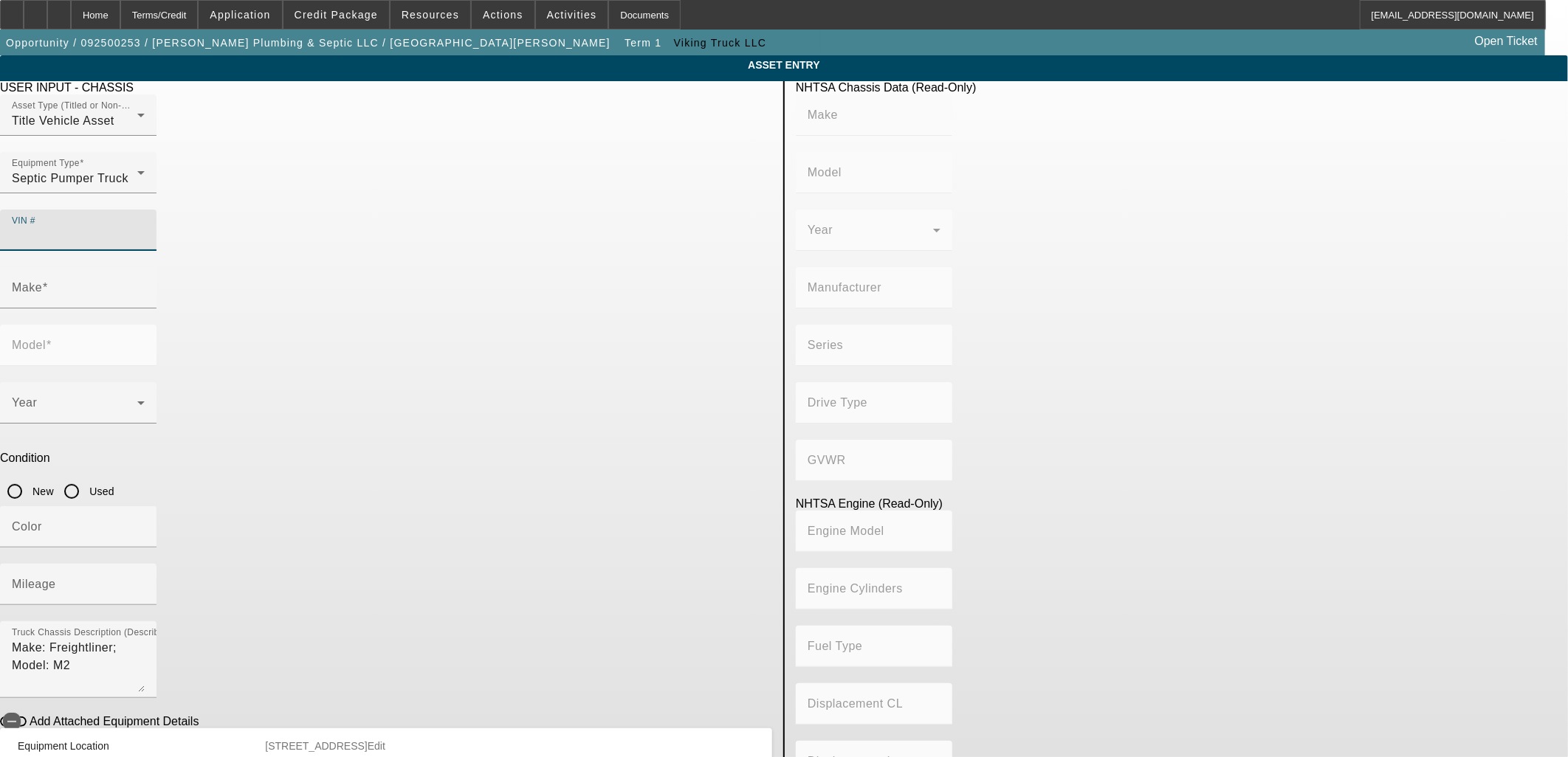
click at [145, 227] on input "VIN #" at bounding box center [78, 236] width 133 height 18
paste input "[US_VEHICLE_IDENTIFICATION_NUMBER]"
type input "[US_VEHICLE_IDENTIFICATION_NUMBER]"
type input "FREIGHTLINER"
type input "M2"
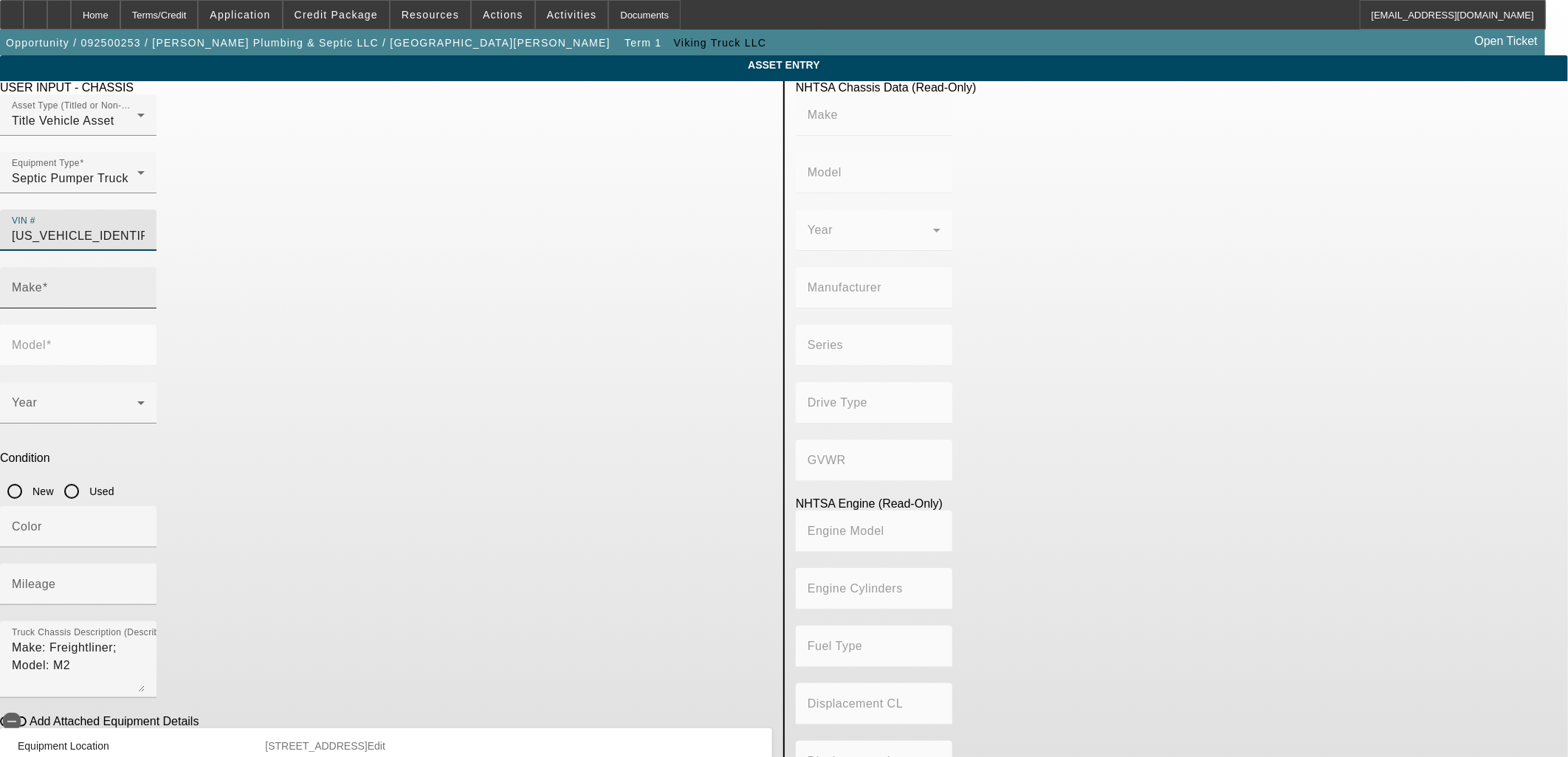
type input "DAIMLER VEHÍCULOS COMERCIALES MÉXICO S. DE [PERSON_NAME] DE C.V."
type input "106 Medium Duty"
type input "4x2"
type input "Class 6: 19,501 - 26,000 lb (8,845 - 11,794 kg)"
type input "Cummins B6.7"
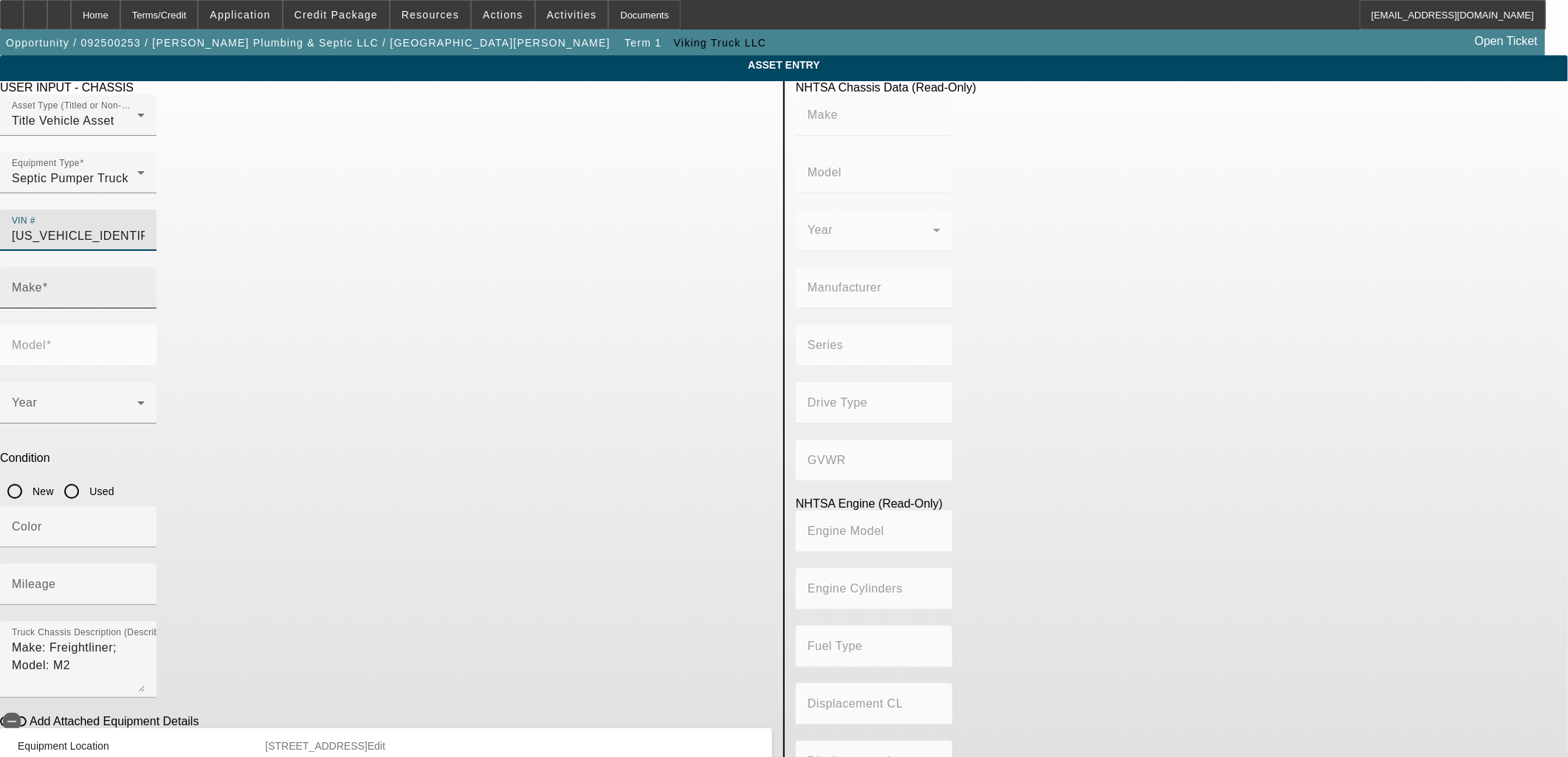
type input "6"
type input "Diesel"
type input "408.85908543470"
type input "6.7"
type input "[US_VEHICLE_IDENTIFICATION_NUMBER]"
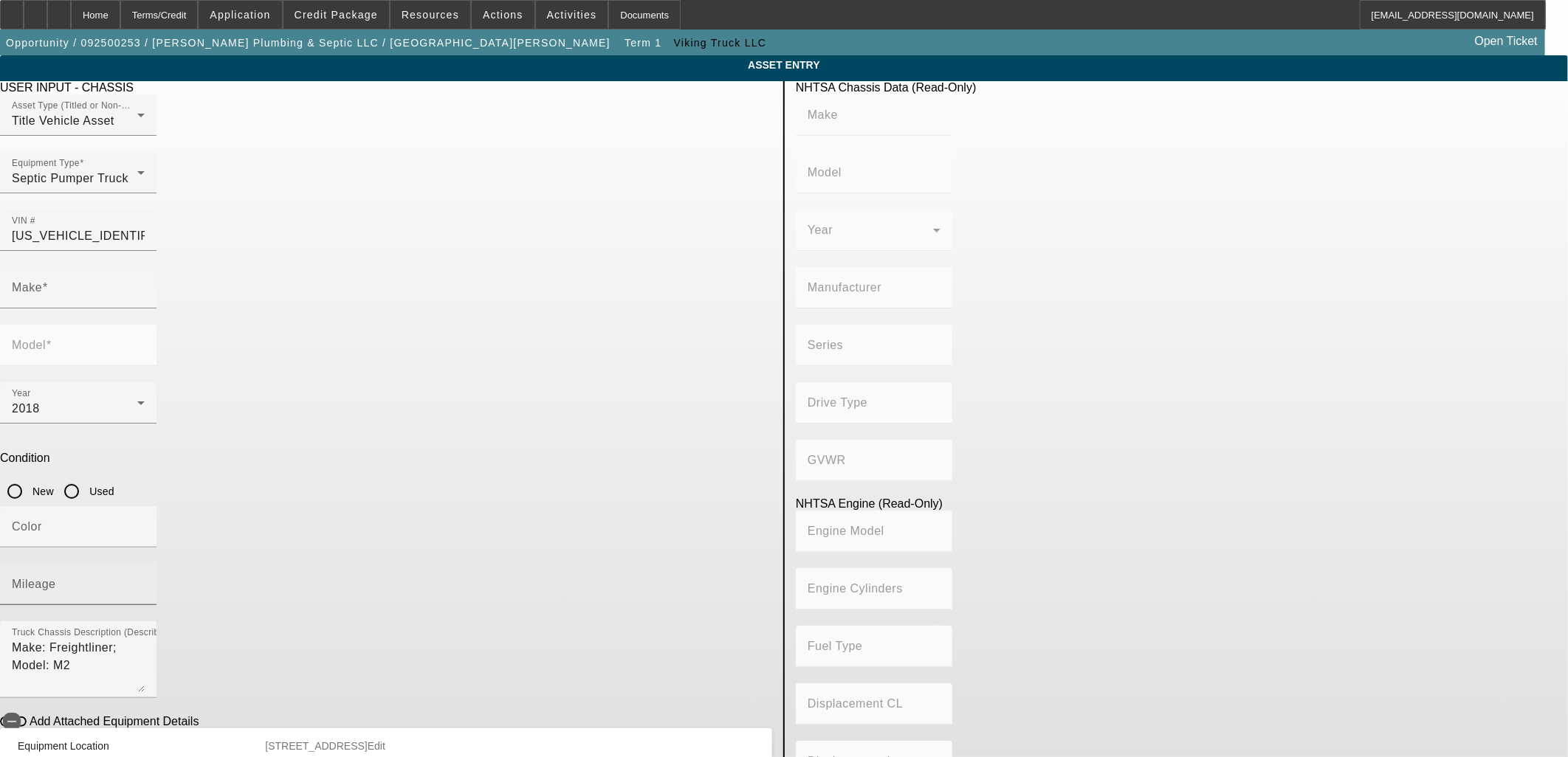
click at [145, 564] on div "Mileage" at bounding box center [78, 585] width 133 height 42
type input "FREIGHTLINER"
type input "M2"
type input "DAIMLER VEHÍCULOS COMERCIALES MÉXICO S. DE [PERSON_NAME] DE C.V."
type input "106 Medium Duty"
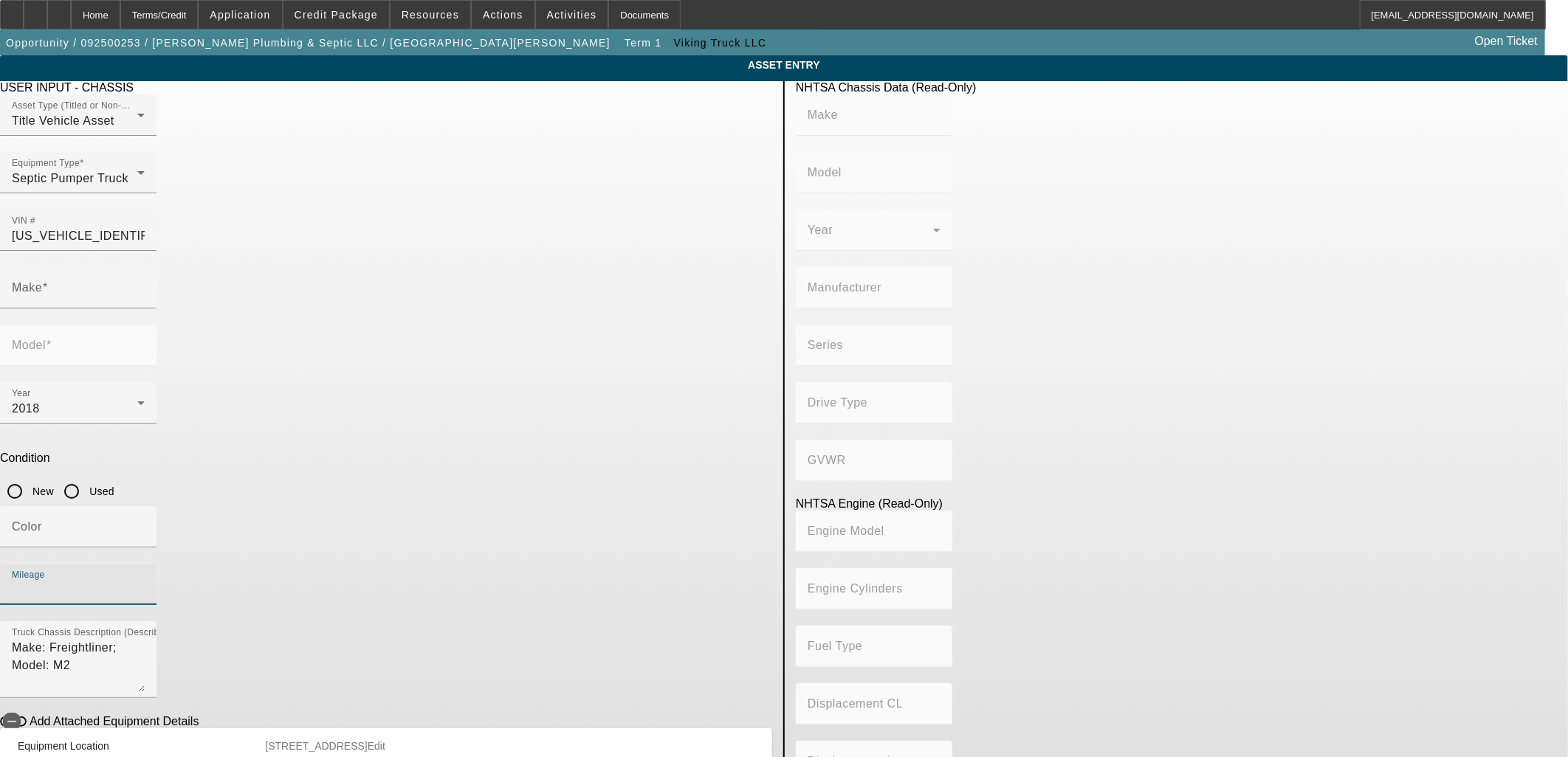
type input "4x2"
type input "Class 6: 19,501 - 26,000 lb (8,845 - 11,794 kg)"
type input "Cummins B6.7"
type input "6"
type input "Diesel"
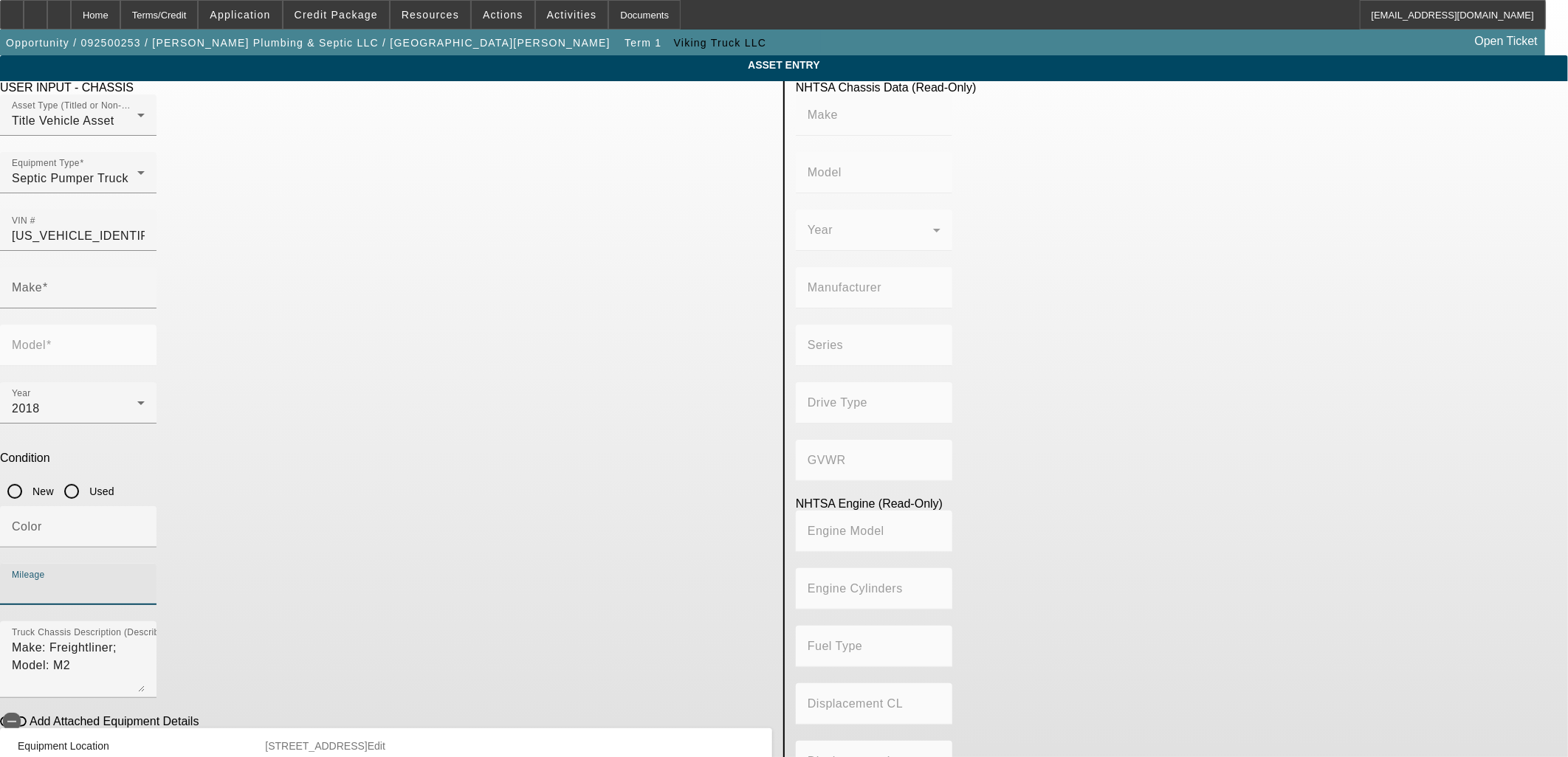
type input "408.85908543470"
type input "6.7"
type input "FREIGHTLINER"
type input "M2"
type input "191748"
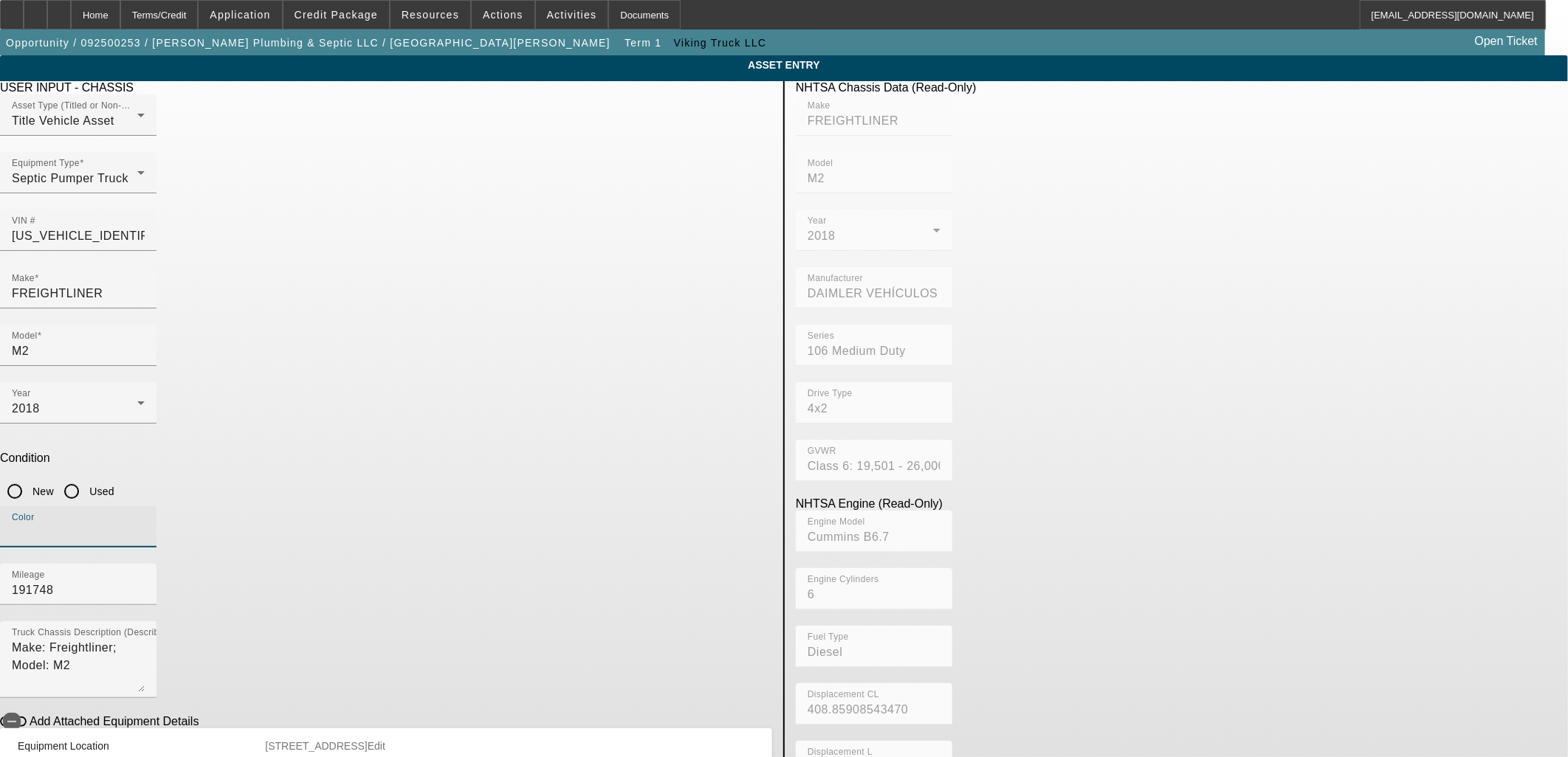
click at [145, 525] on input "Color" at bounding box center [78, 533] width 133 height 18
type input "White"
click at [86, 477] on input "Used" at bounding box center [72, 492] width 30 height 30
radio input "true"
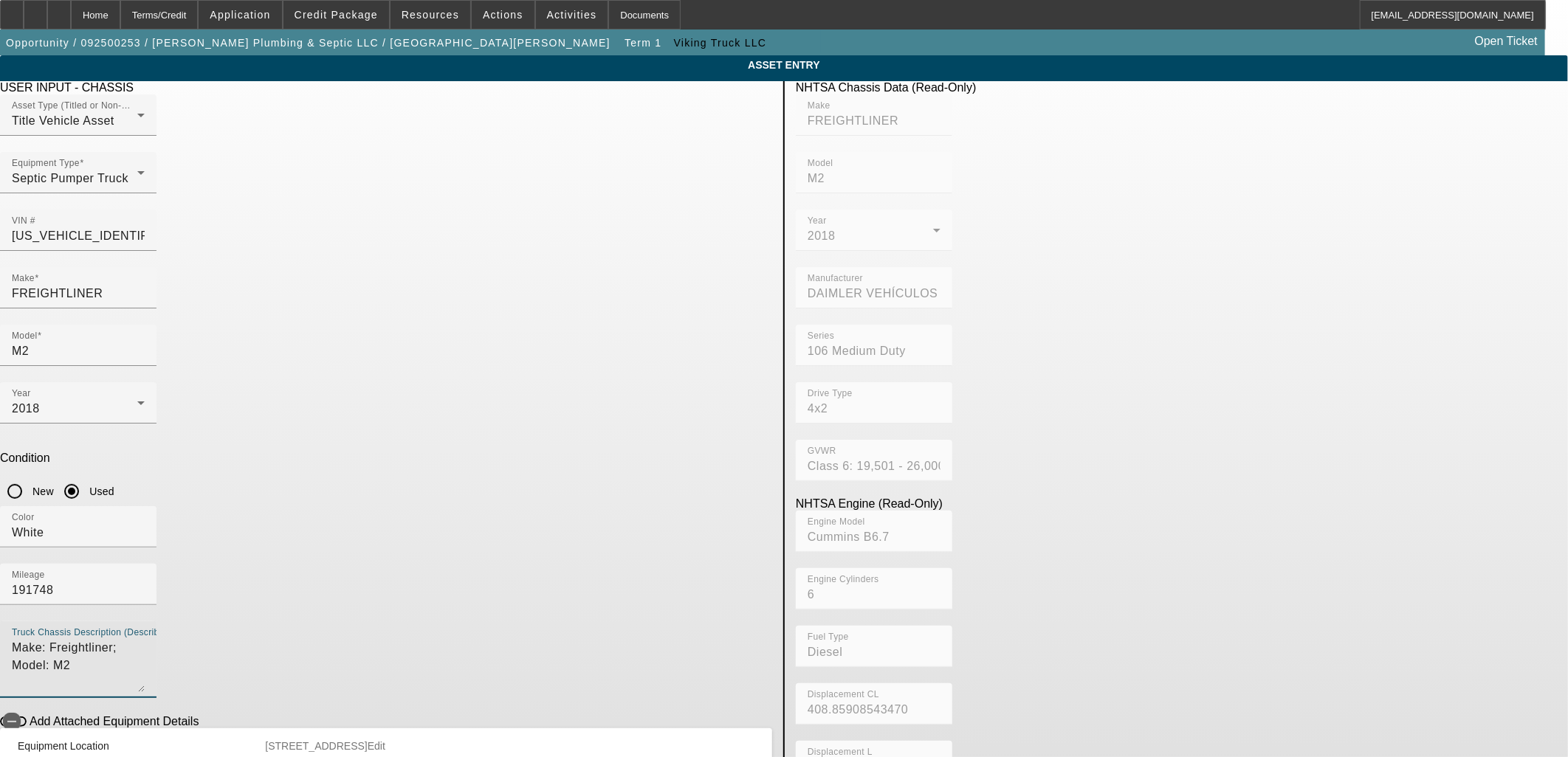
drag, startPoint x: 553, startPoint y: 452, endPoint x: 346, endPoint y: 443, distance: 207.2
click at [157, 622] on div "Truck Chassis Description (Describe the truck chassis only) Make: Freightliner;…" at bounding box center [78, 660] width 157 height 76
type textarea "Pumper Truck"
click at [27, 707] on span "button" at bounding box center [12, 722] width 30 height 30
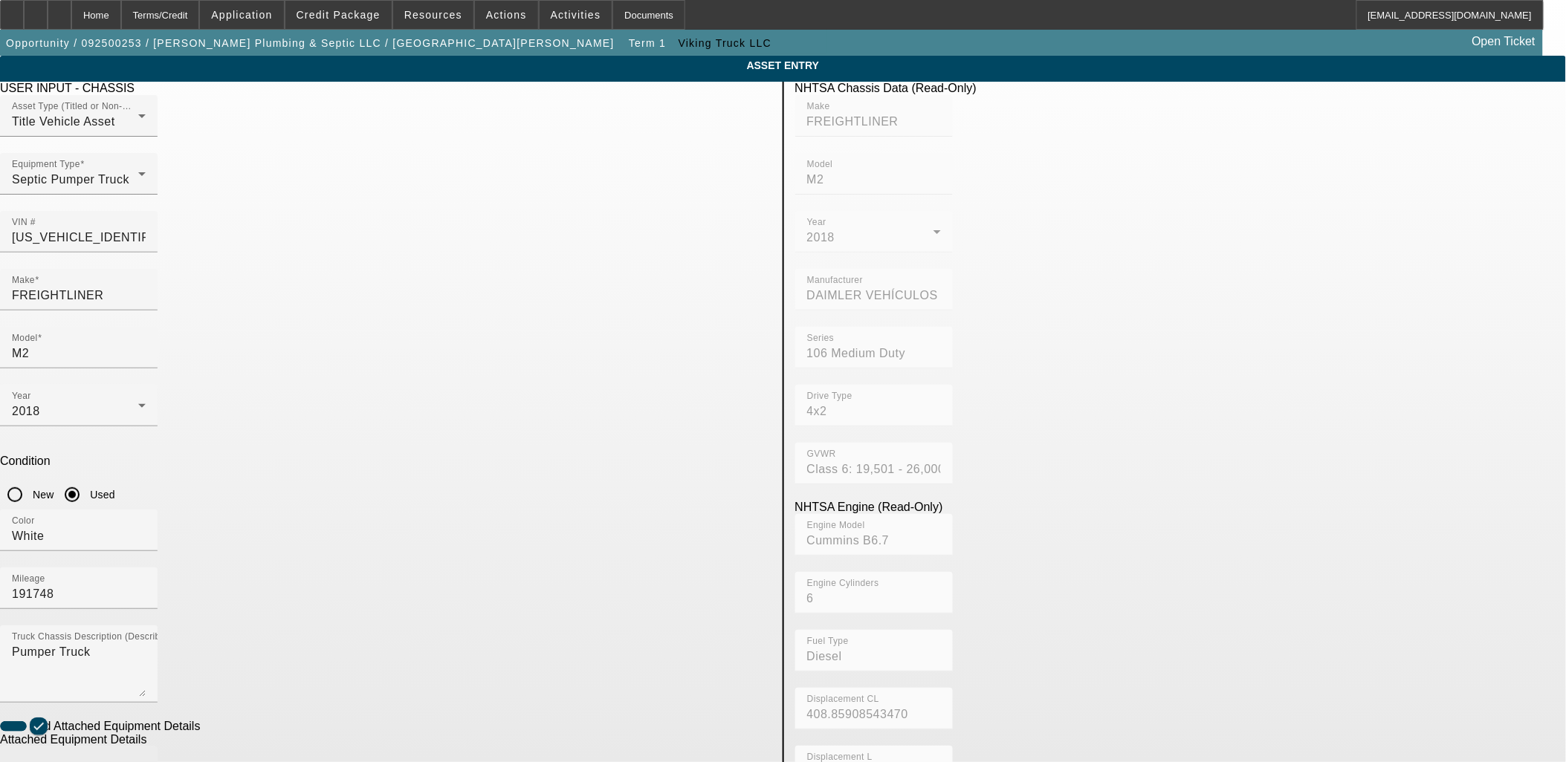
click at [146, 747] on div "Make" at bounding box center [79, 768] width 134 height 42
click at [450, 677] on mat-option "2500 Gallon" at bounding box center [457, 677] width 194 height 36
type input "2500 Gallon"
radio input "true"
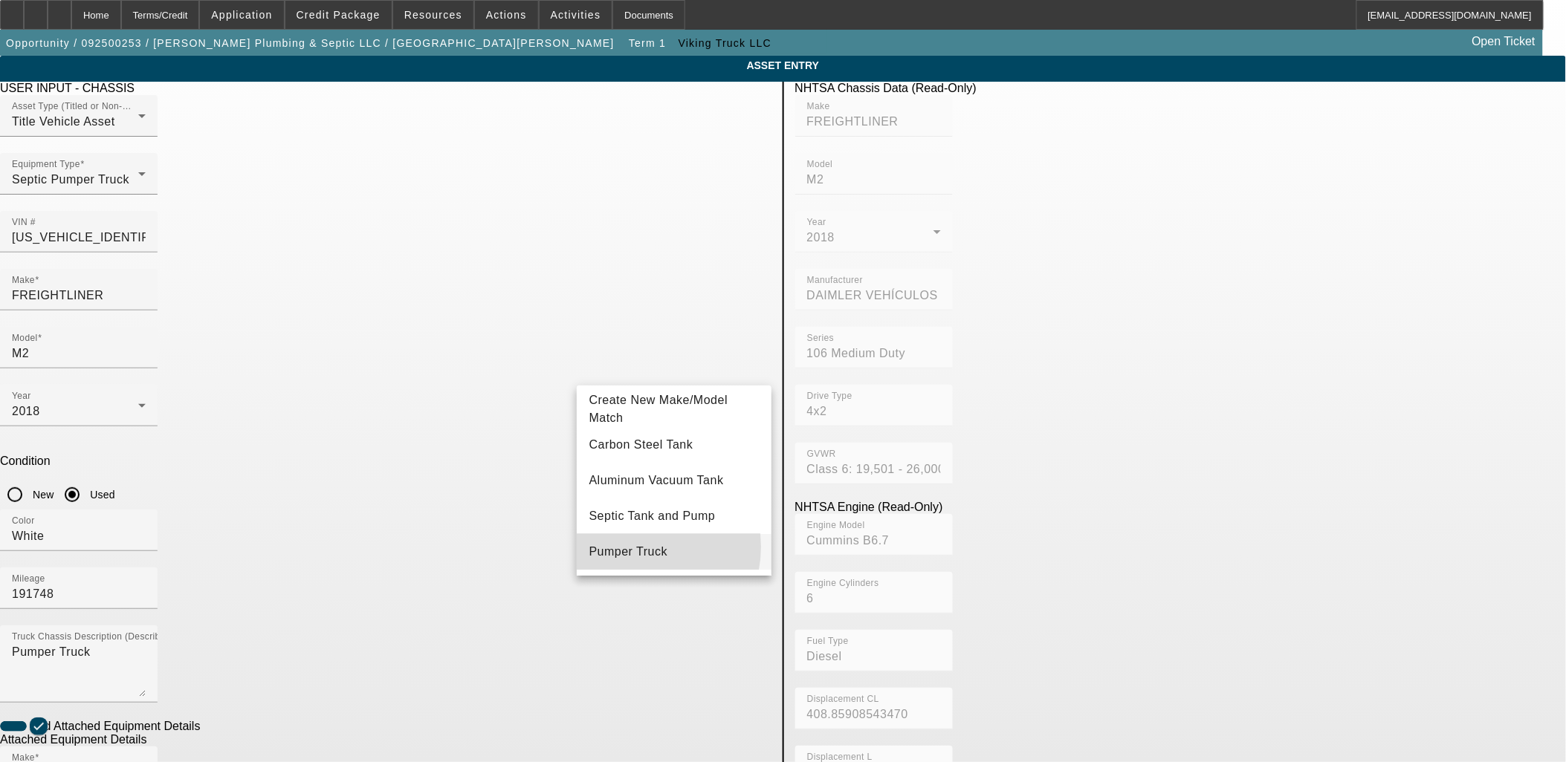
click at [635, 548] on span "Pumper Truck" at bounding box center [627, 551] width 79 height 13
type input "Pumper Truck"
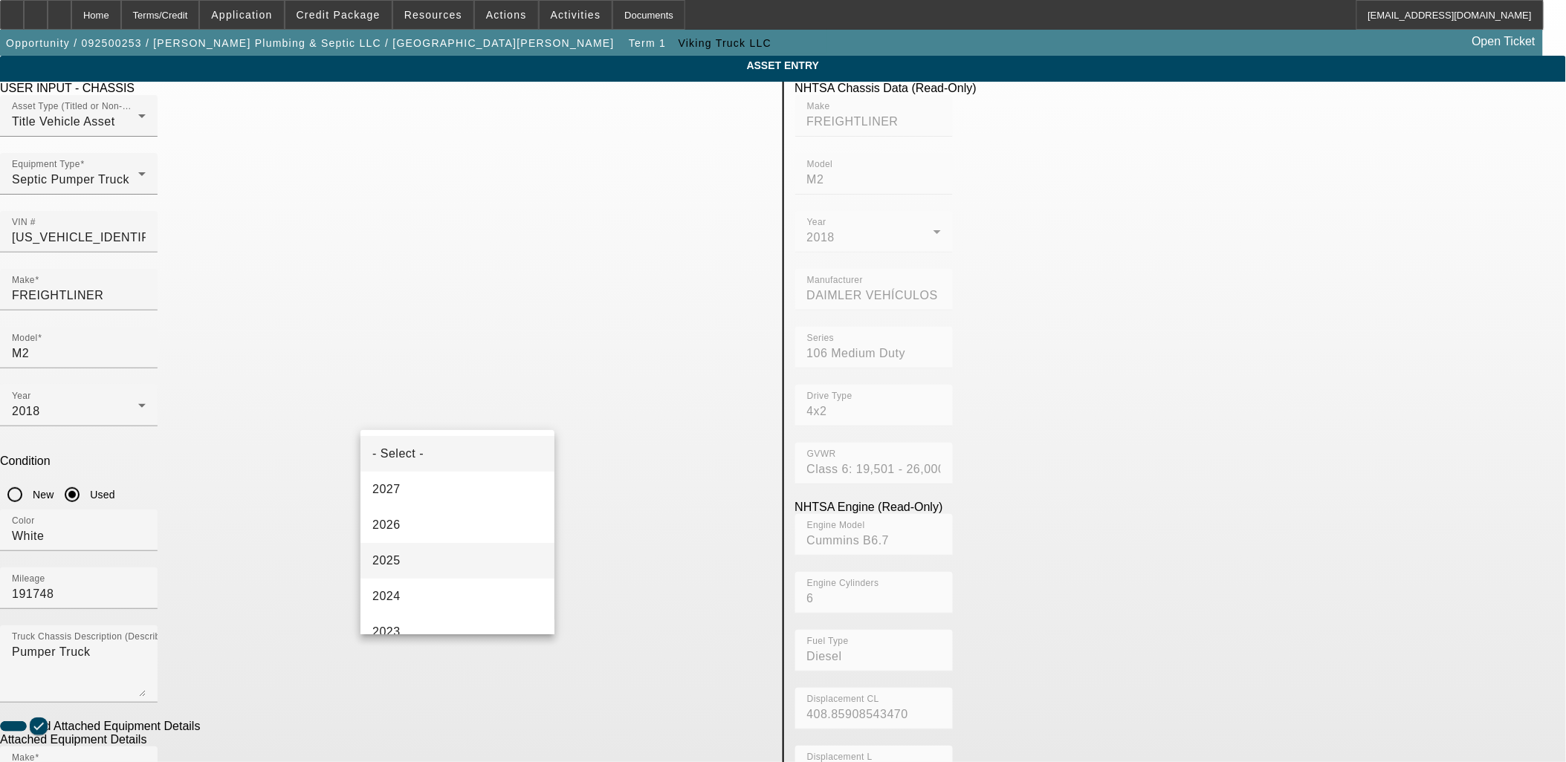
click at [414, 563] on mat-option "2025" at bounding box center [457, 561] width 194 height 36
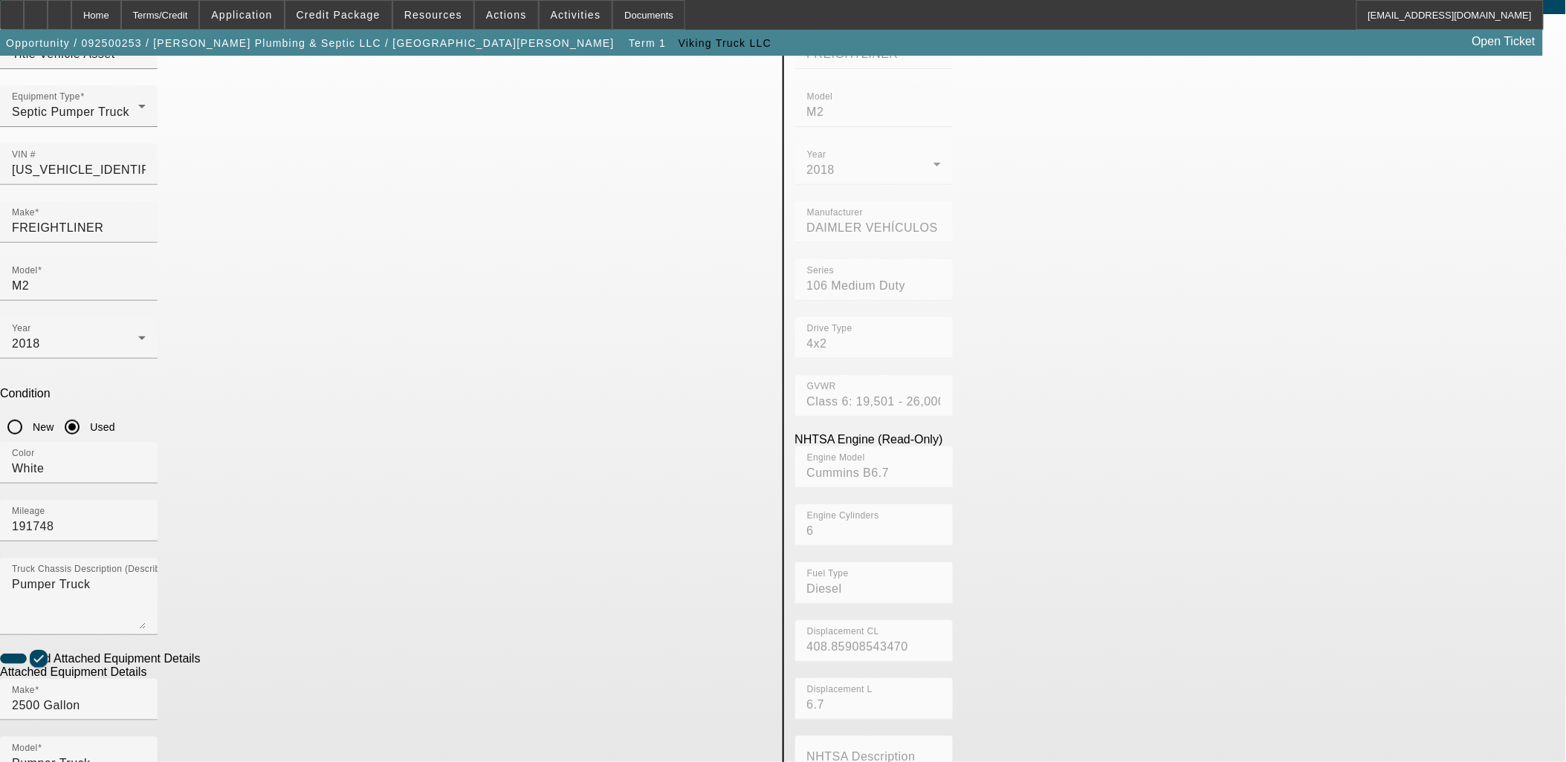
scroll to position [165, 0]
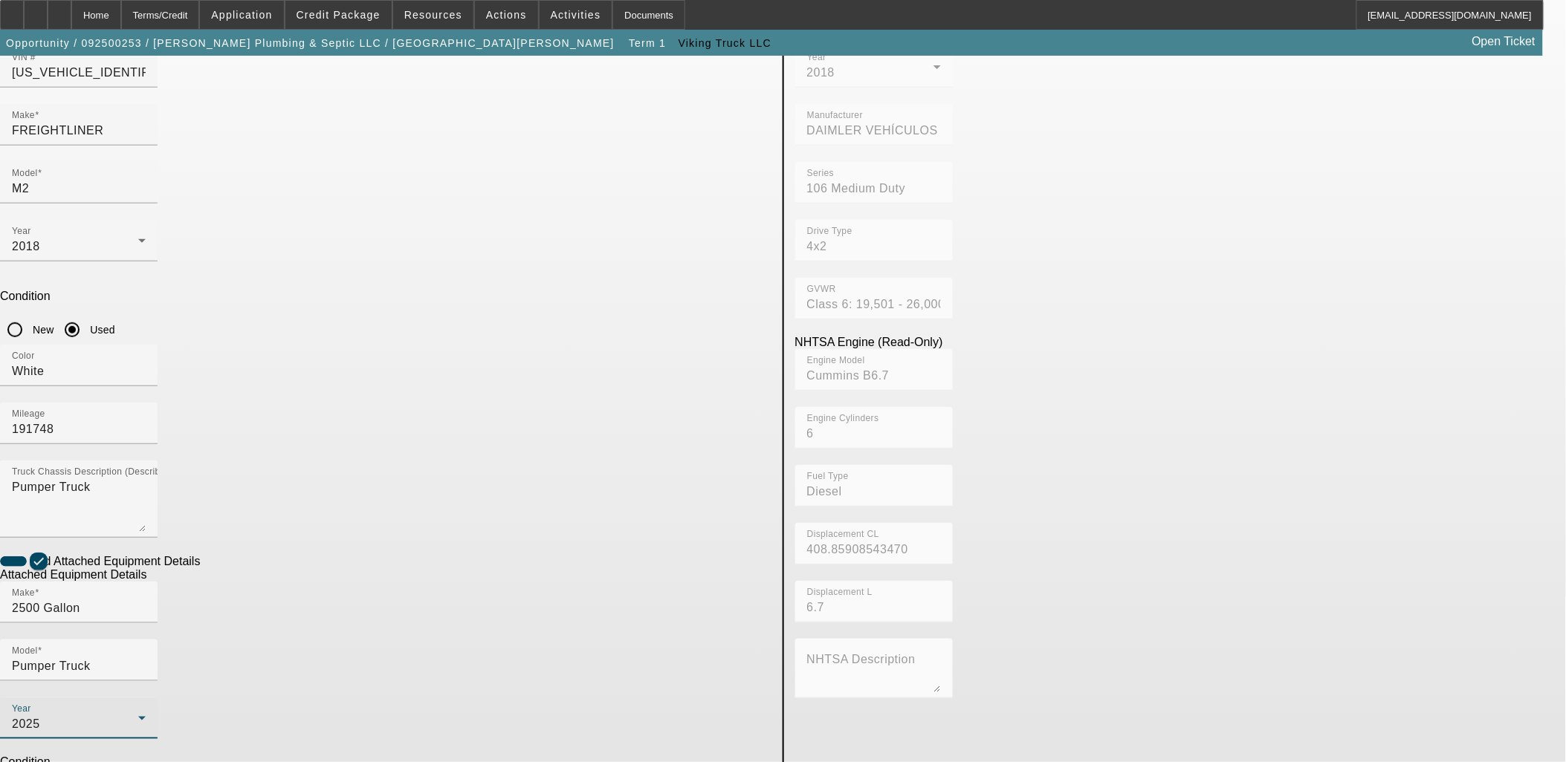
checkbox input "true"
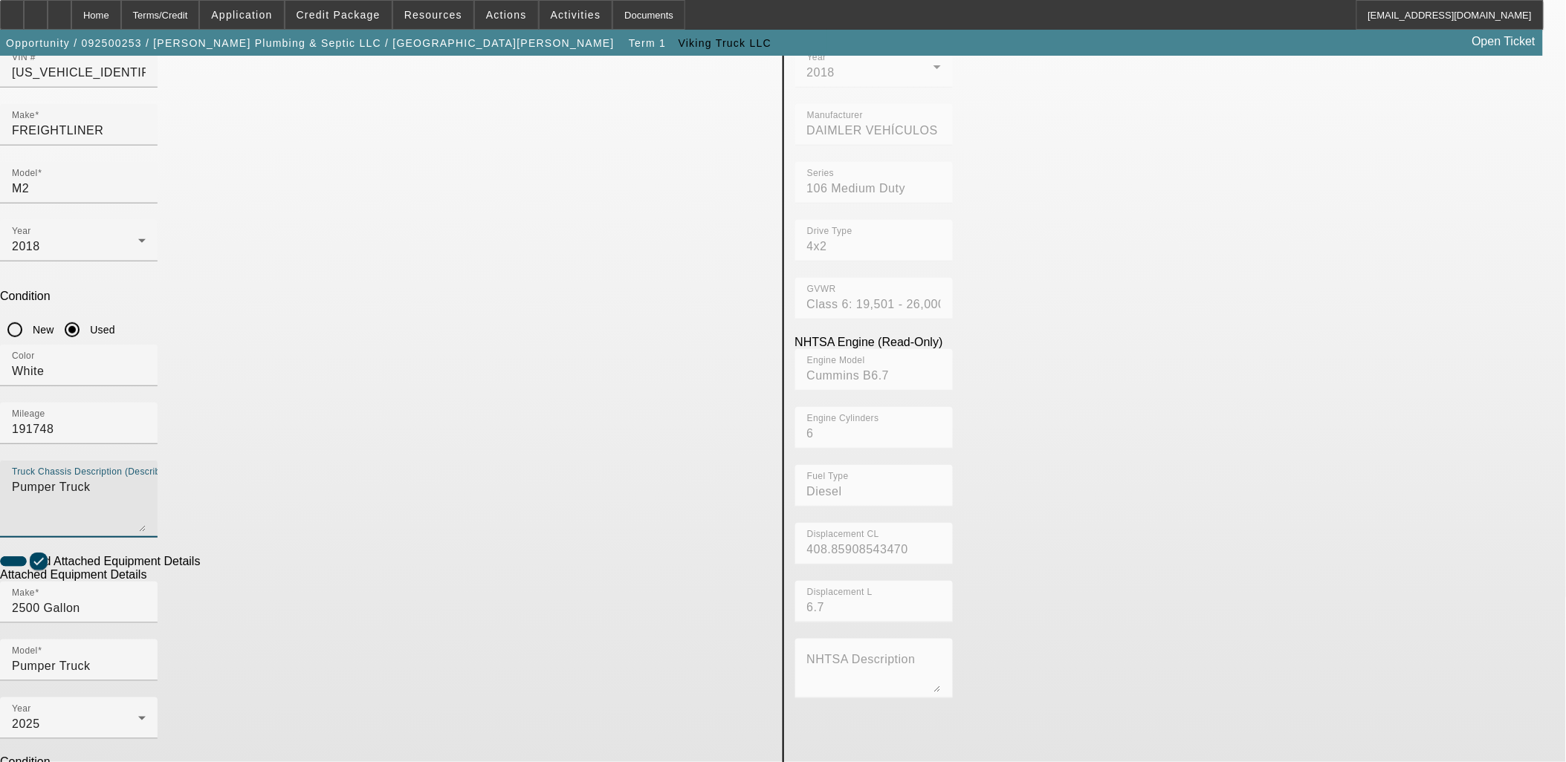
drag, startPoint x: 479, startPoint y: 283, endPoint x: 195, endPoint y: 267, distance: 283.5
click at [260, 276] on app-asset-collateral-manage "ASSET ENTRY Delete asset USER INPUT - CHASSIS Asset Type (Titled or Non-Titled)…" at bounding box center [783, 469] width 1566 height 1156
paste textarea "Pumper Truck"
type textarea "Pumper Truck"
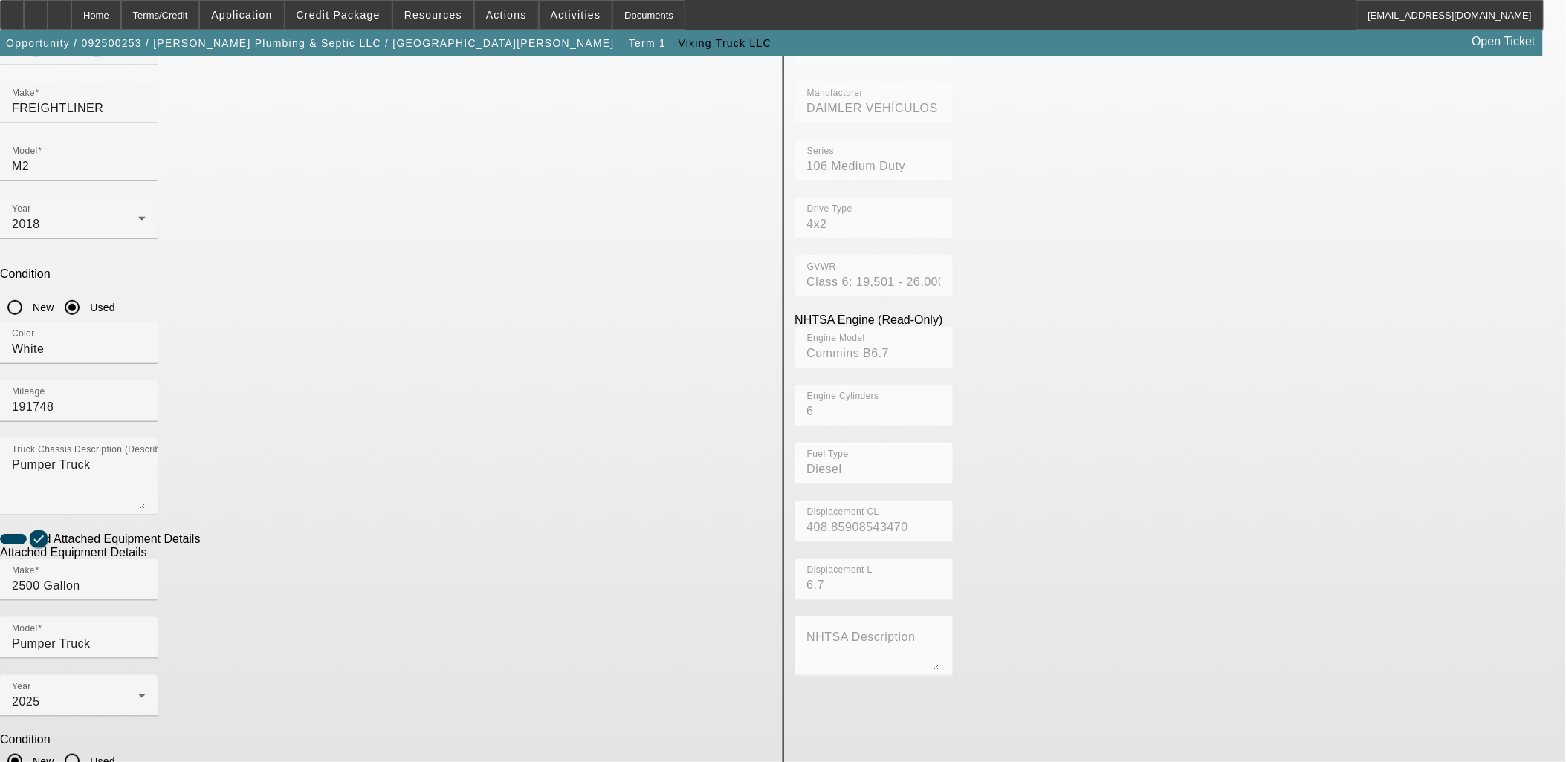
scroll to position [193, 0]
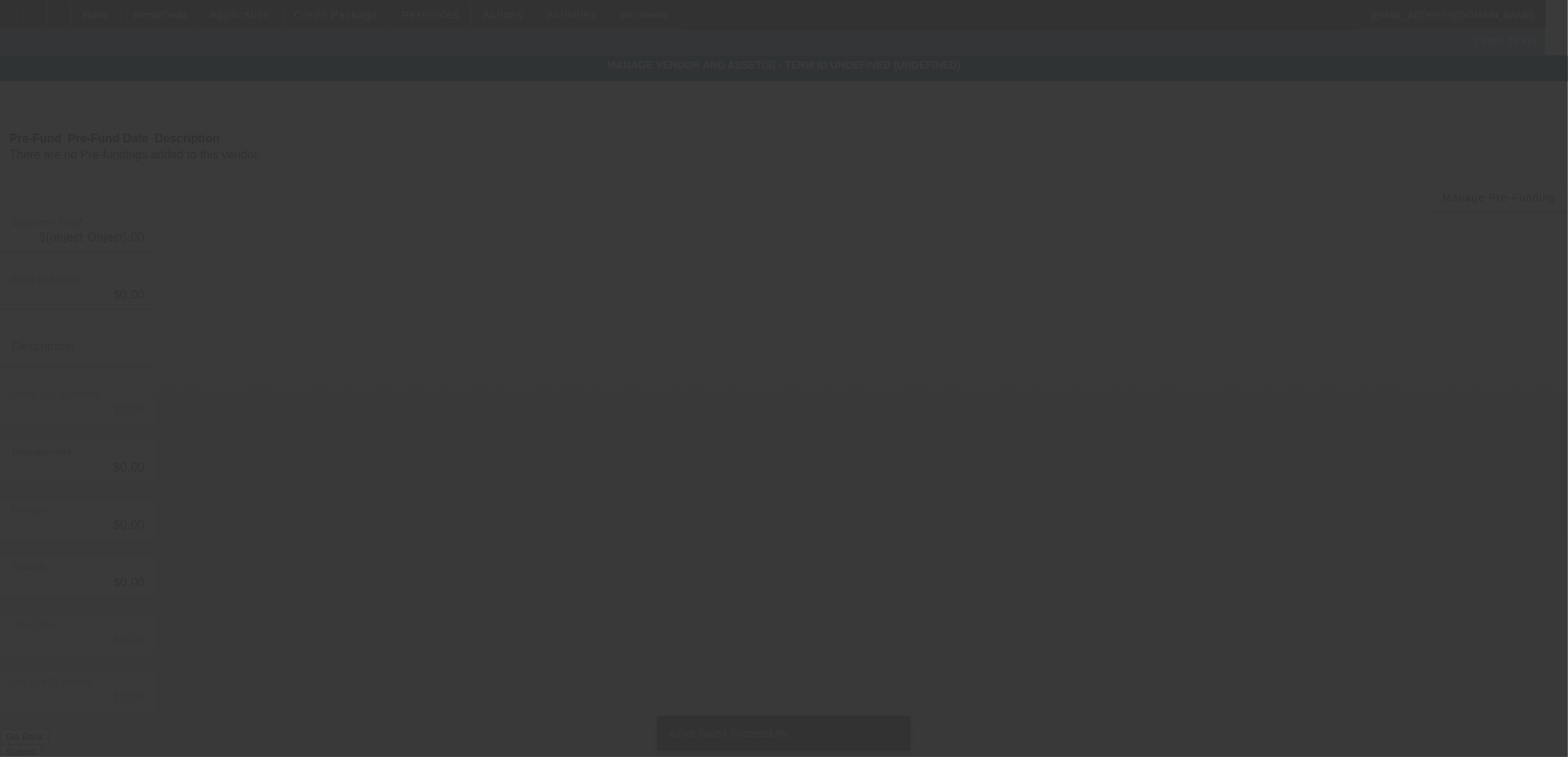
type input "$75,000.00"
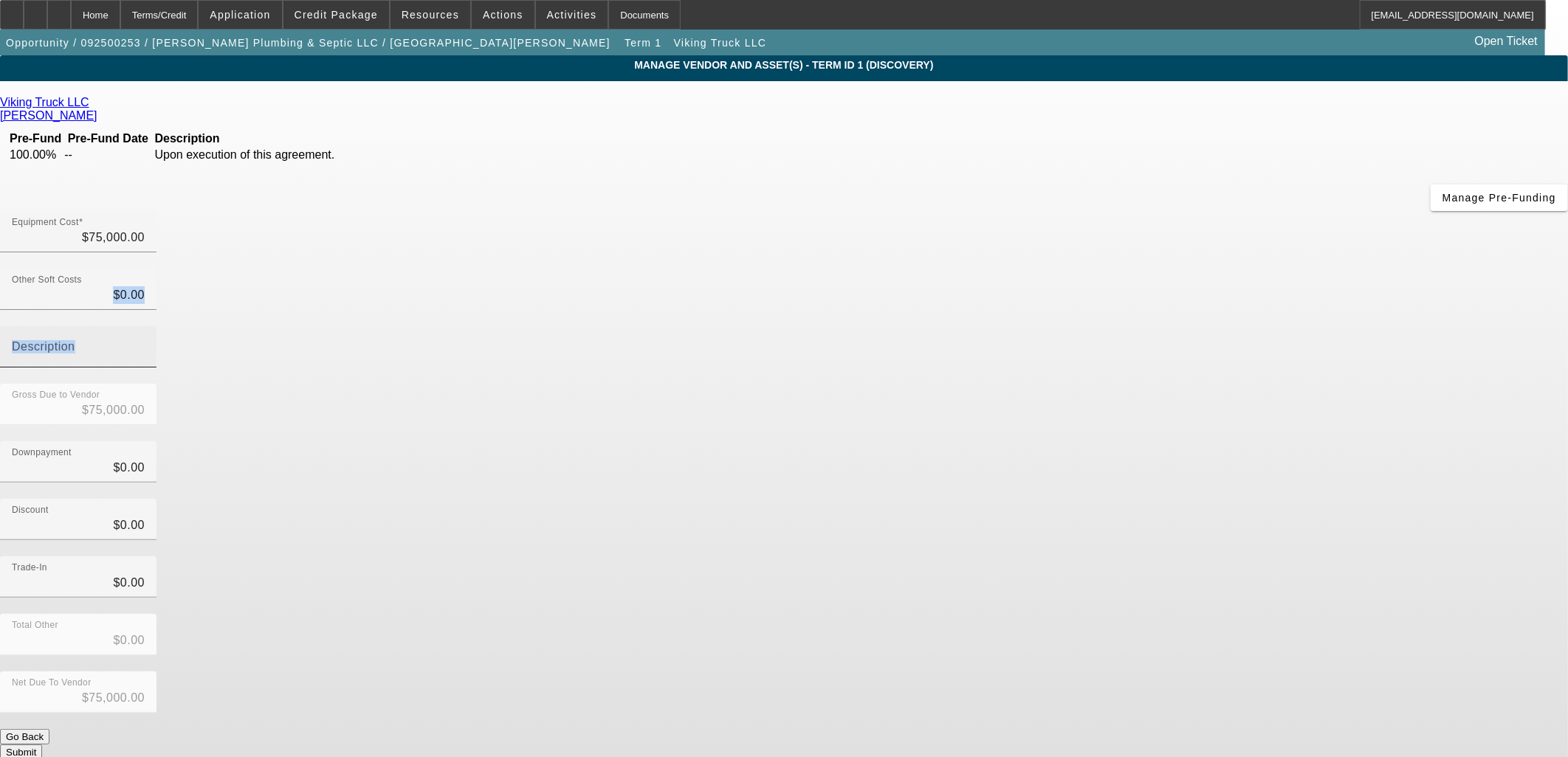
drag, startPoint x: 931, startPoint y: 168, endPoint x: 1102, endPoint y: 181, distance: 171.5
click at [1102, 268] on div "Other Soft Costs $0.00 Description" at bounding box center [784, 326] width 1568 height 115
click at [145, 286] on input "0" at bounding box center [78, 295] width 133 height 18
drag, startPoint x: 941, startPoint y: 181, endPoint x: 1088, endPoint y: 188, distance: 147.2
click at [1087, 268] on div "Other Soft Costs 0 Description" at bounding box center [784, 326] width 1568 height 115
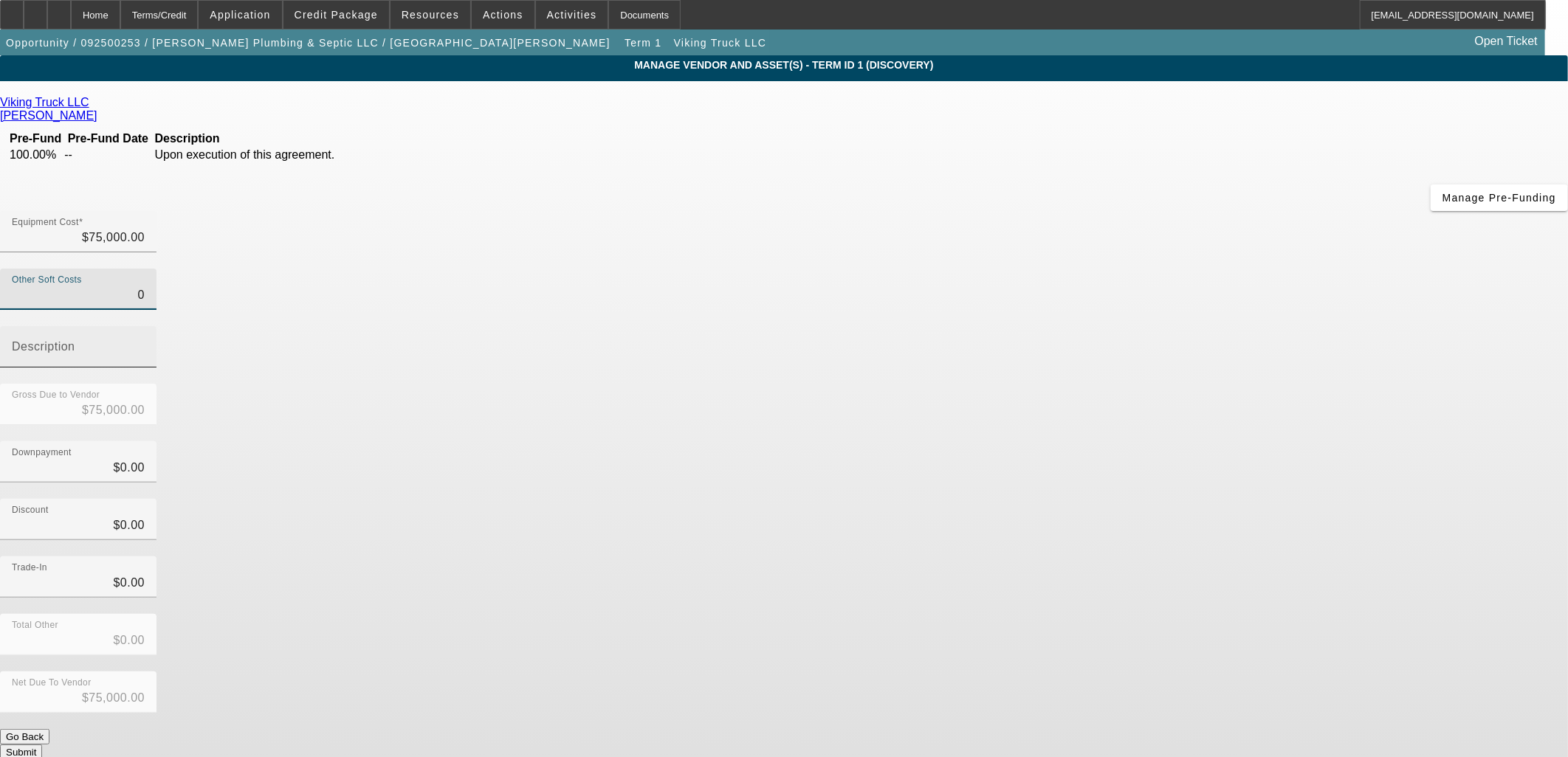
type input "5"
type input "$75,005.00"
type input "55"
type input "$75,055.00"
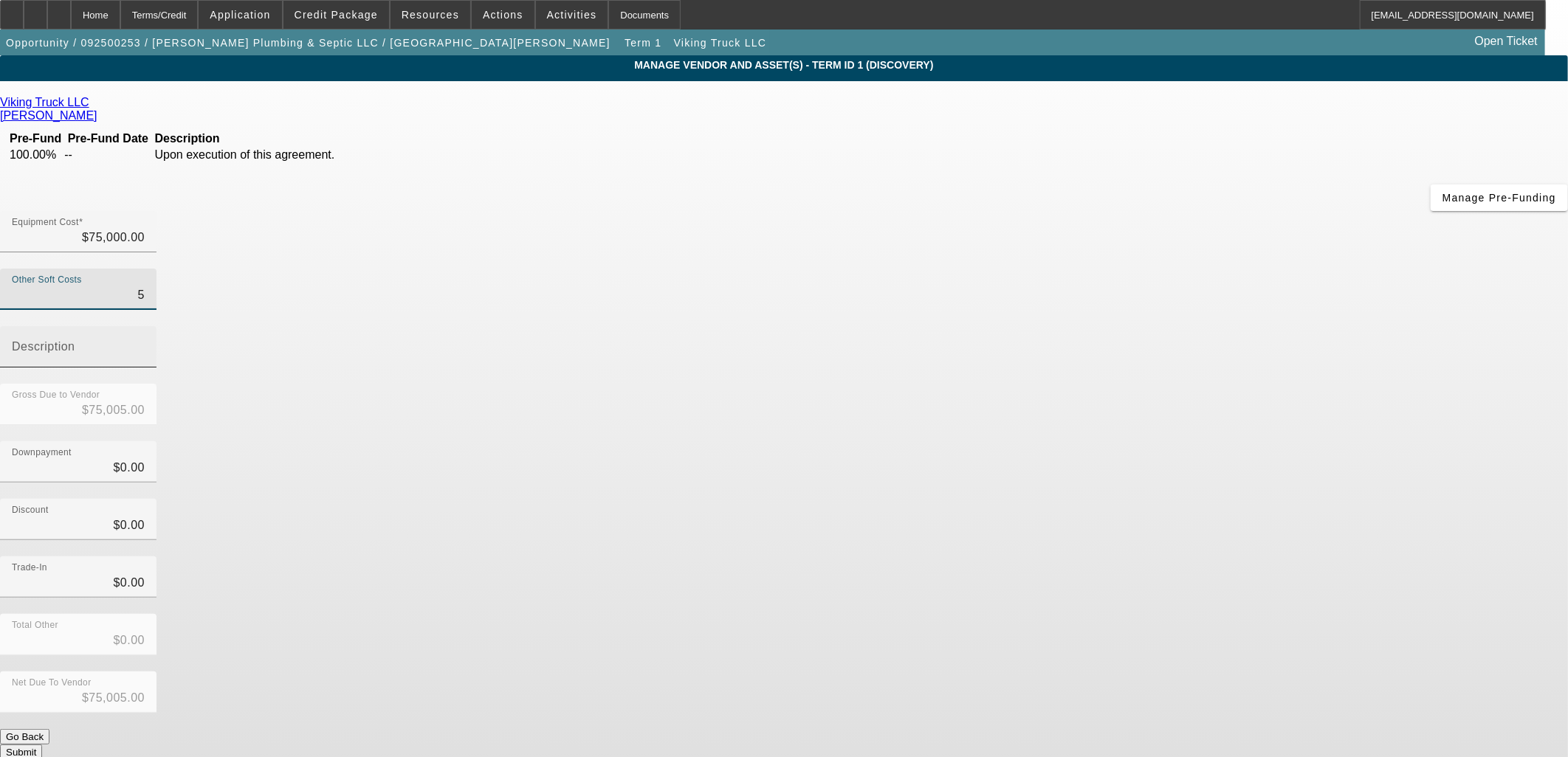
type input "$75,055.00"
type input "550"
type input "$75,550.00"
type input "$550.00"
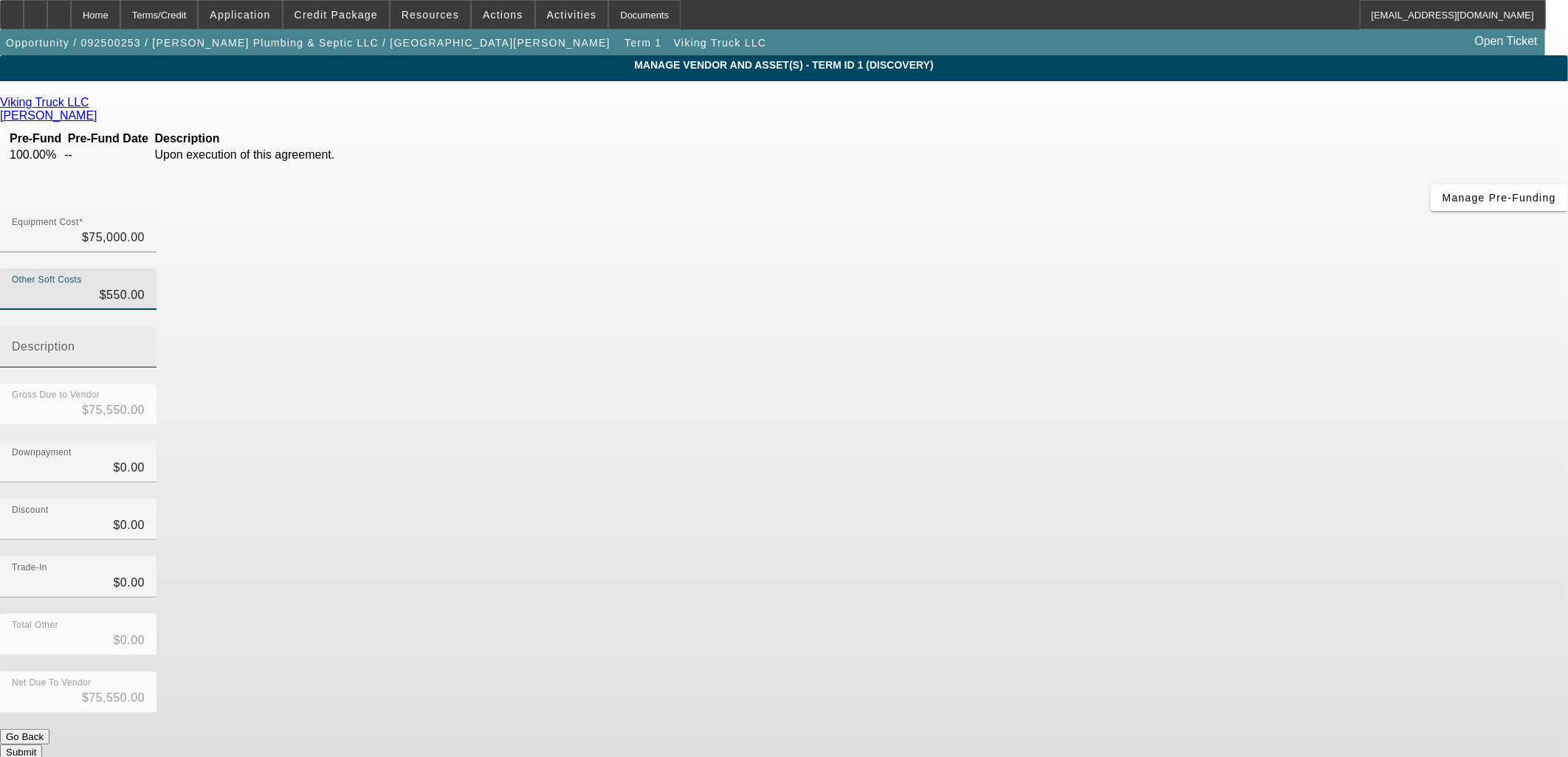
click at [145, 344] on input "Description" at bounding box center [78, 353] width 133 height 18
type input "Dealer Doc Fee"
click at [1167, 556] on div "Trade-In $0.00" at bounding box center [784, 585] width 1568 height 58
click at [42, 745] on button "Submit" at bounding box center [21, 753] width 42 height 16
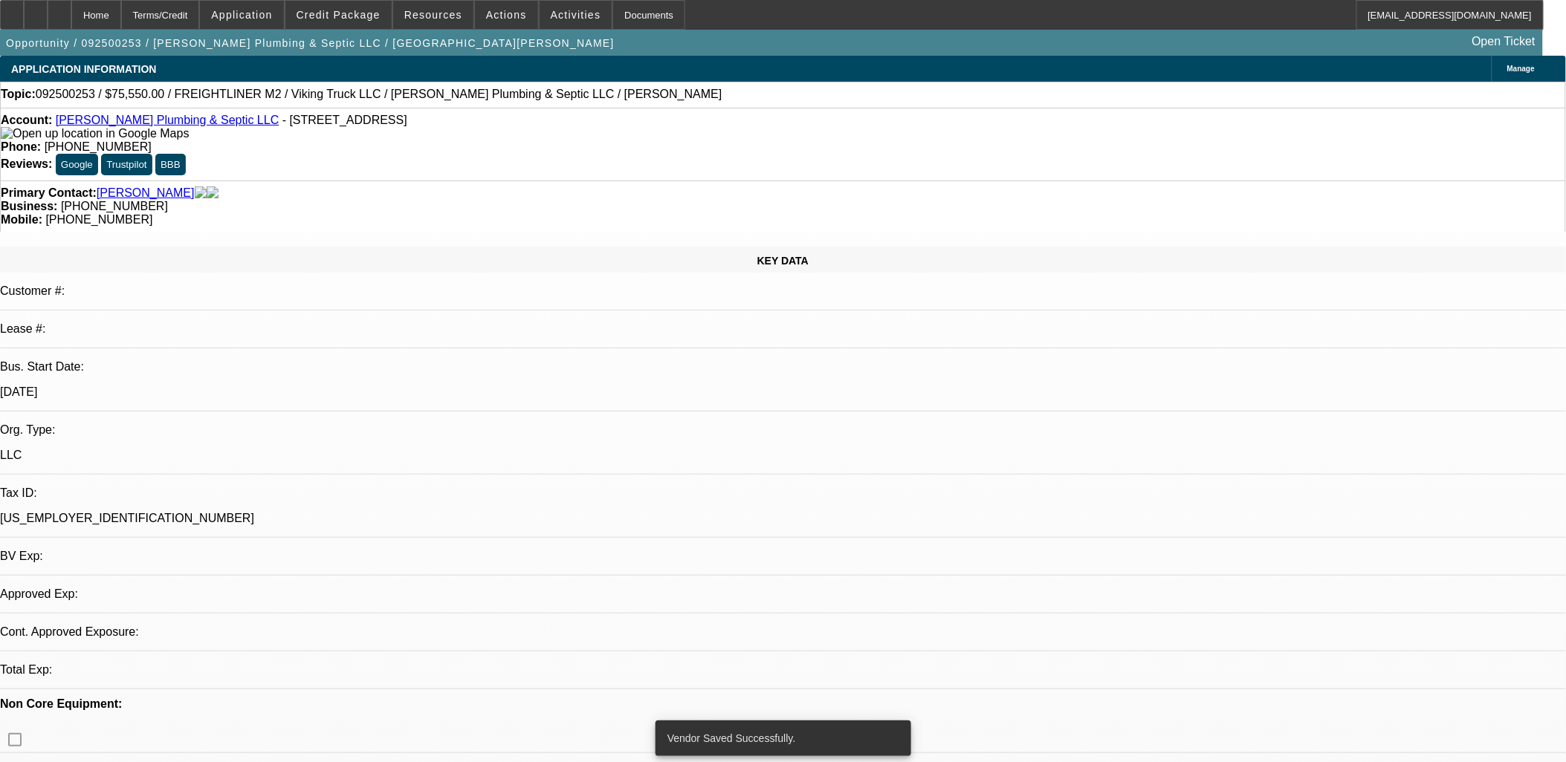
select select "0"
select select "2"
select select "0.1"
select select "4"
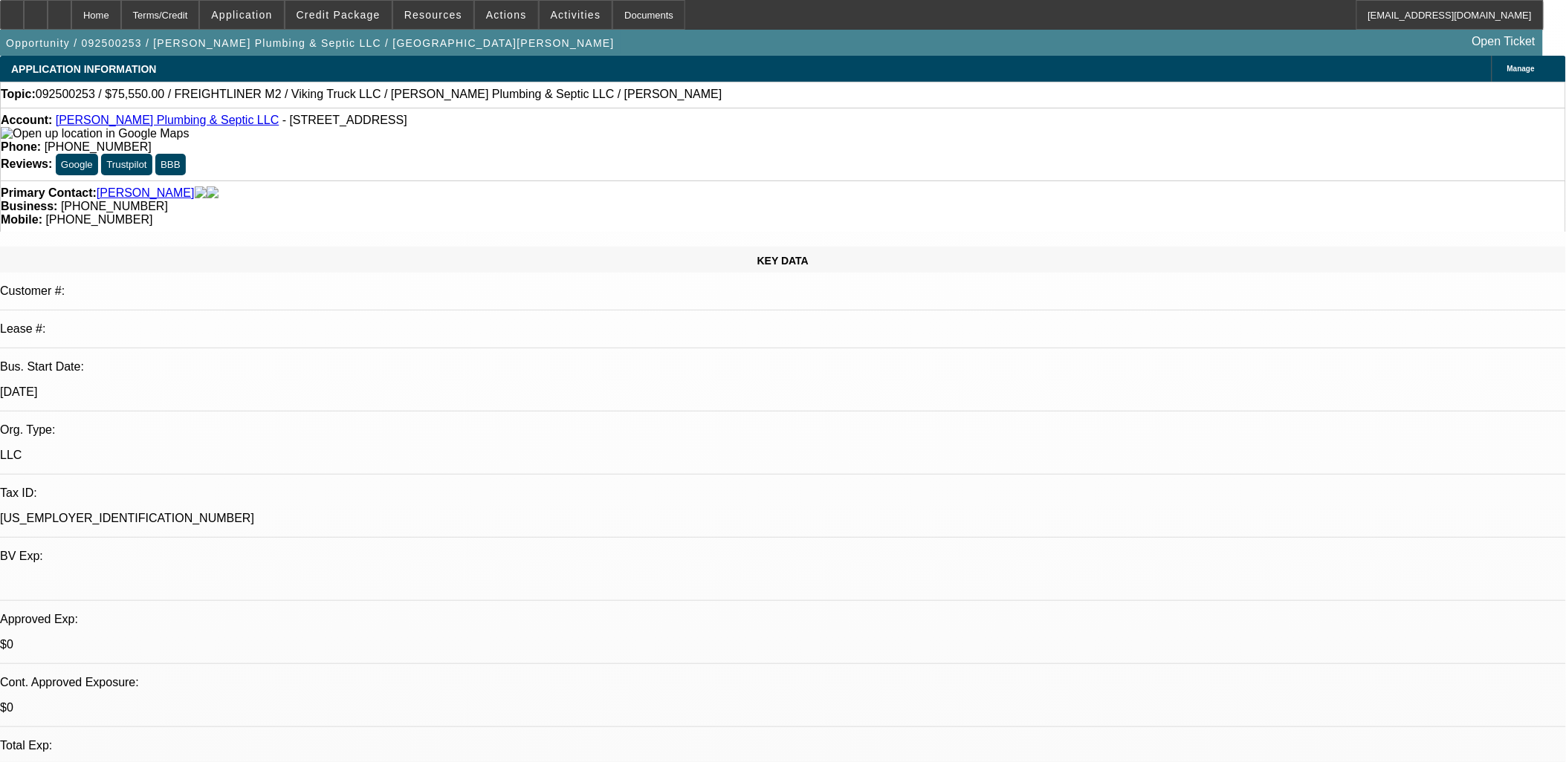
radio input "true"
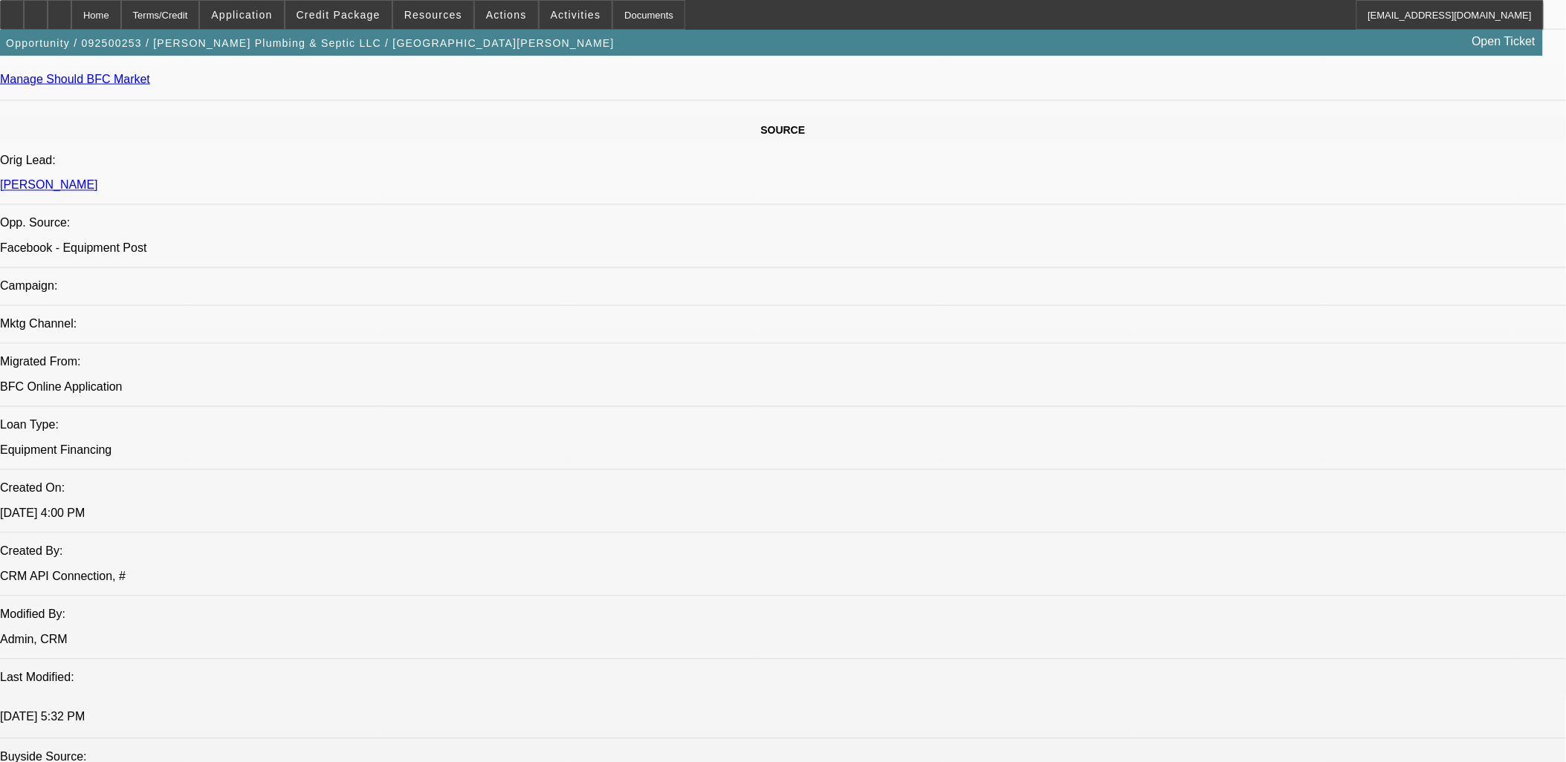
scroll to position [826, 0]
type textarea "[PERSON_NAME] needs a pumper truck to add to his plumbing business for local re…"
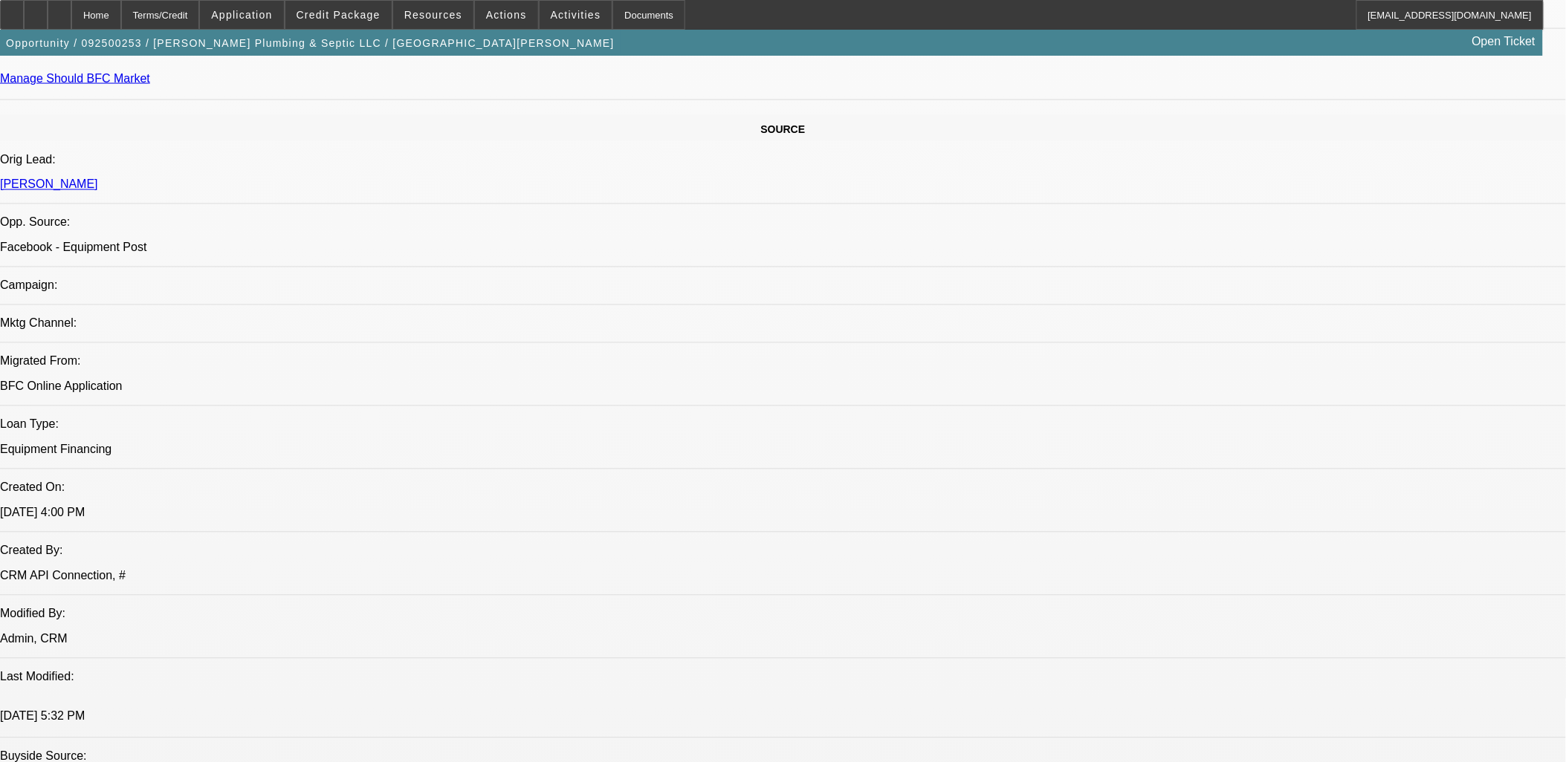
radio input "true"
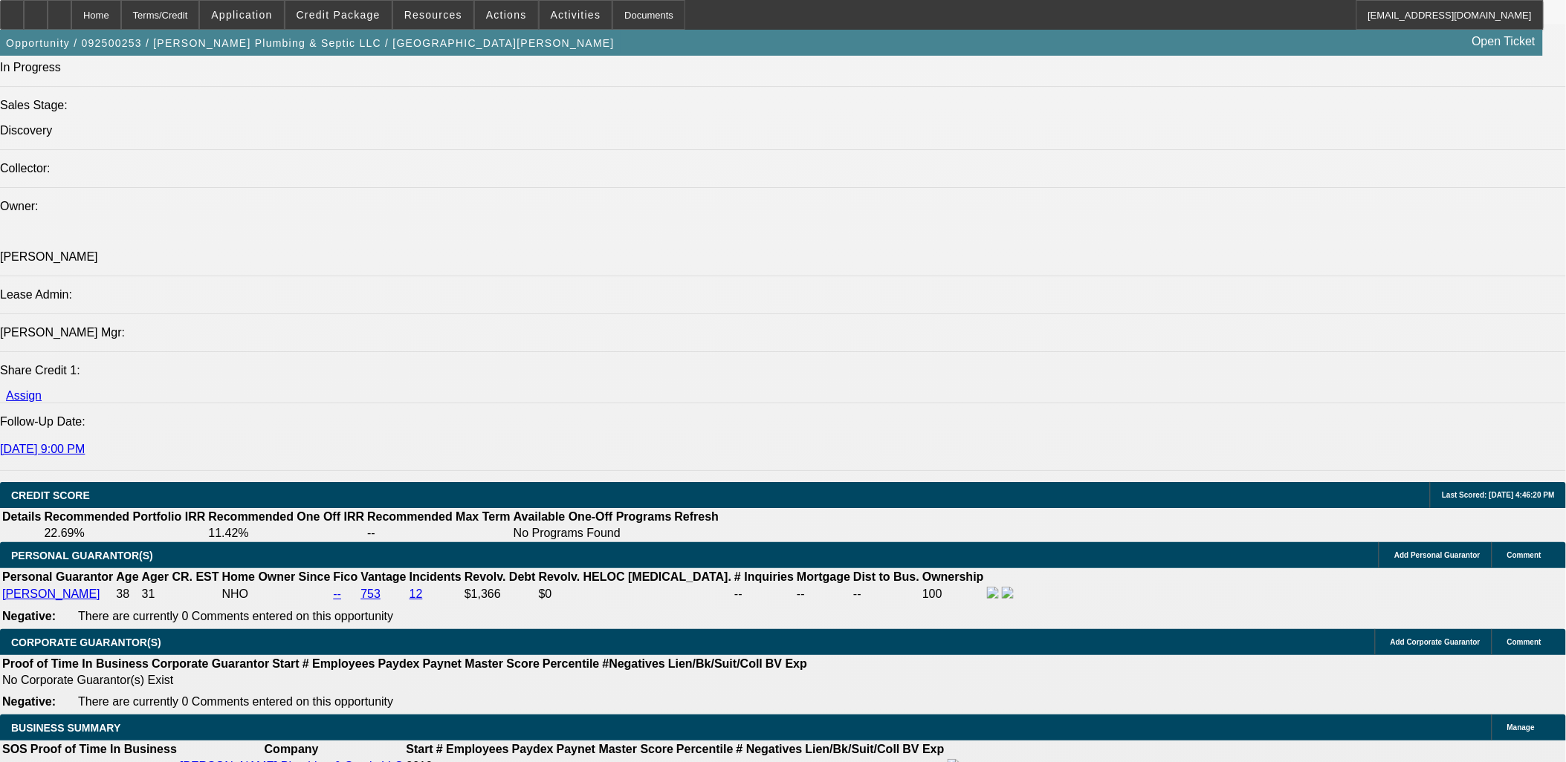
scroll to position [1898, 0]
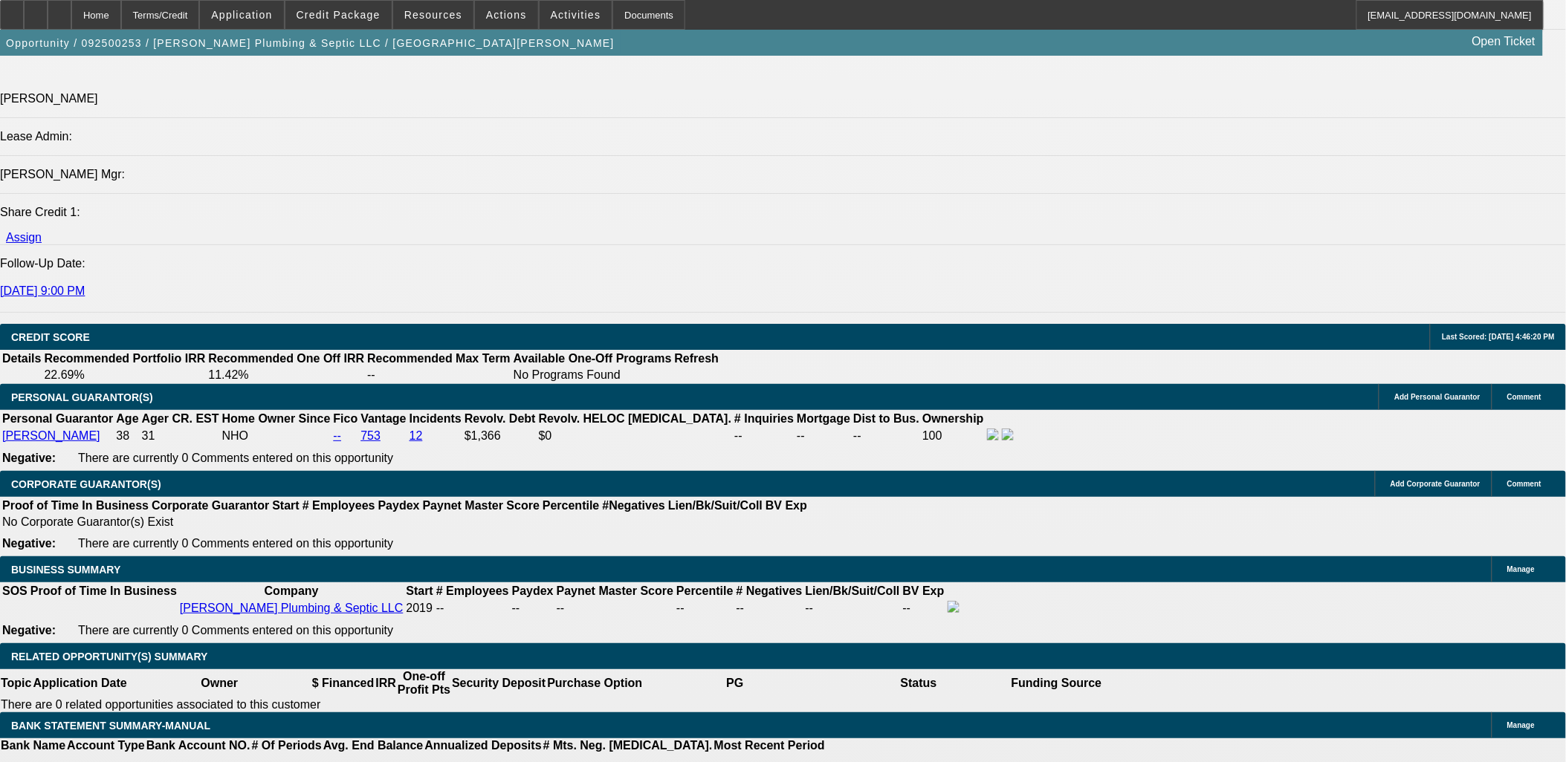
type input "$0.00"
type input "UNKNOWN"
drag, startPoint x: 308, startPoint y: 493, endPoint x: 343, endPoint y: 491, distance: 35.0
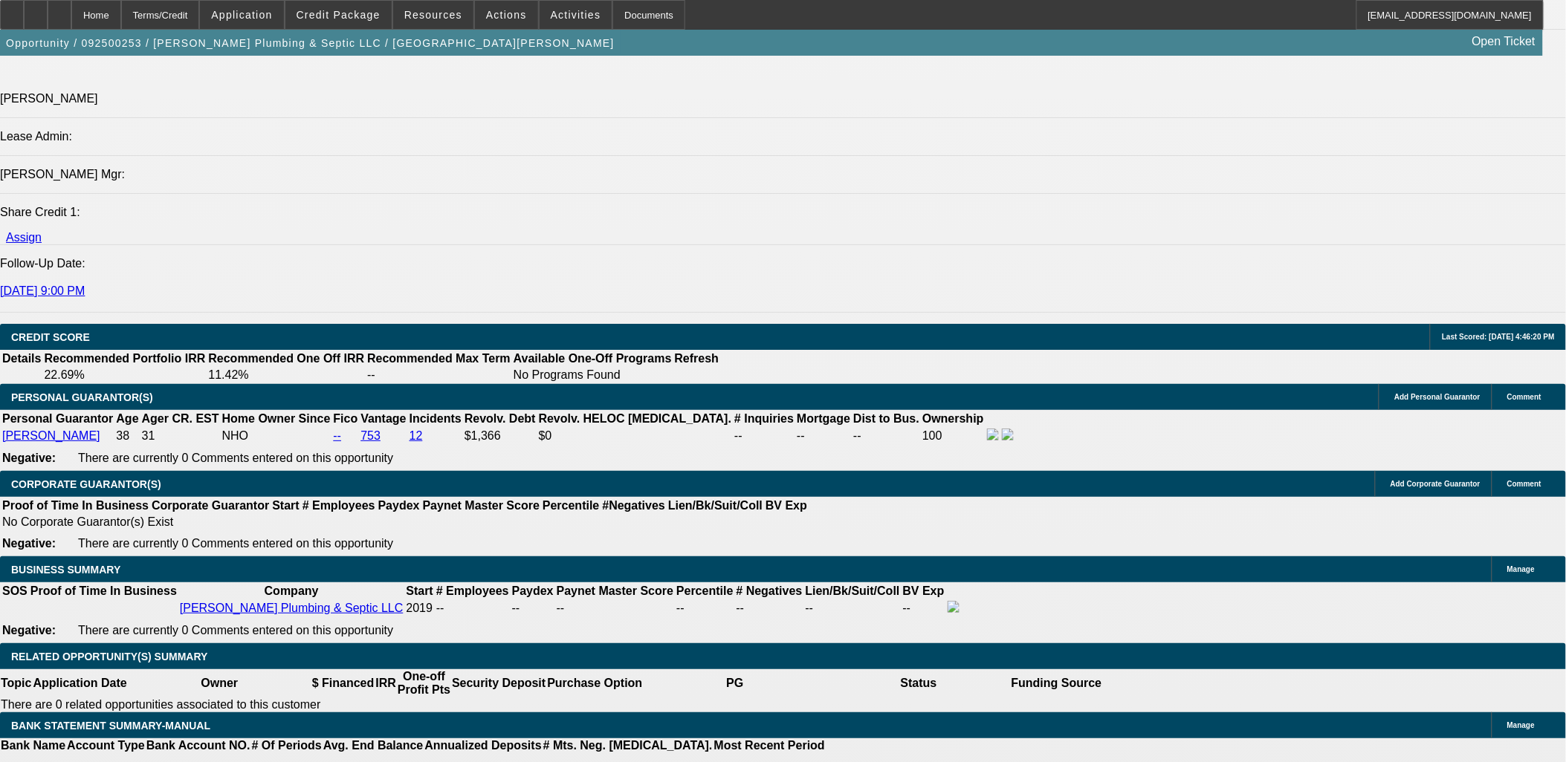
type input "48"
type input "15"
type input "$3,212.60"
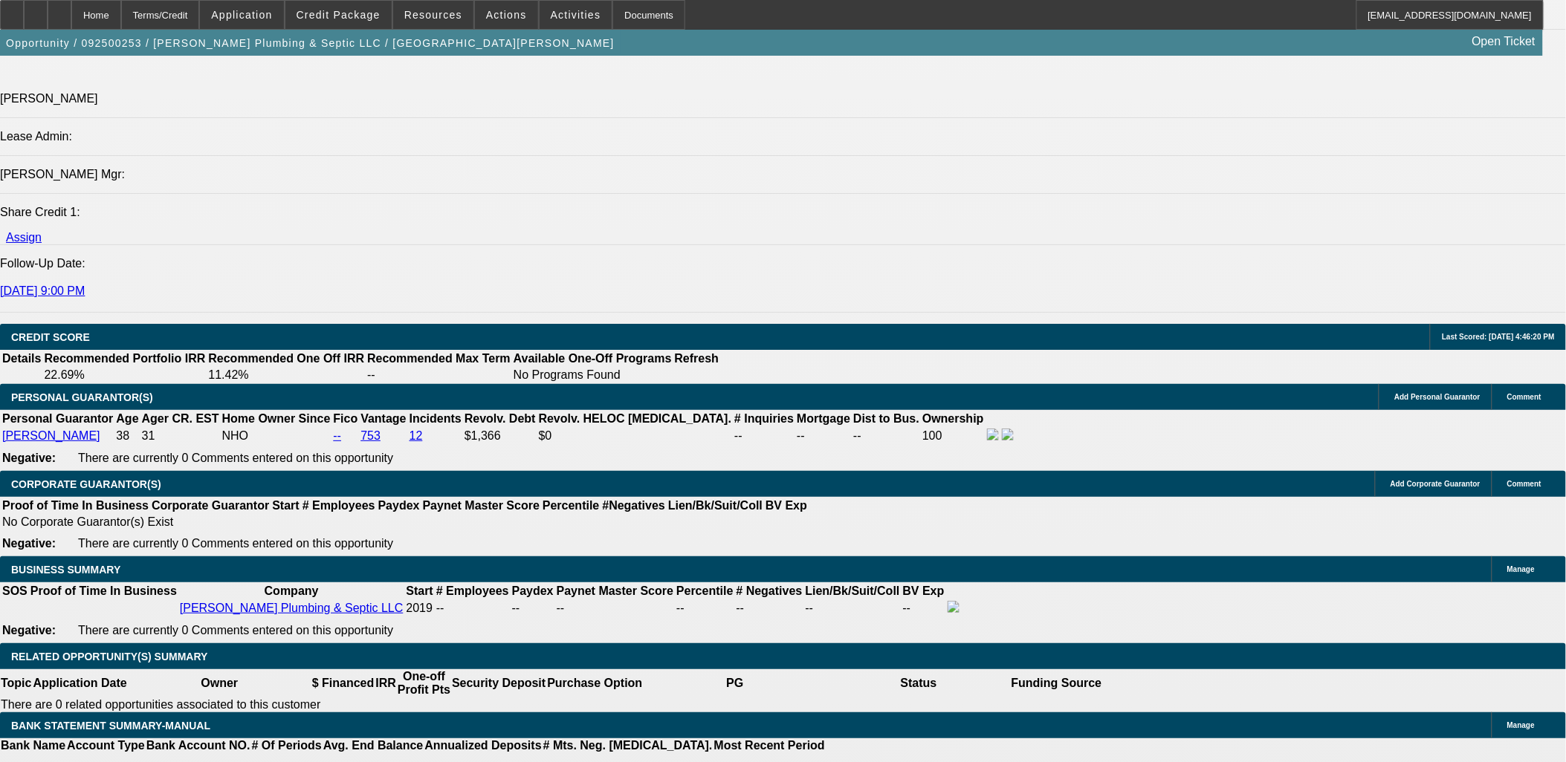
type input "$1,606.30"
type input "$4,205.22"
type input "$2,102.61"
type input "15"
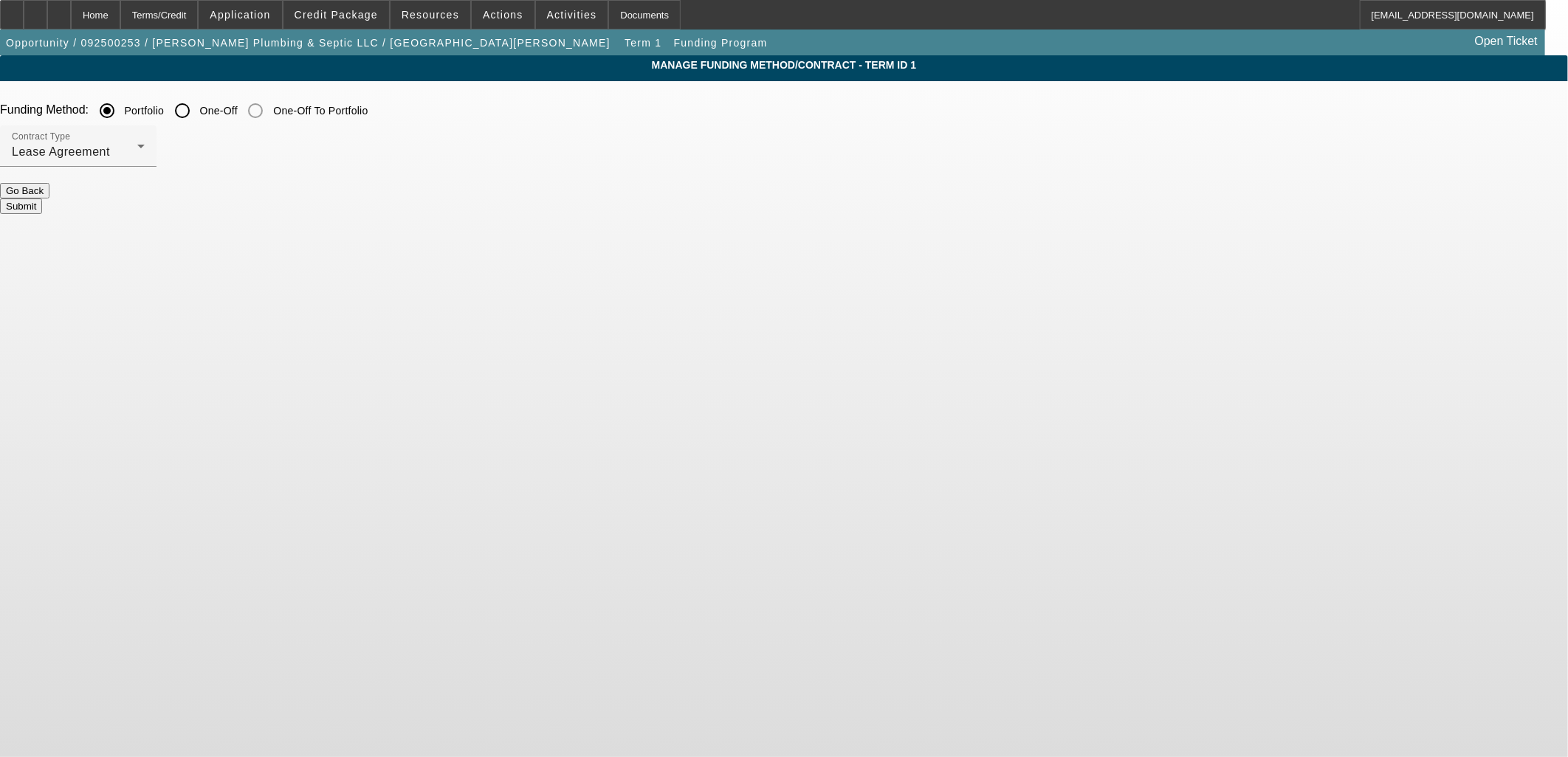
click at [197, 107] on input "One-Off" at bounding box center [183, 111] width 30 height 30
radio input "true"
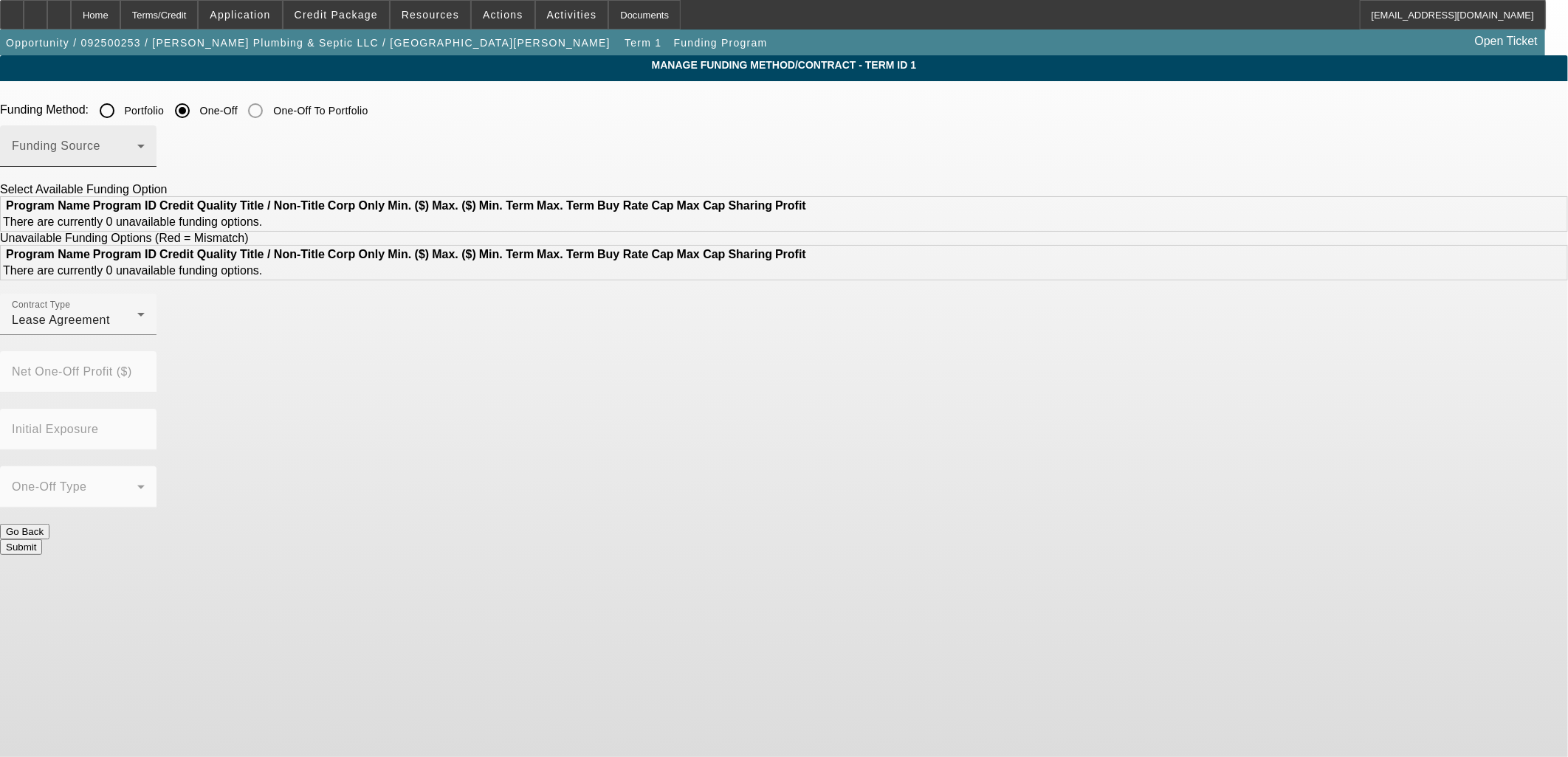
click at [137, 157] on span at bounding box center [75, 152] width 125 height 18
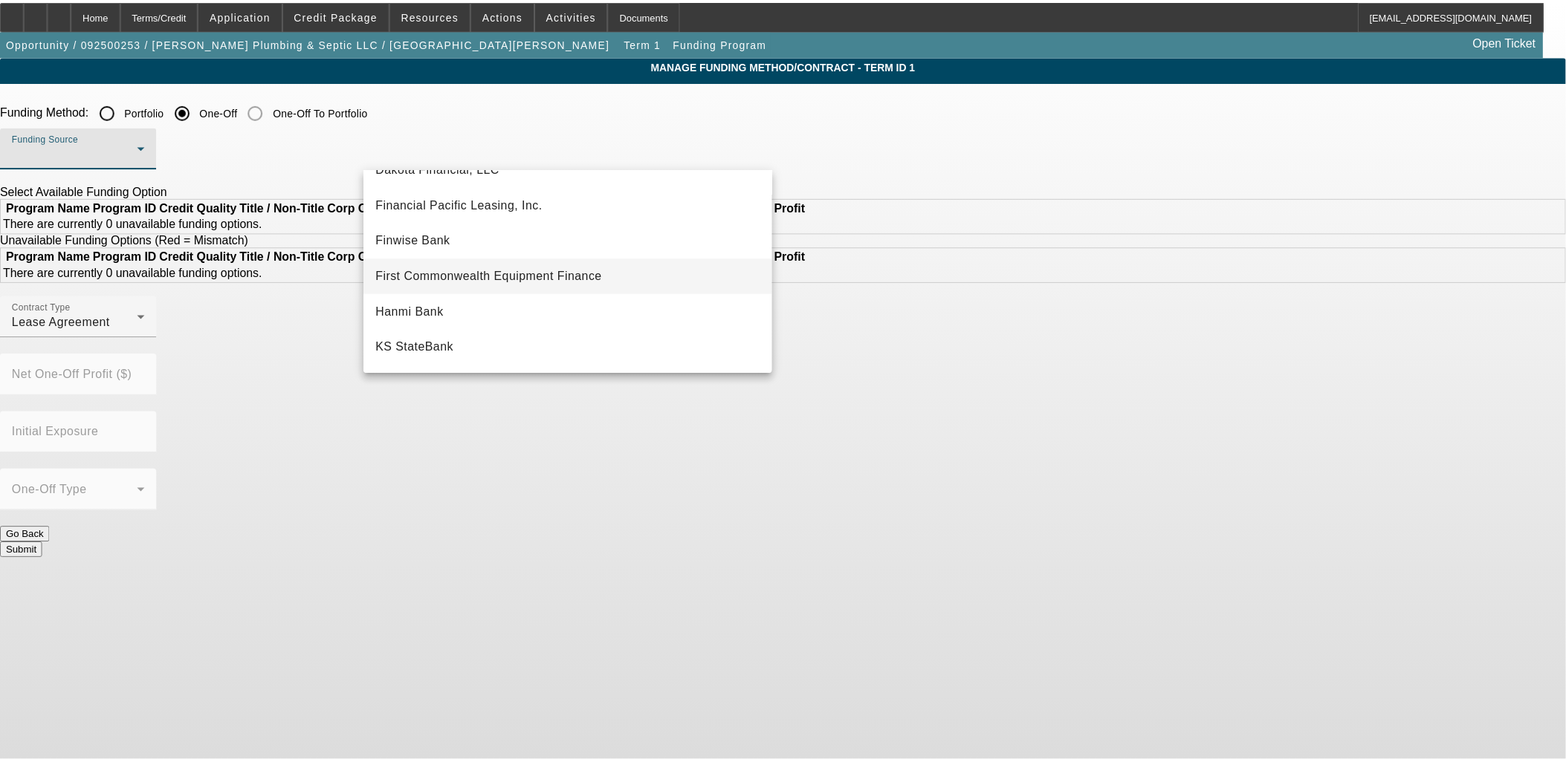
scroll to position [165, 0]
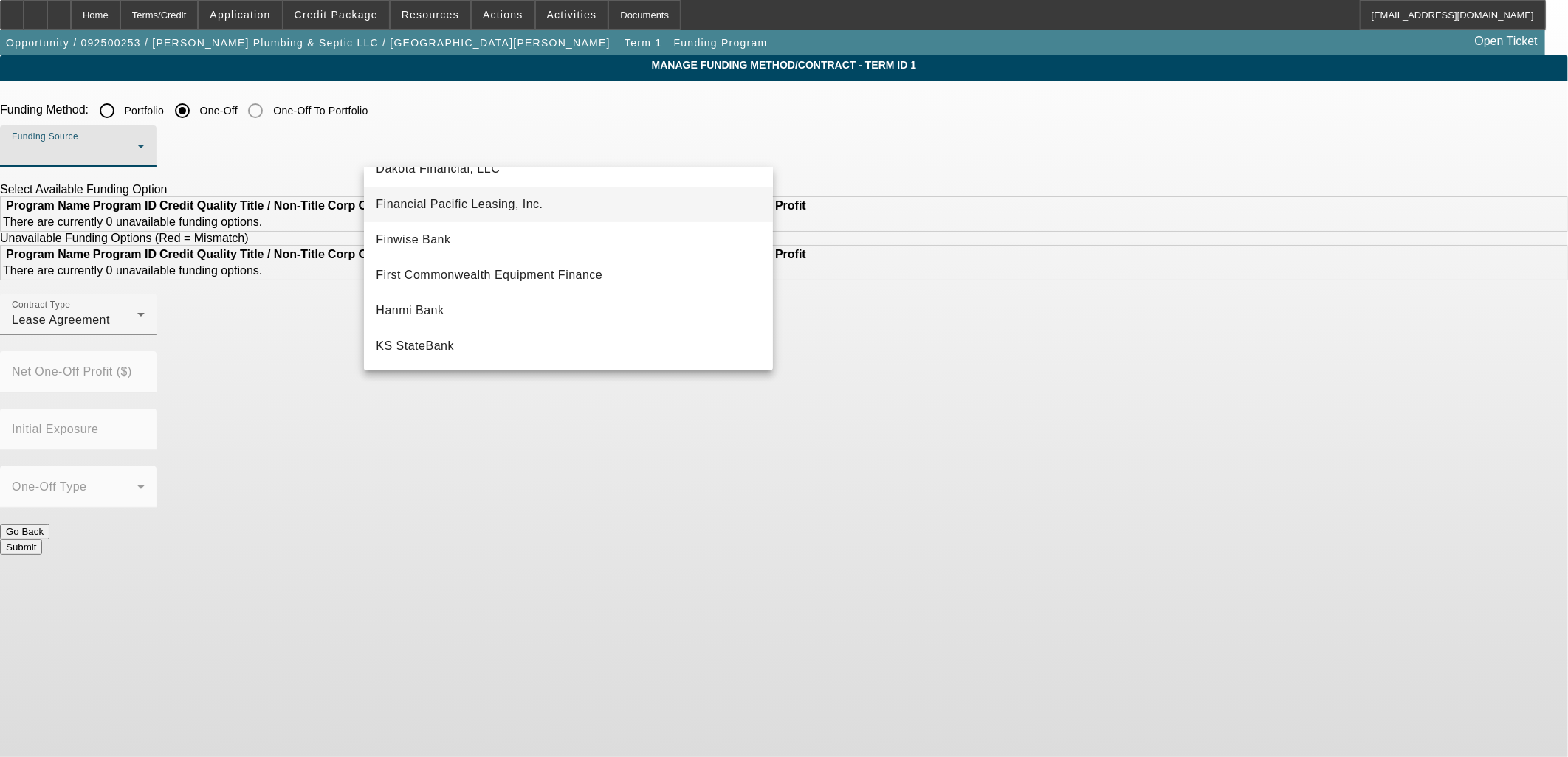
click at [409, 197] on span "Financial Pacific Leasing, Inc." at bounding box center [459, 205] width 167 height 18
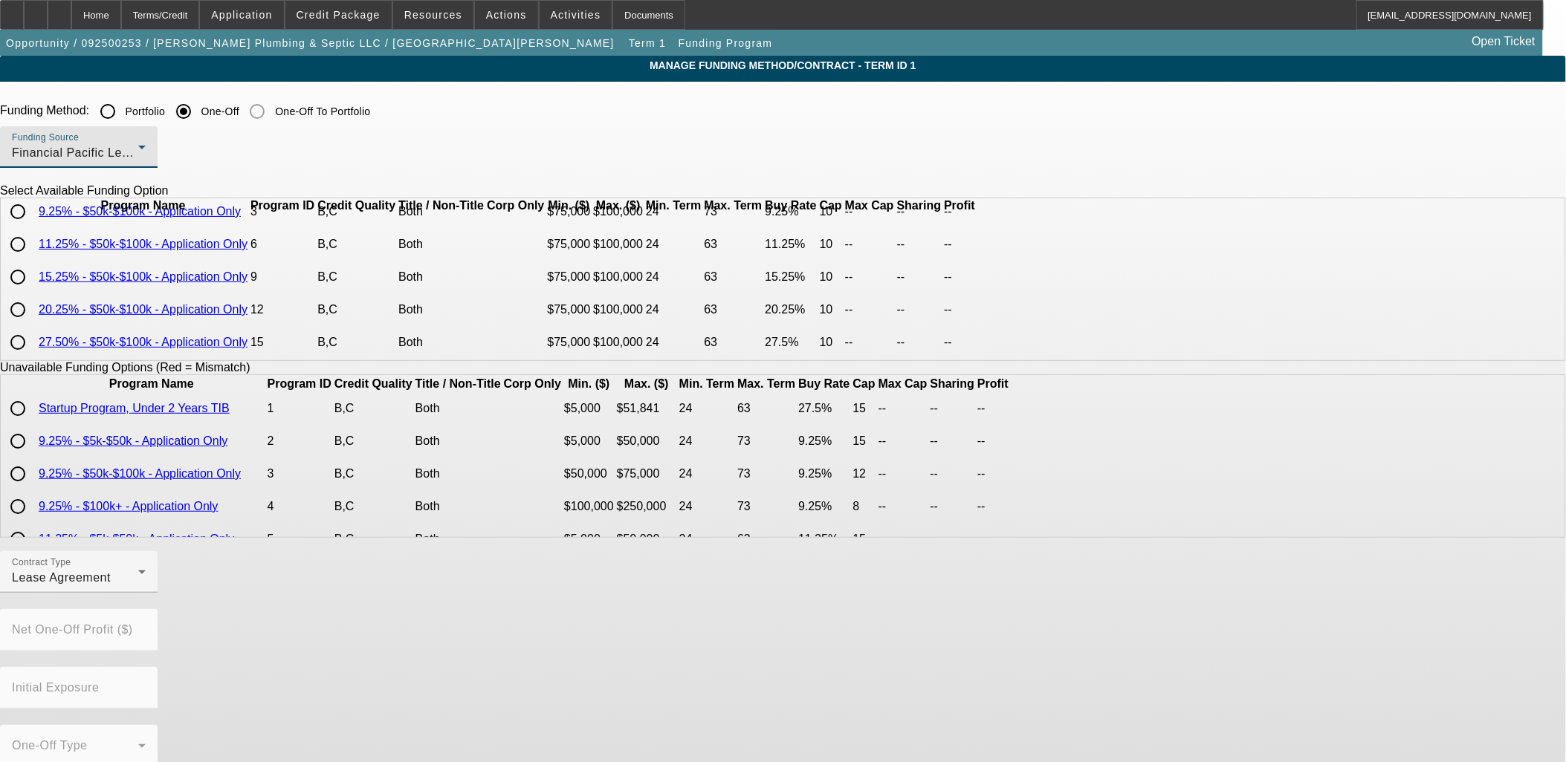
scroll to position [0, 0]
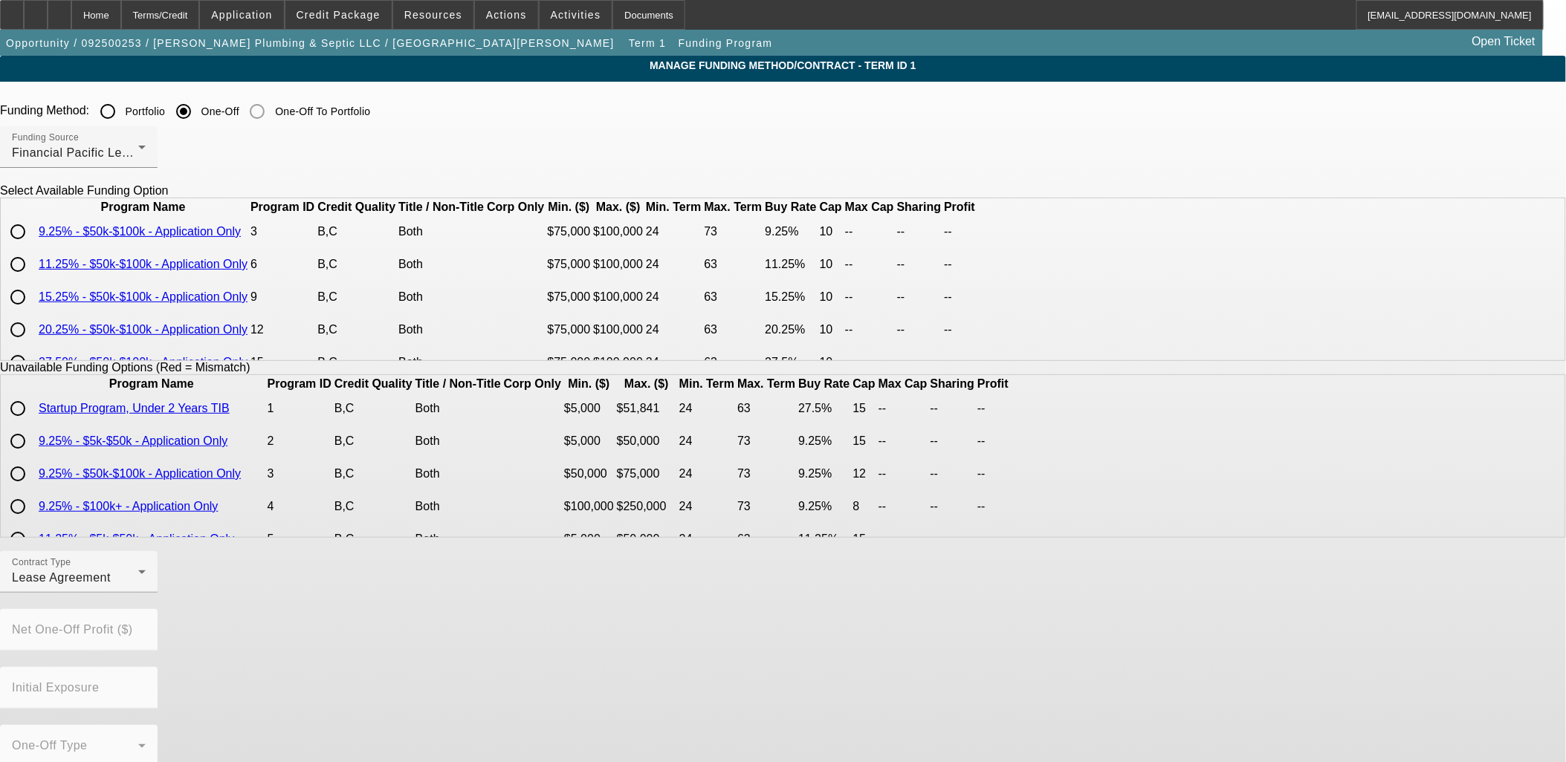
click at [33, 279] on input "radio" at bounding box center [18, 265] width 30 height 30
radio input "true"
click at [138, 587] on div "Lease Agreement" at bounding box center [75, 578] width 126 height 18
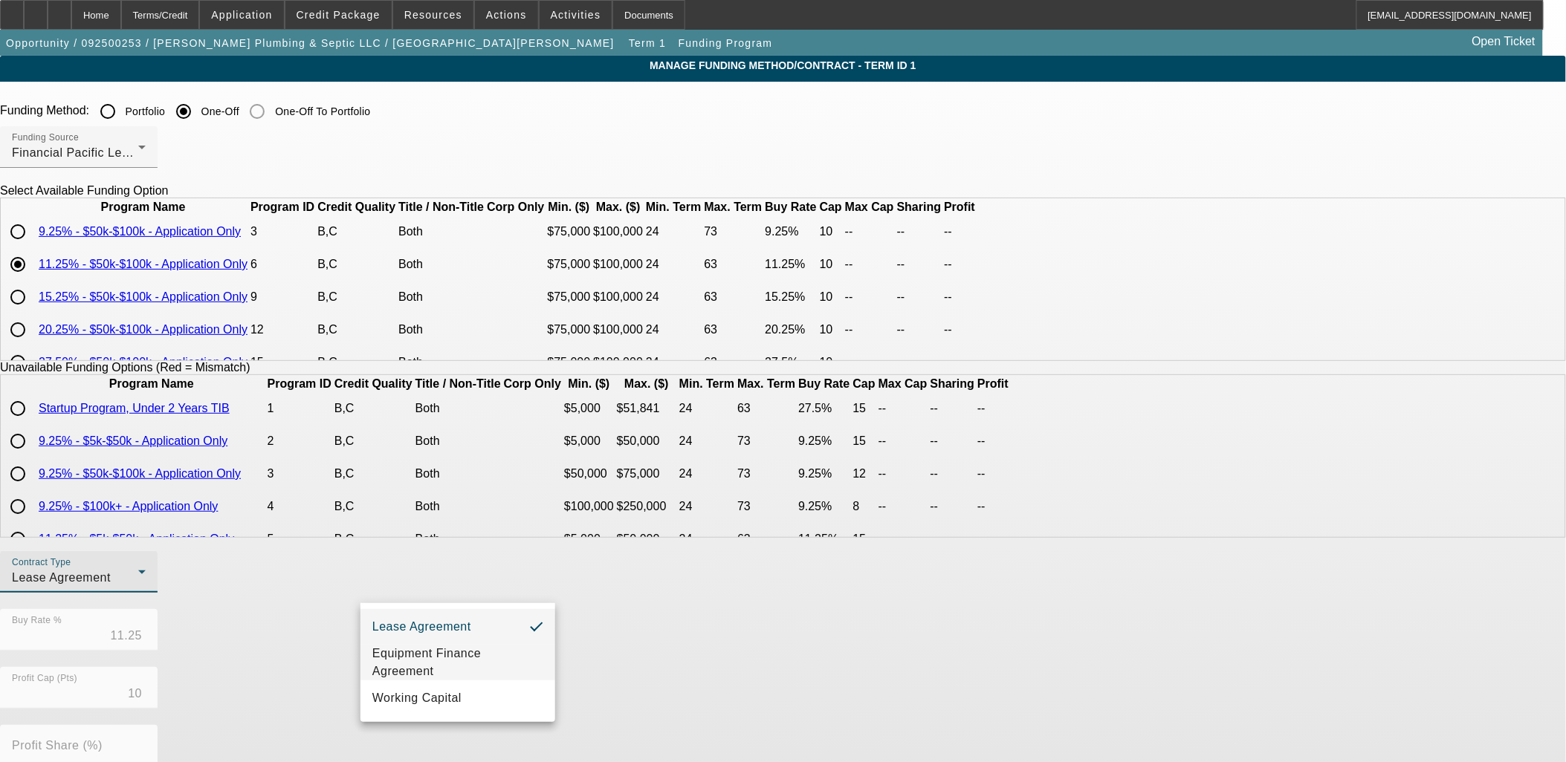
drag, startPoint x: 412, startPoint y: 657, endPoint x: 515, endPoint y: 658, distance: 102.5
click at [414, 657] on span "Equipment Finance Agreement" at bounding box center [457, 663] width 171 height 36
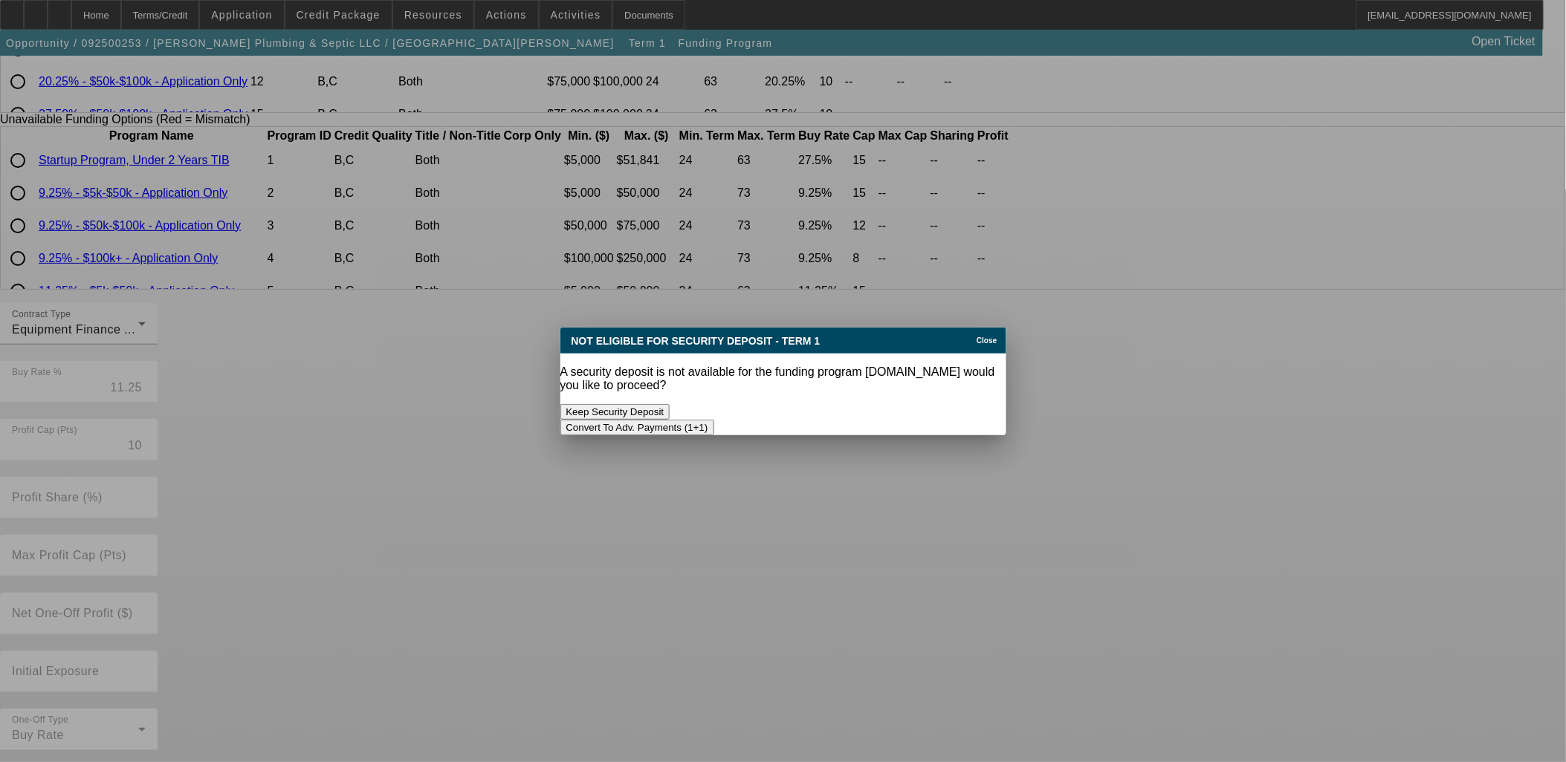
click at [714, 420] on button "Convert To Adv. Payments (1+1)" at bounding box center [637, 428] width 154 height 16
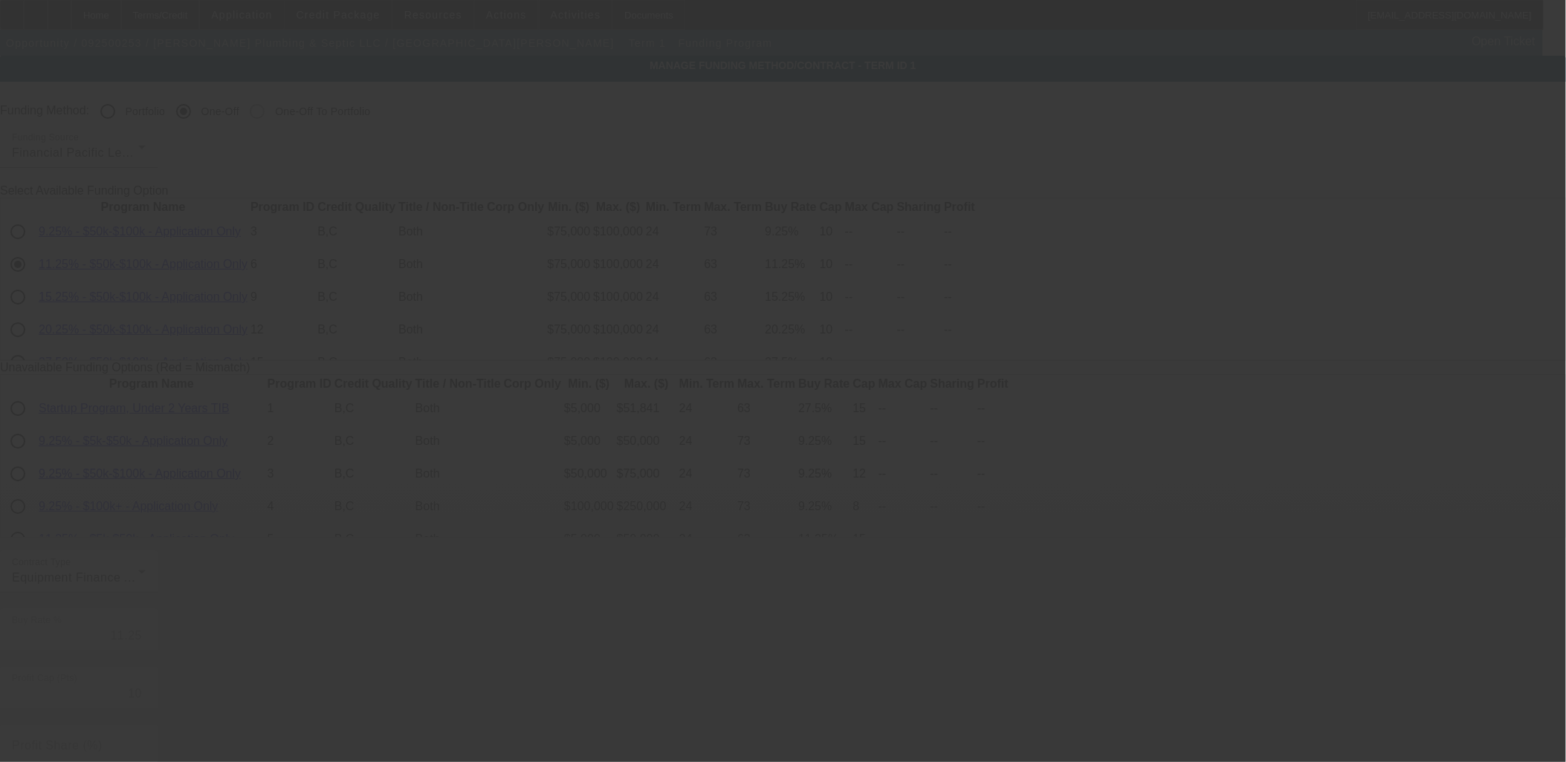
scroll to position [248, 0]
radio input "true"
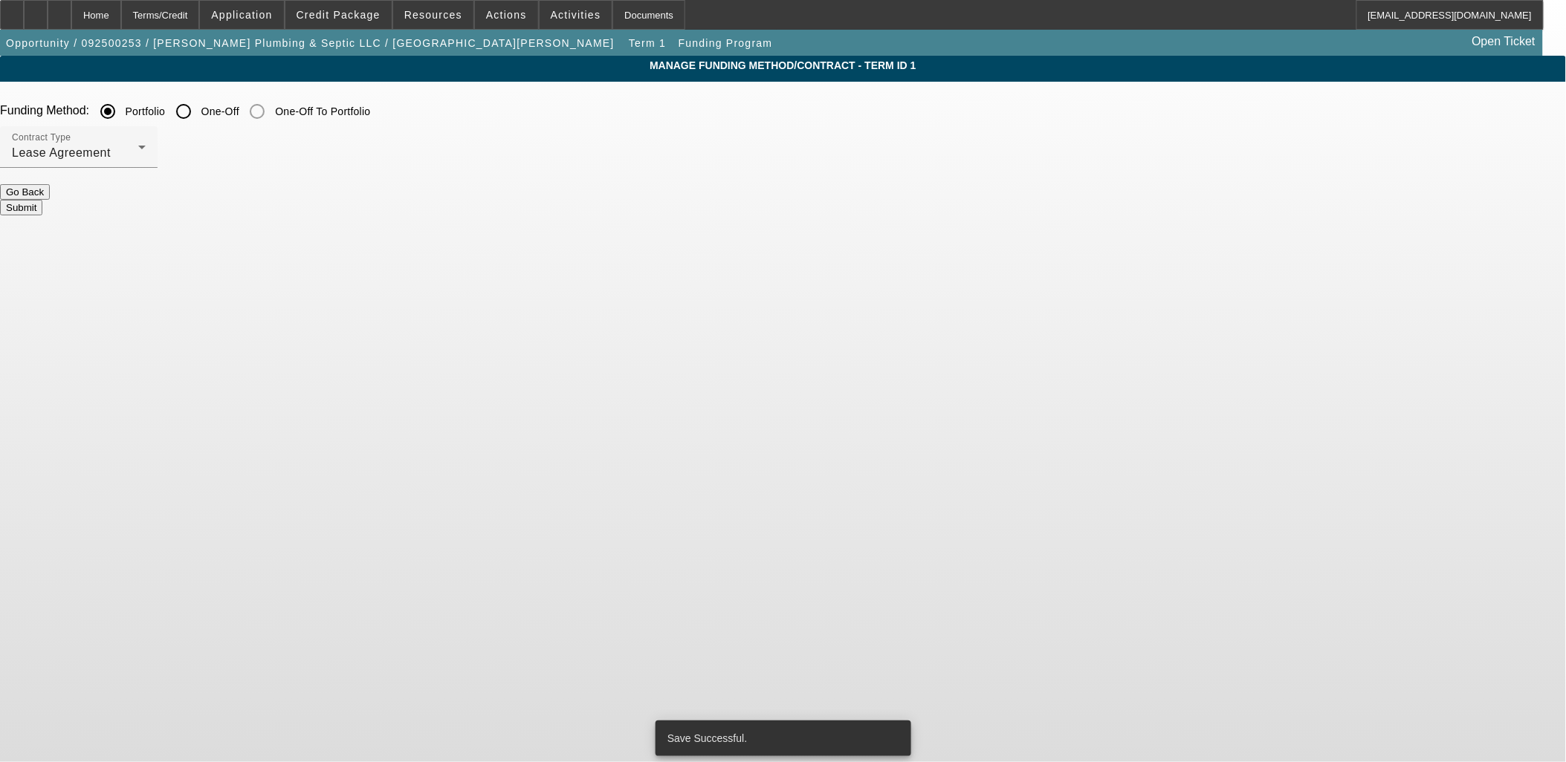
scroll to position [0, 0]
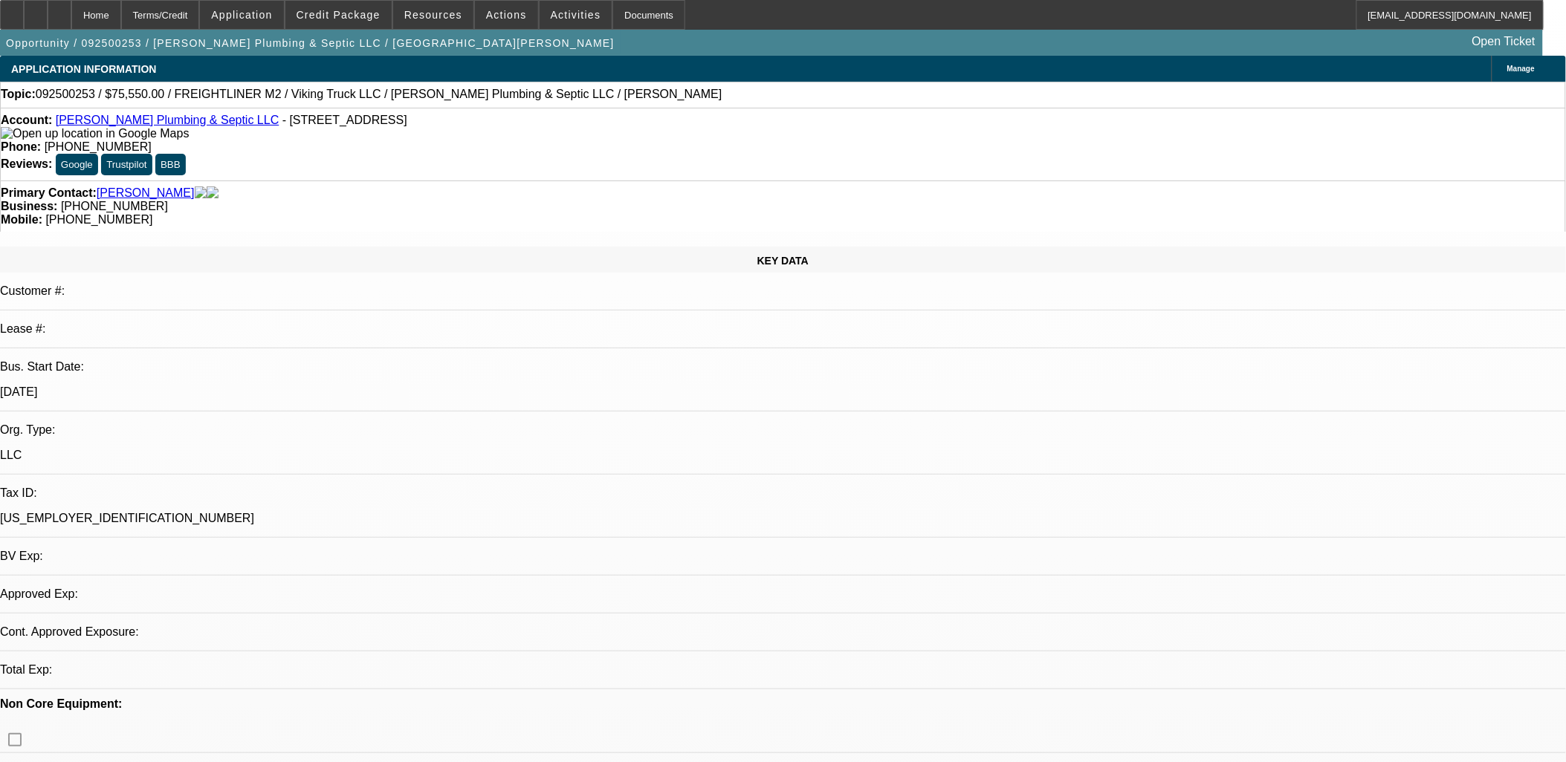
select select "0"
select select "6"
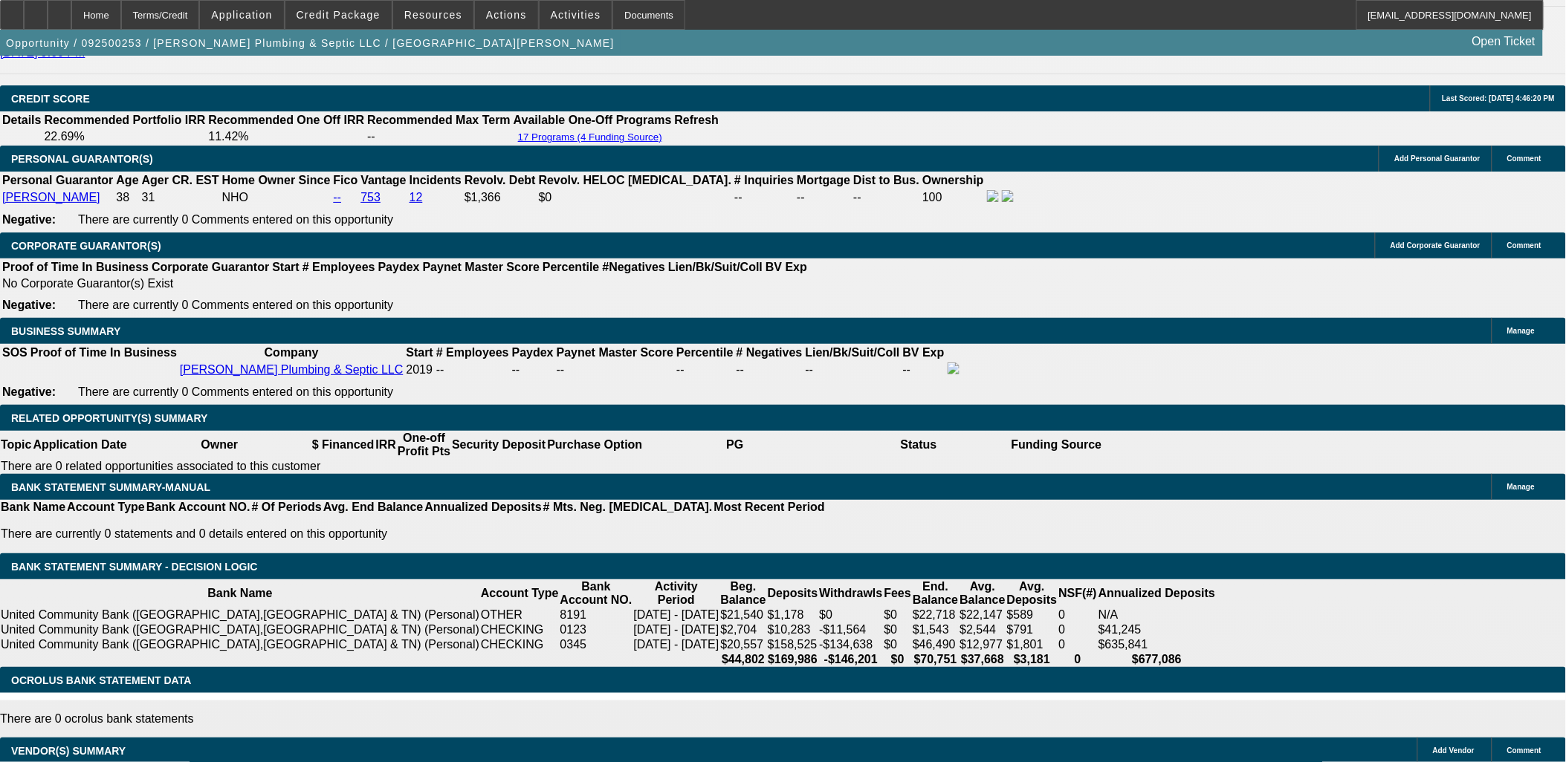
scroll to position [2141, 0]
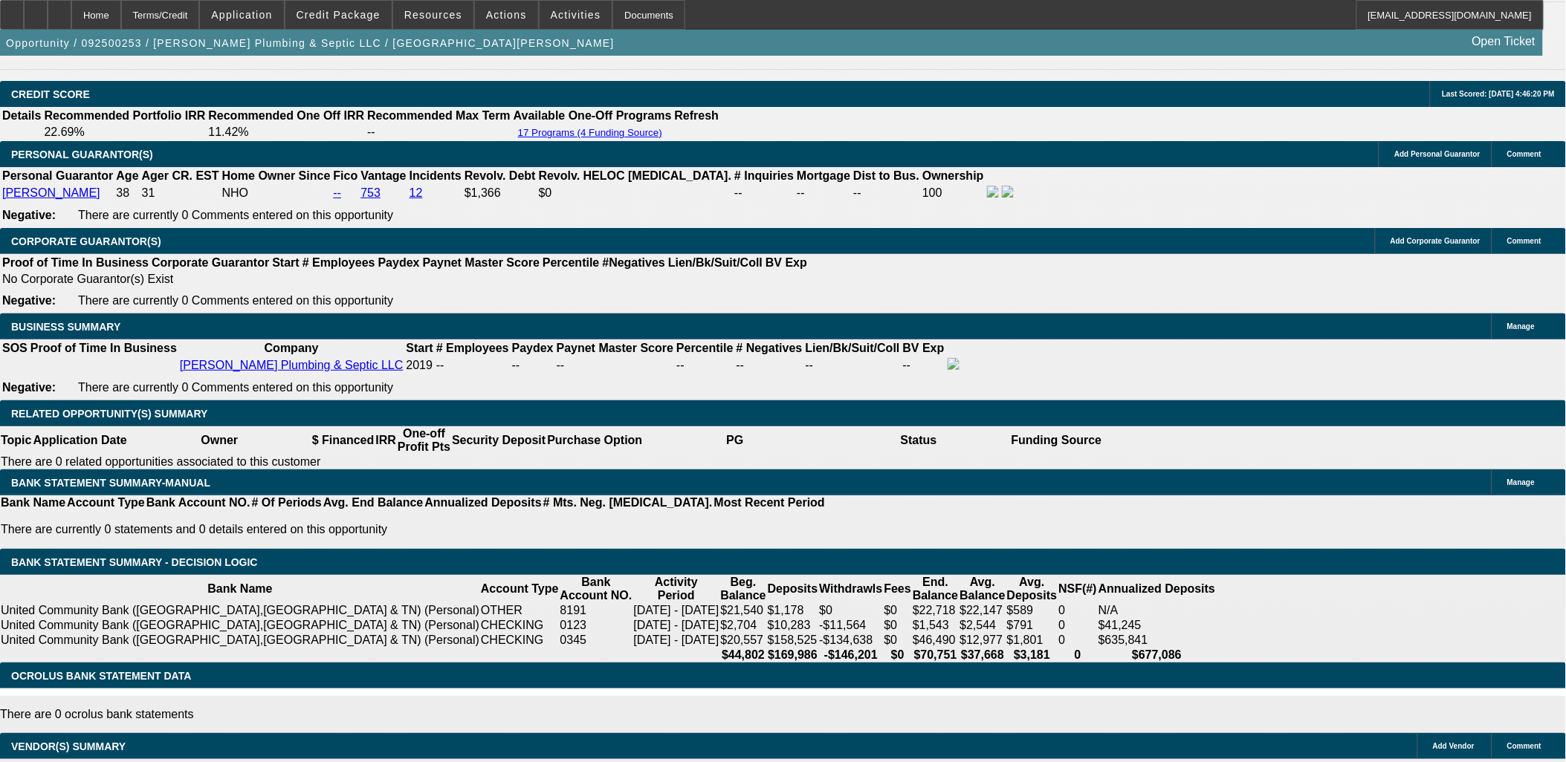
select select "3"
type input "UNKNOWN"
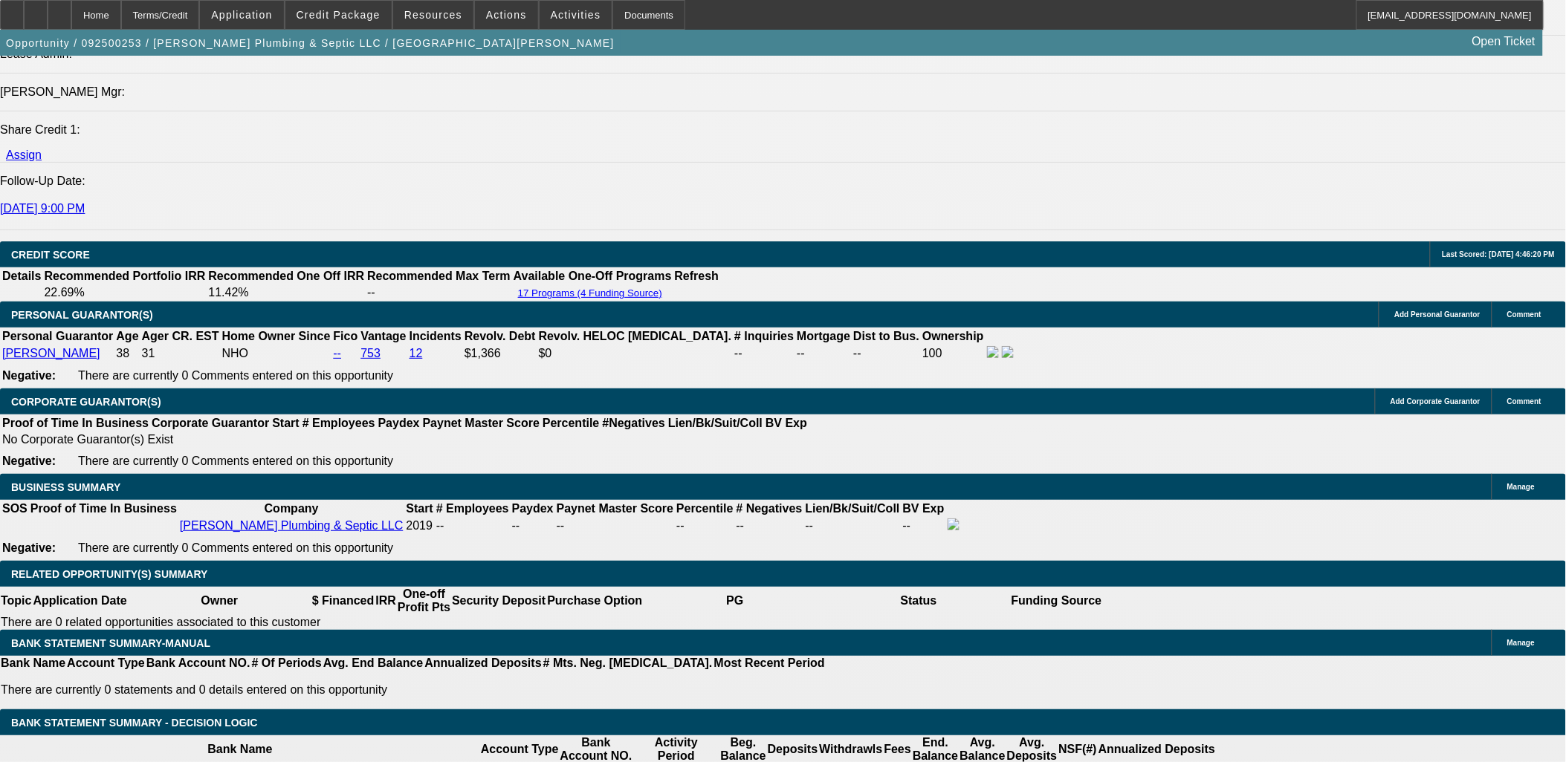
scroll to position [1811, 0]
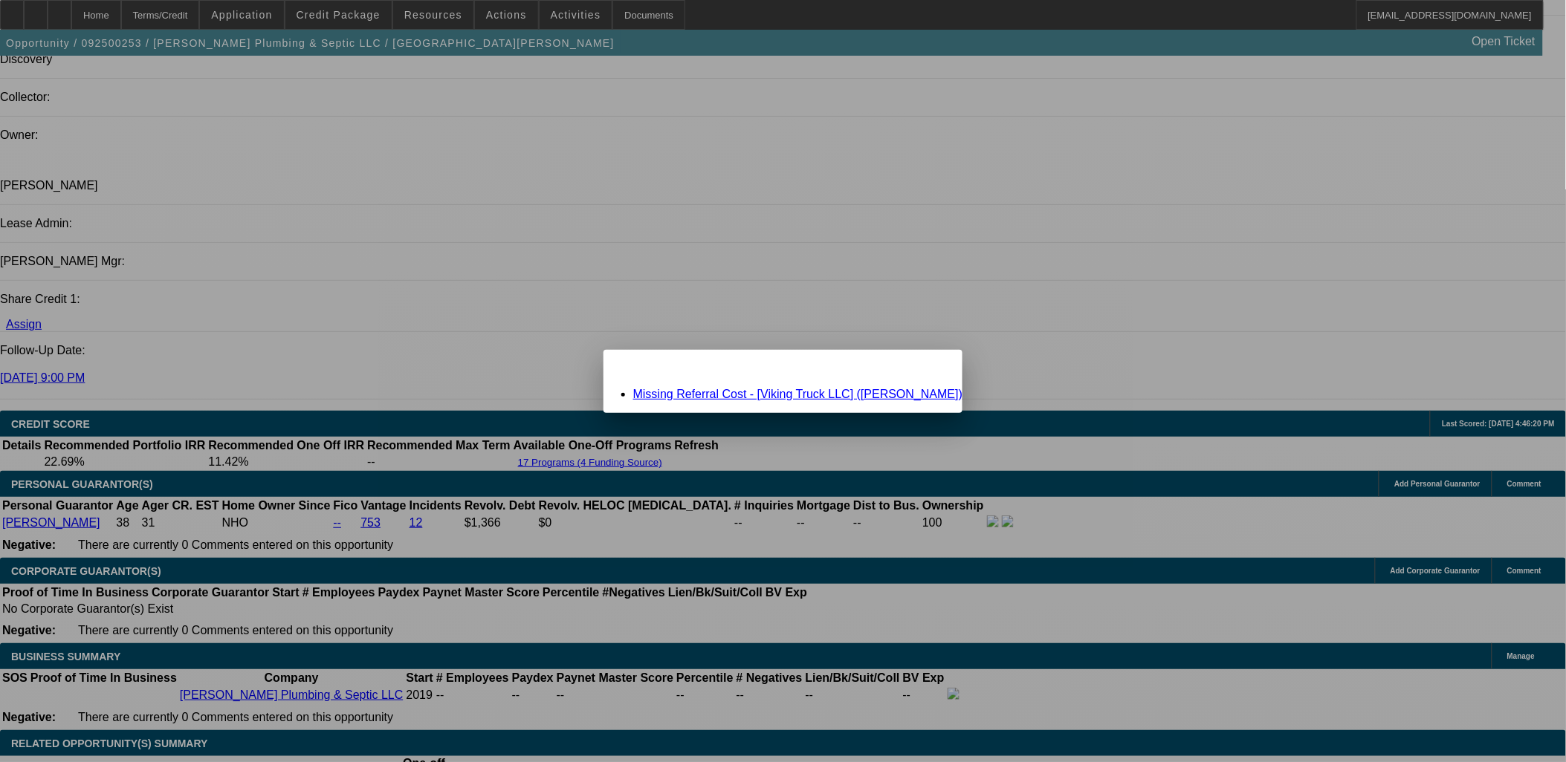
scroll to position [0, 0]
click at [726, 394] on link "Missing Referral Cost - [Viking Truck LLC] ([PERSON_NAME])" at bounding box center [797, 394] width 329 height 13
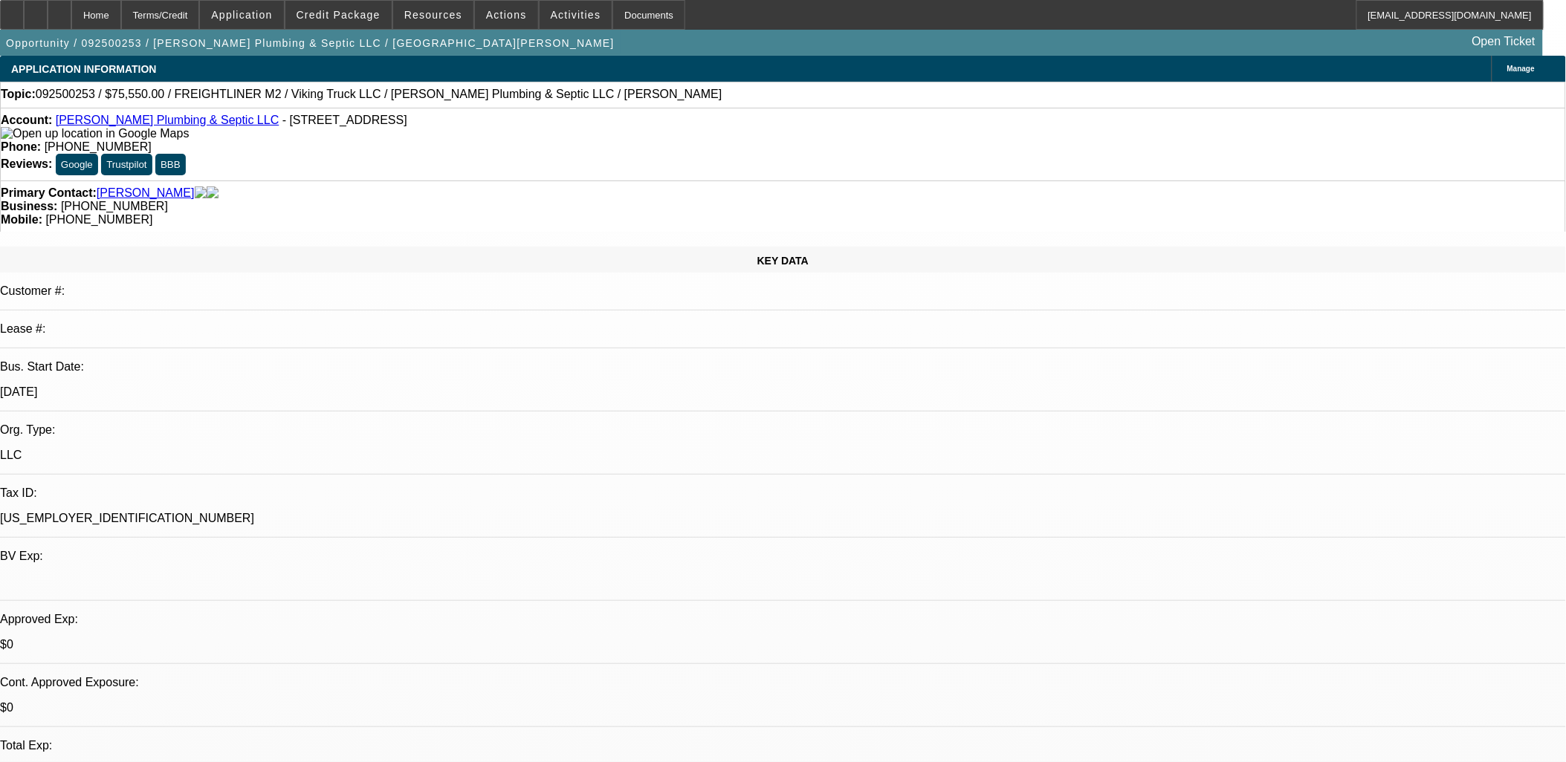
scroll to position [1811, 0]
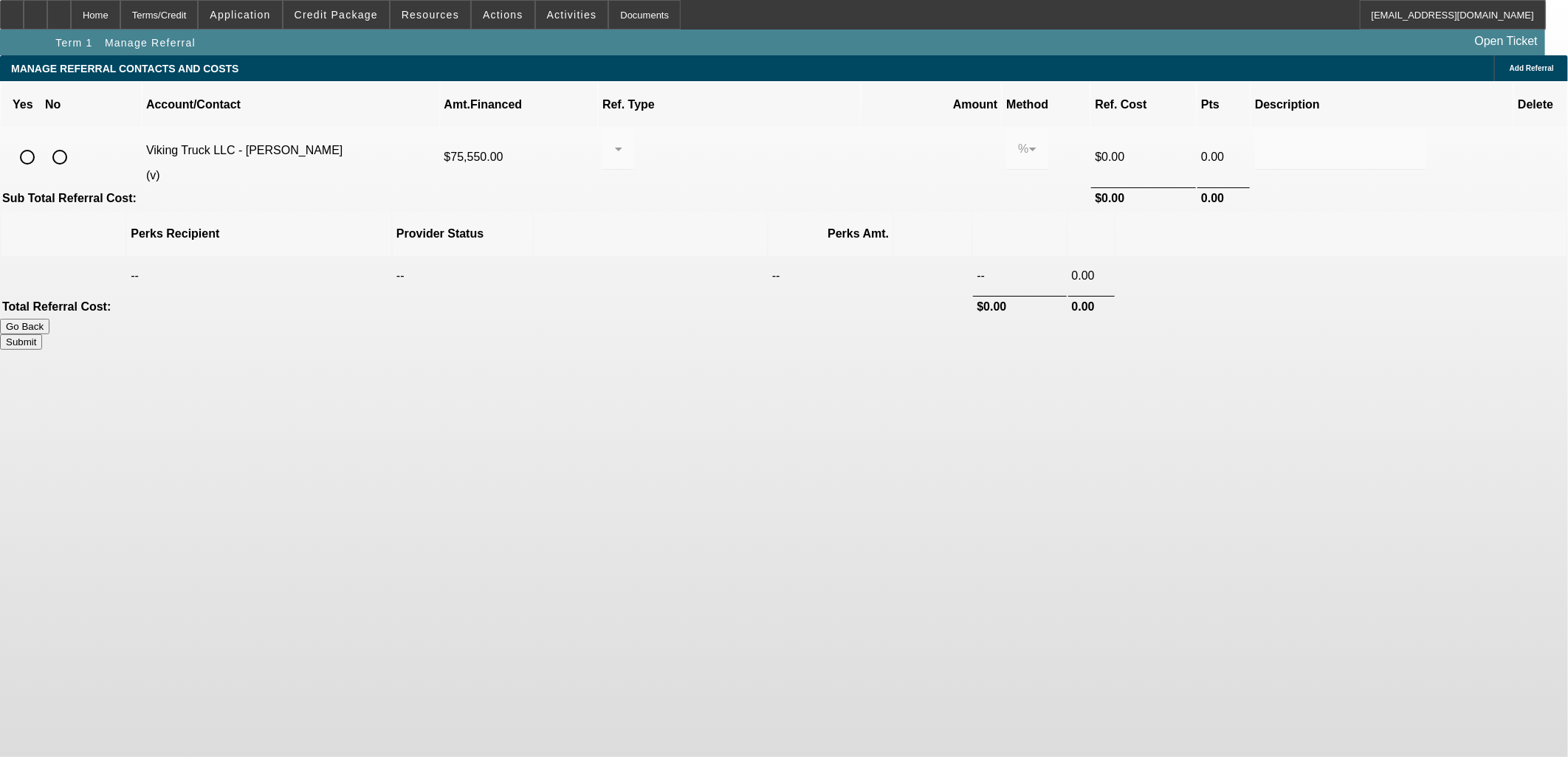
click at [42, 142] on input "radio" at bounding box center [28, 157] width 30 height 30
radio input "true"
click at [615, 140] on div at bounding box center [614, 149] width 1 height 18
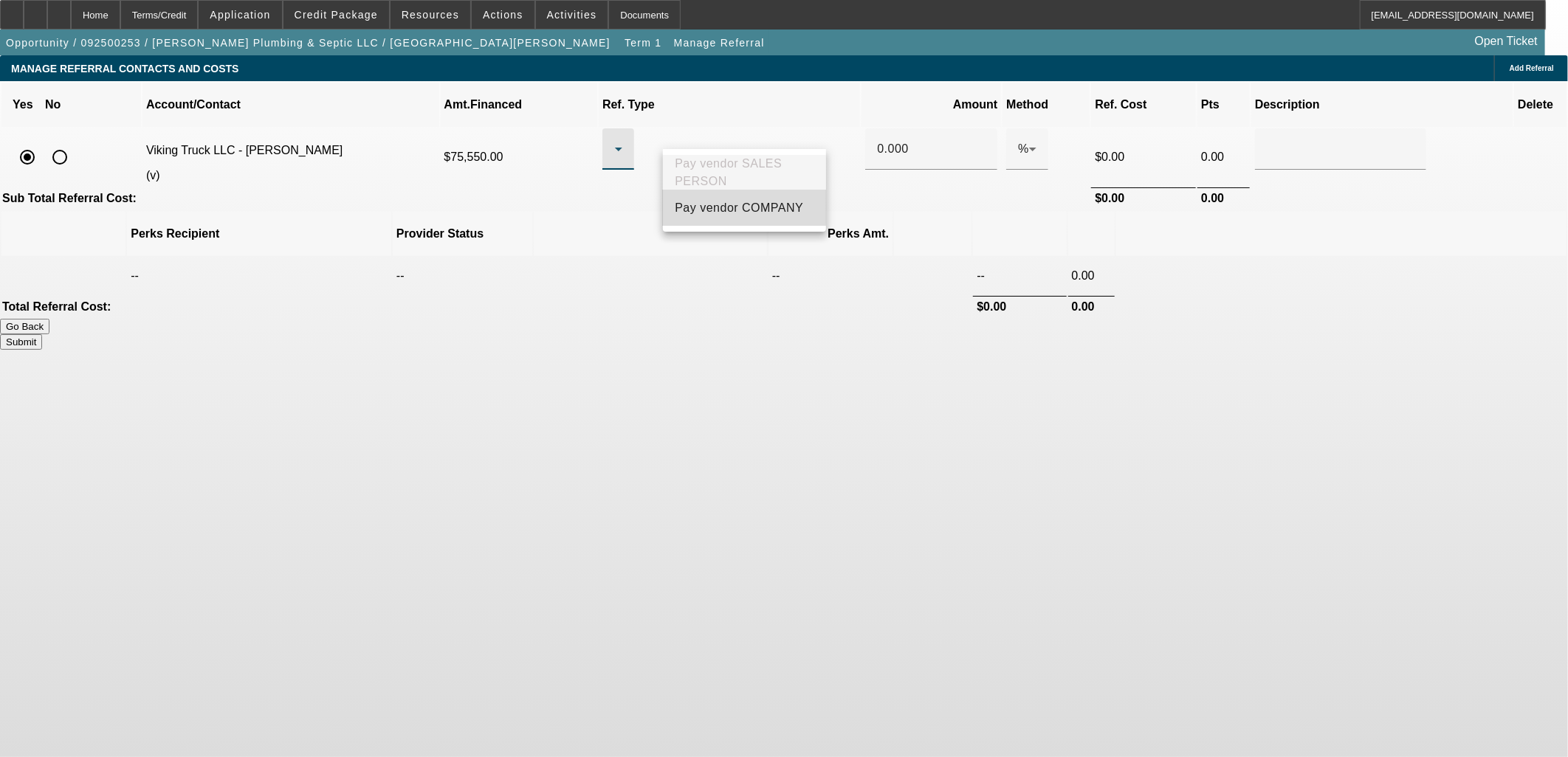
click at [727, 207] on span "Pay vendor COMPANY" at bounding box center [738, 209] width 128 height 18
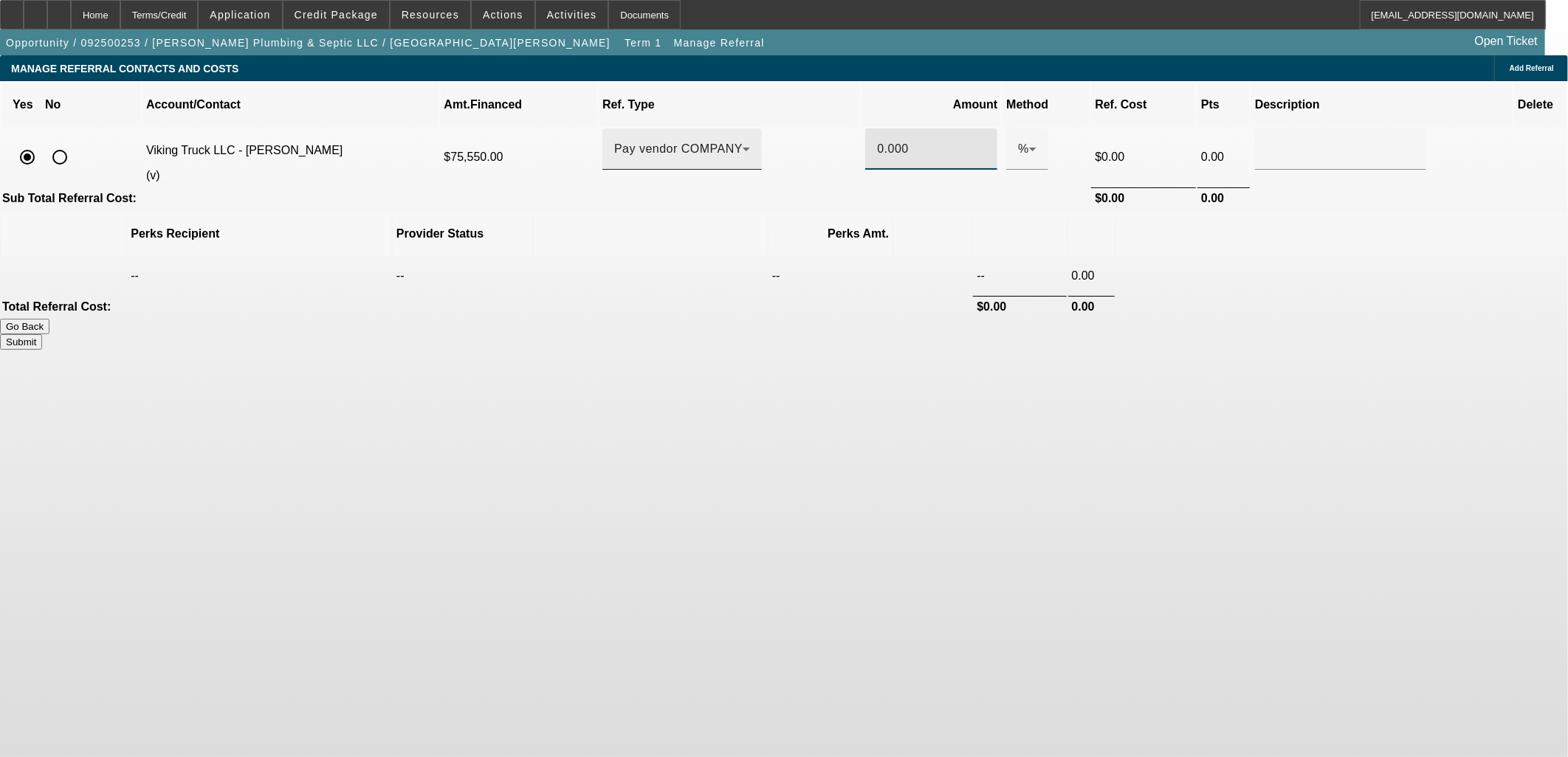
drag, startPoint x: 883, startPoint y: 130, endPoint x: 826, endPoint y: 135, distance: 57.2
click at [865, 128] on div "0.000" at bounding box center [931, 149] width 132 height 42
click at [1121, 212] on th at bounding box center [1340, 233] width 450 height 45
drag, startPoint x: 879, startPoint y: 129, endPoint x: 817, endPoint y: 129, distance: 62.0
click at [817, 129] on tr "Viking Truck LLC - [PERSON_NAME] (v) $75,550.00 Pay vendor COMPANY 2 % $1,511.00" at bounding box center [783, 157] width 1565 height 58
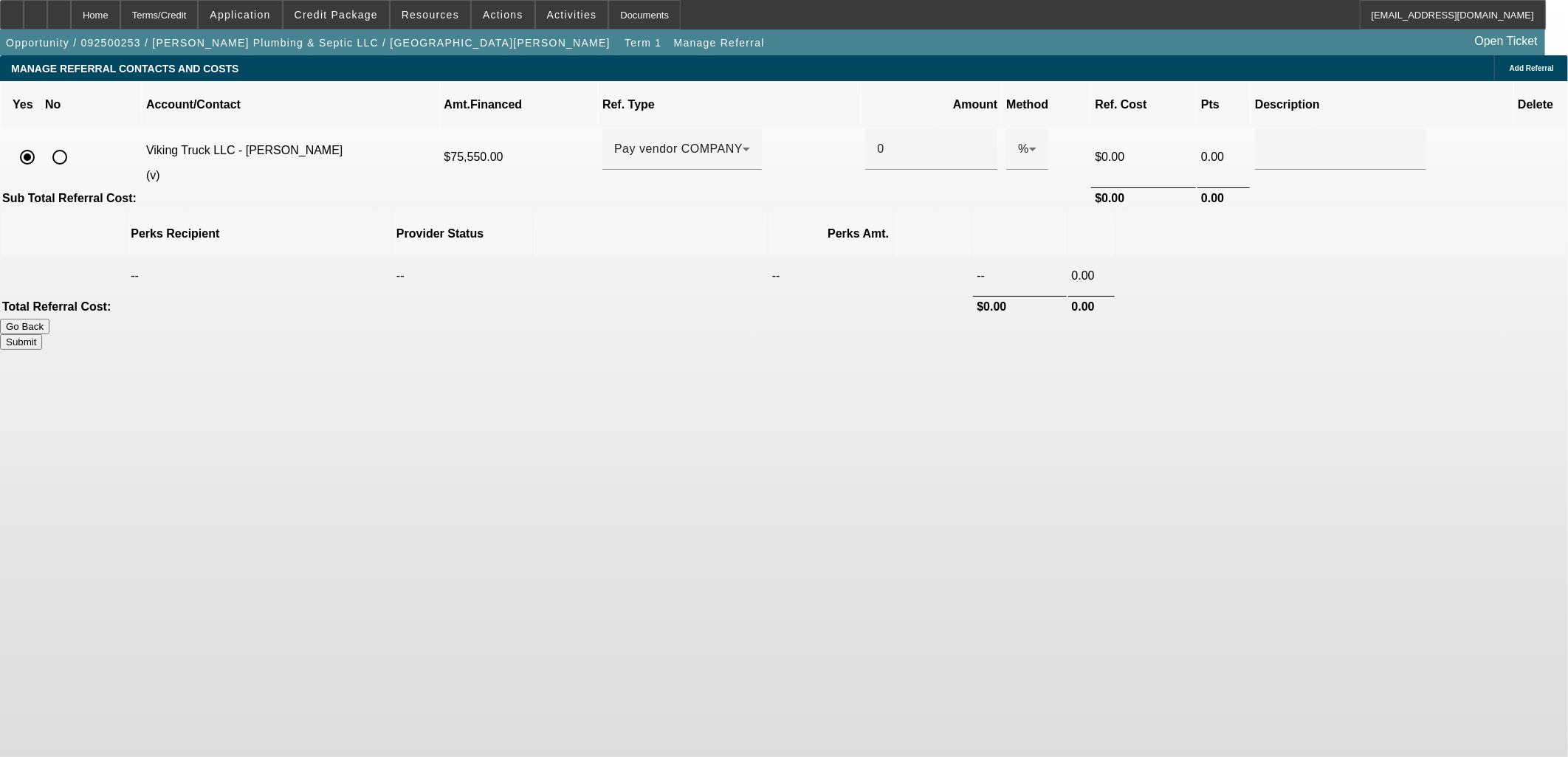
click at [1205, 212] on th at bounding box center [1340, 233] width 450 height 45
click at [42, 335] on button "Submit" at bounding box center [21, 343] width 42 height 16
type input "0.000"
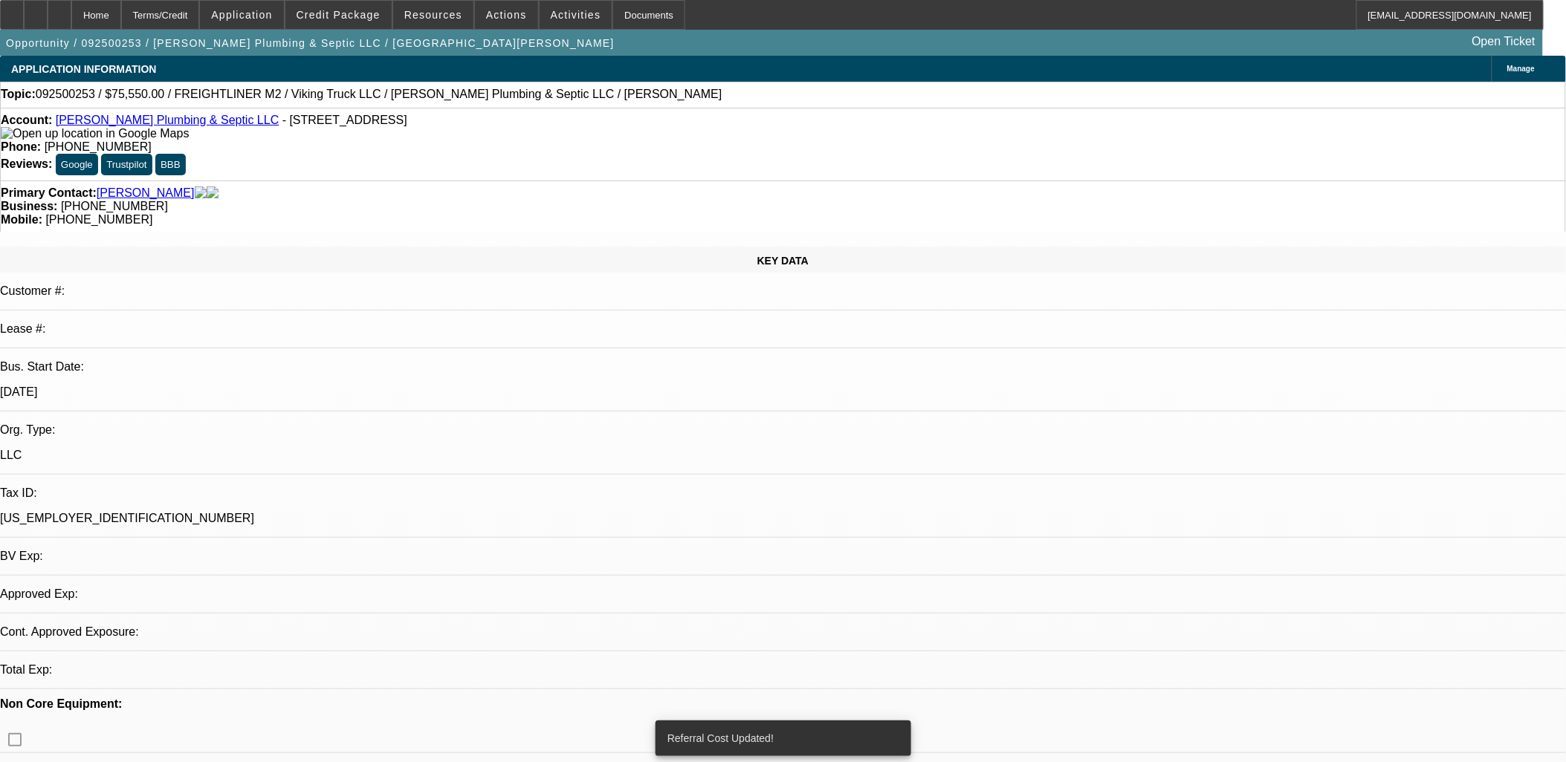
select select "0"
select select "6"
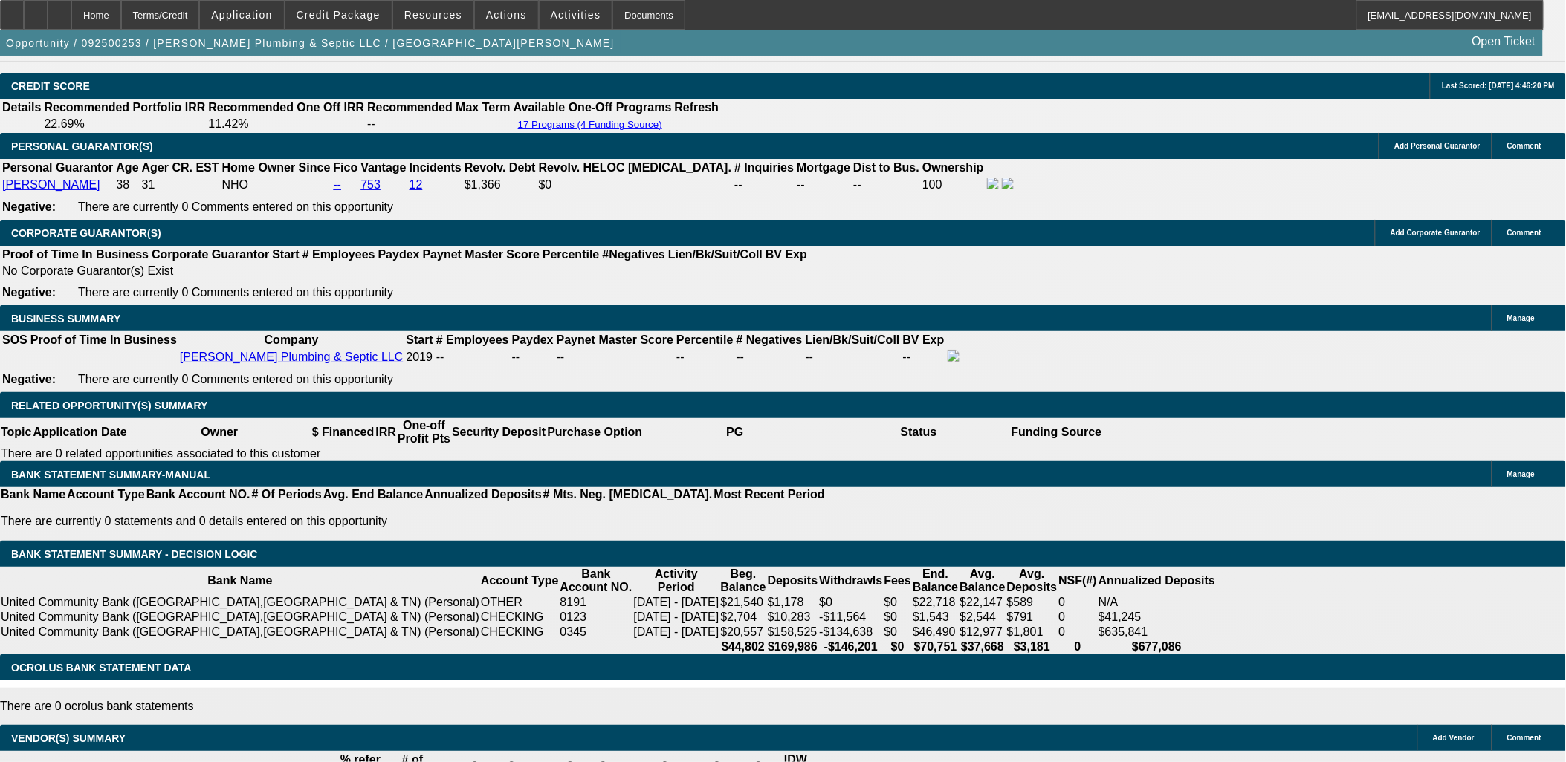
scroll to position [2063, 0]
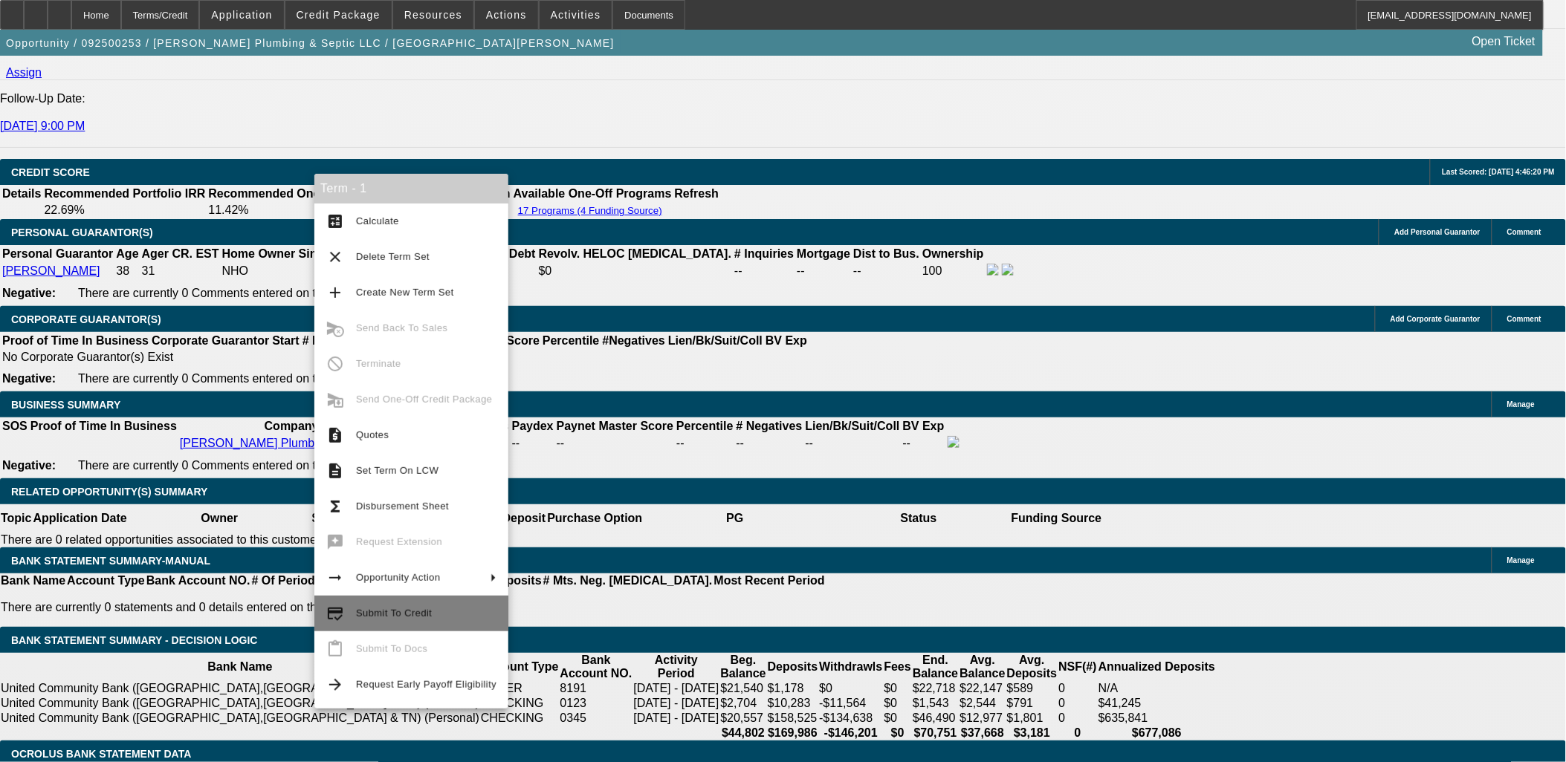
click at [396, 617] on span "Submit To Credit" at bounding box center [394, 613] width 76 height 11
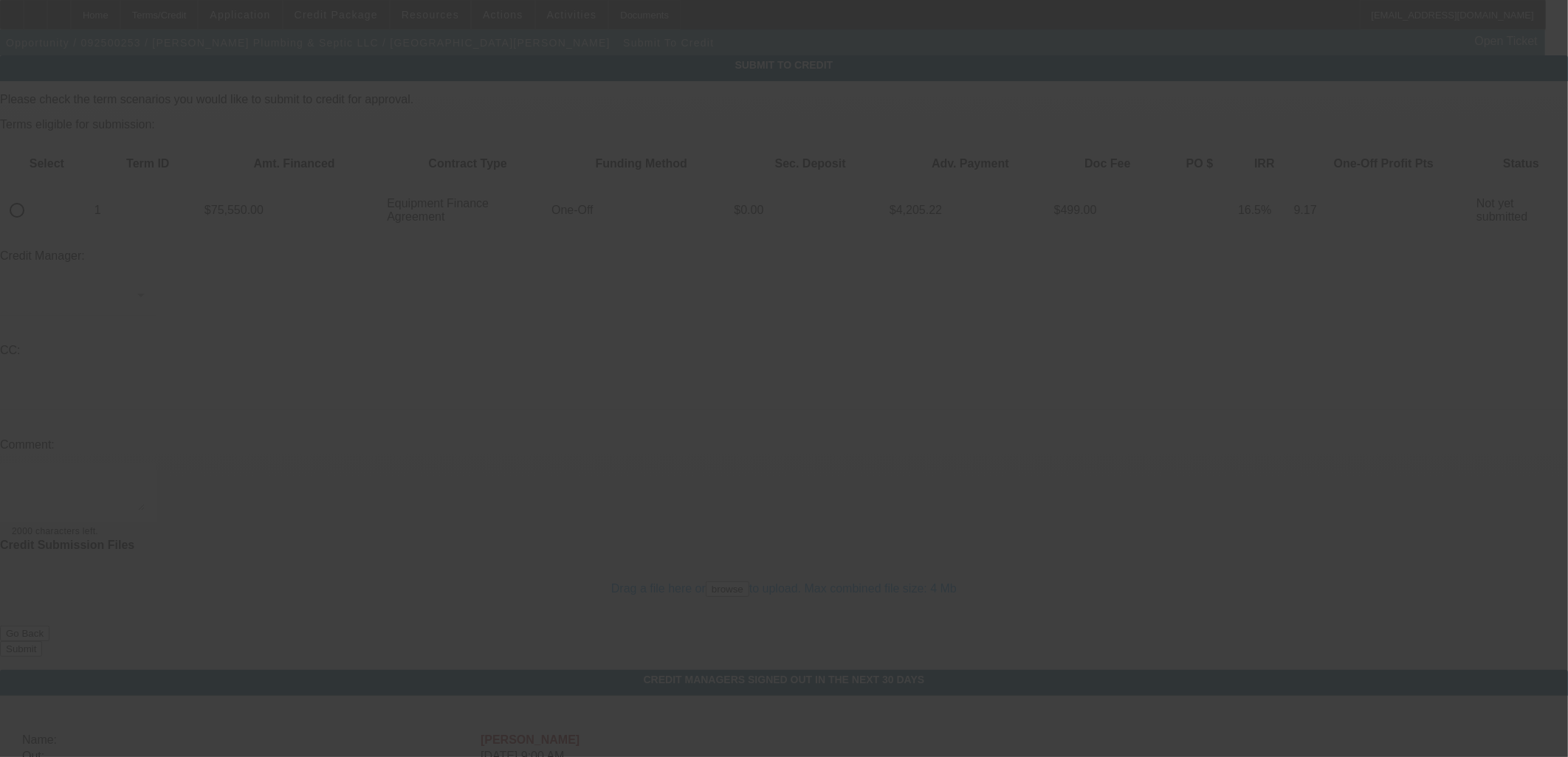
click at [67, 163] on div at bounding box center [784, 378] width 1568 height 757
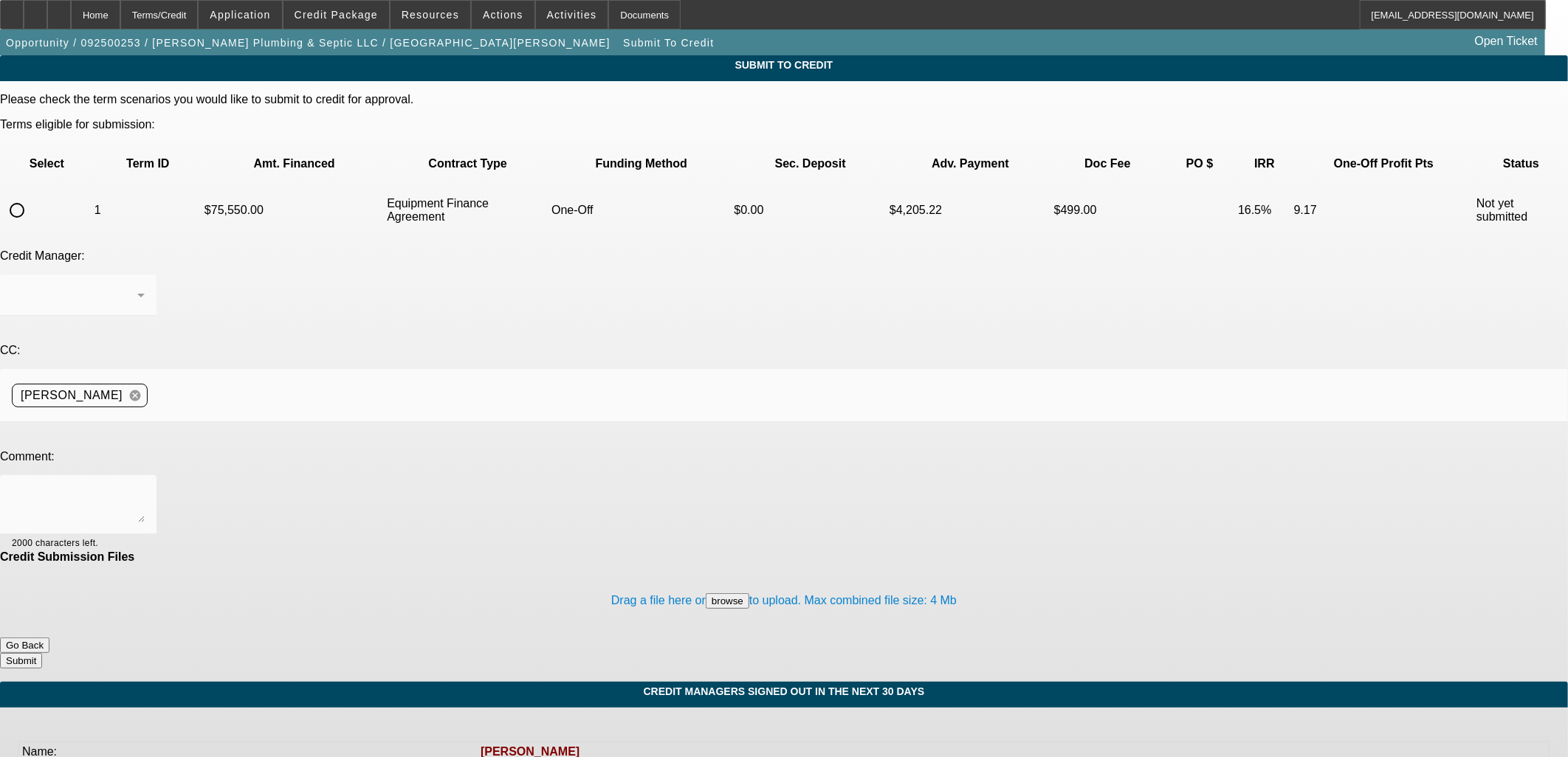
click at [32, 196] on input "radio" at bounding box center [17, 211] width 30 height 30
radio input "true"
click at [145, 487] on textarea at bounding box center [78, 505] width 133 height 36
type textarea "Writeup in comments."
click at [42, 654] on button "Submit" at bounding box center [21, 662] width 42 height 16
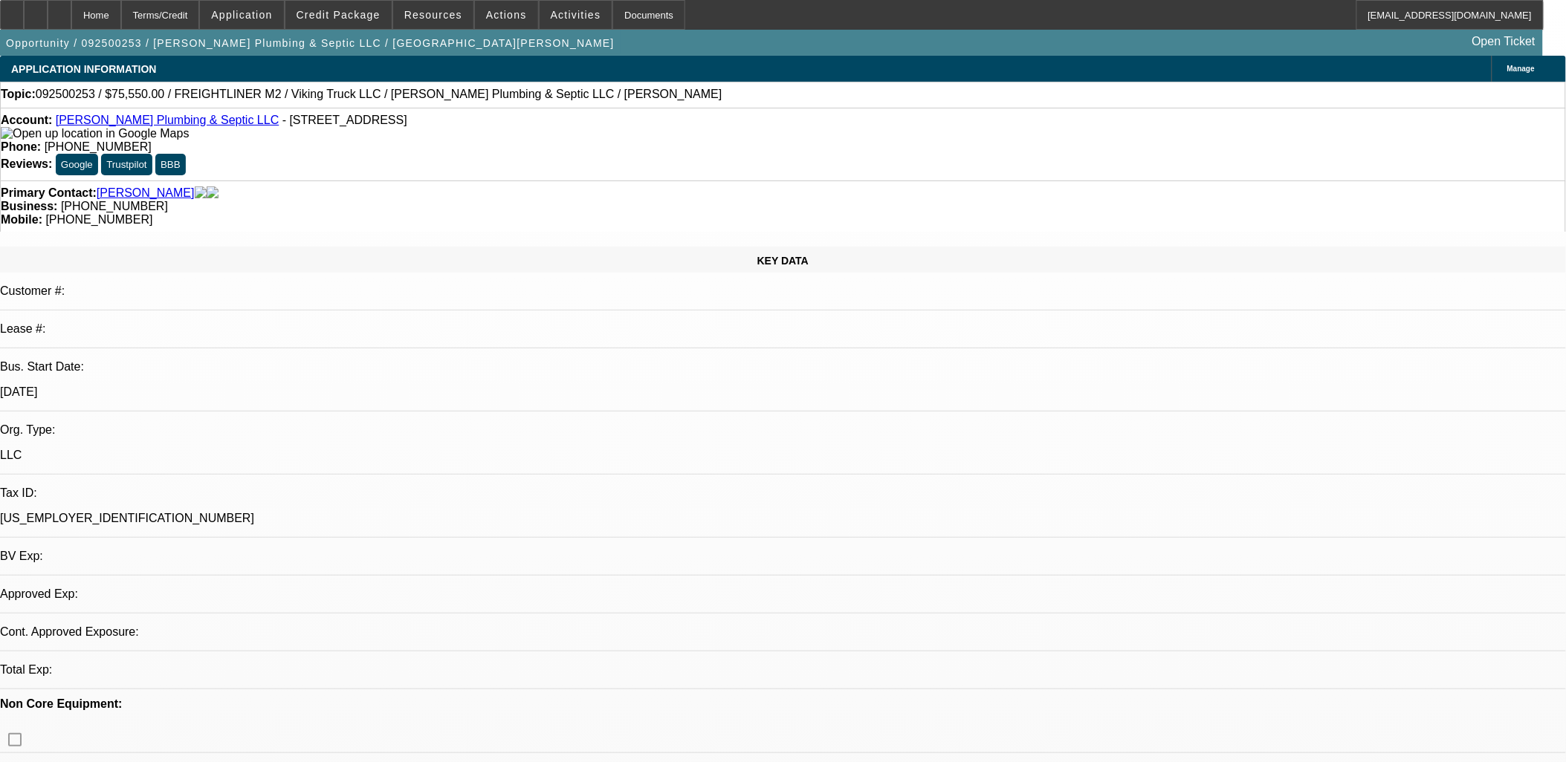
select select "0"
select select "6"
